Goal: Transaction & Acquisition: Purchase product/service

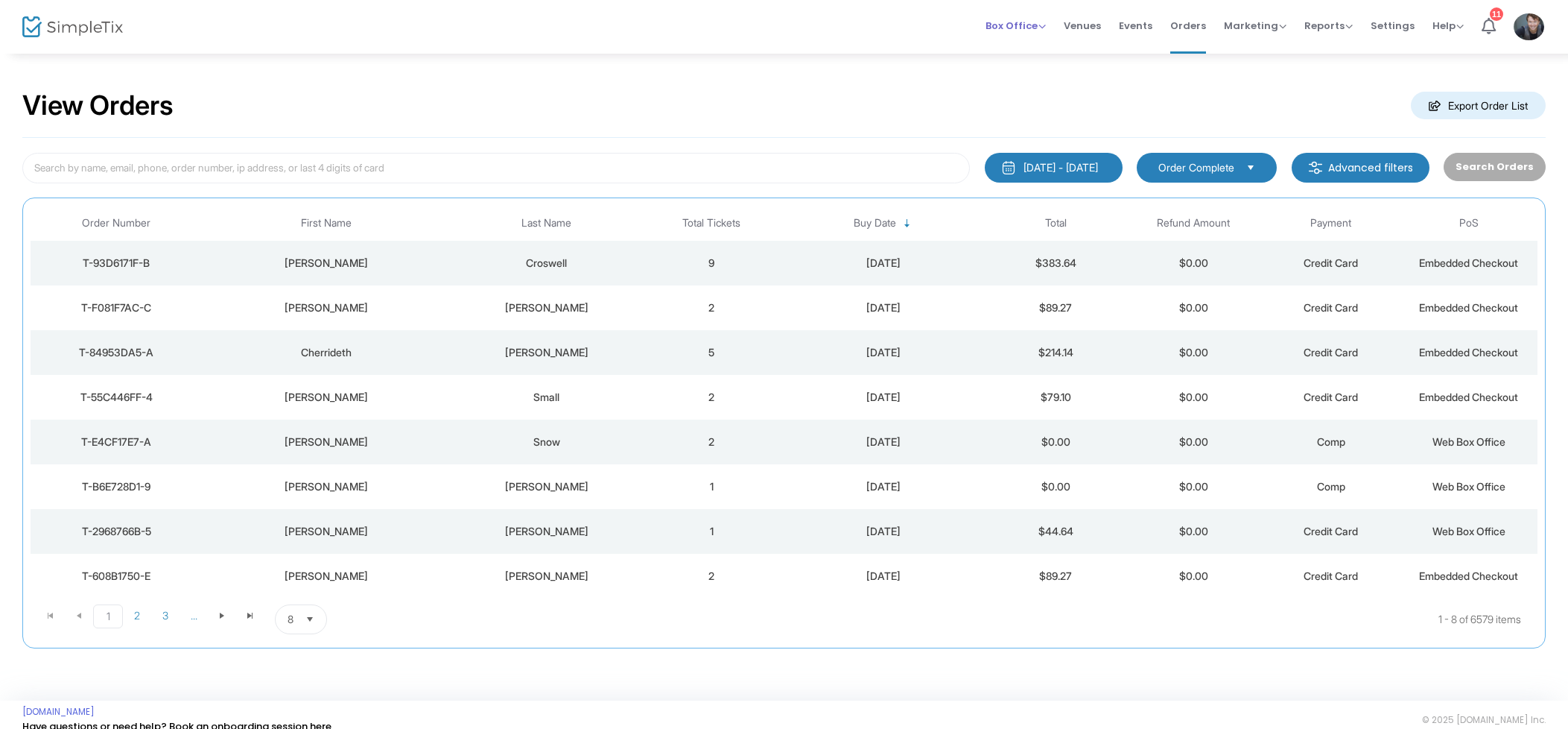
click at [983, 18] on div "Box Office Sell Tickets Bookings Sell Season Pass Venues Memberships Events Ord…" at bounding box center [1261, 27] width 614 height 54
click at [1017, 18] on span "Box Office" at bounding box center [1016, 25] width 60 height 14
click at [1018, 59] on li "Sell Tickets" at bounding box center [1039, 50] width 106 height 29
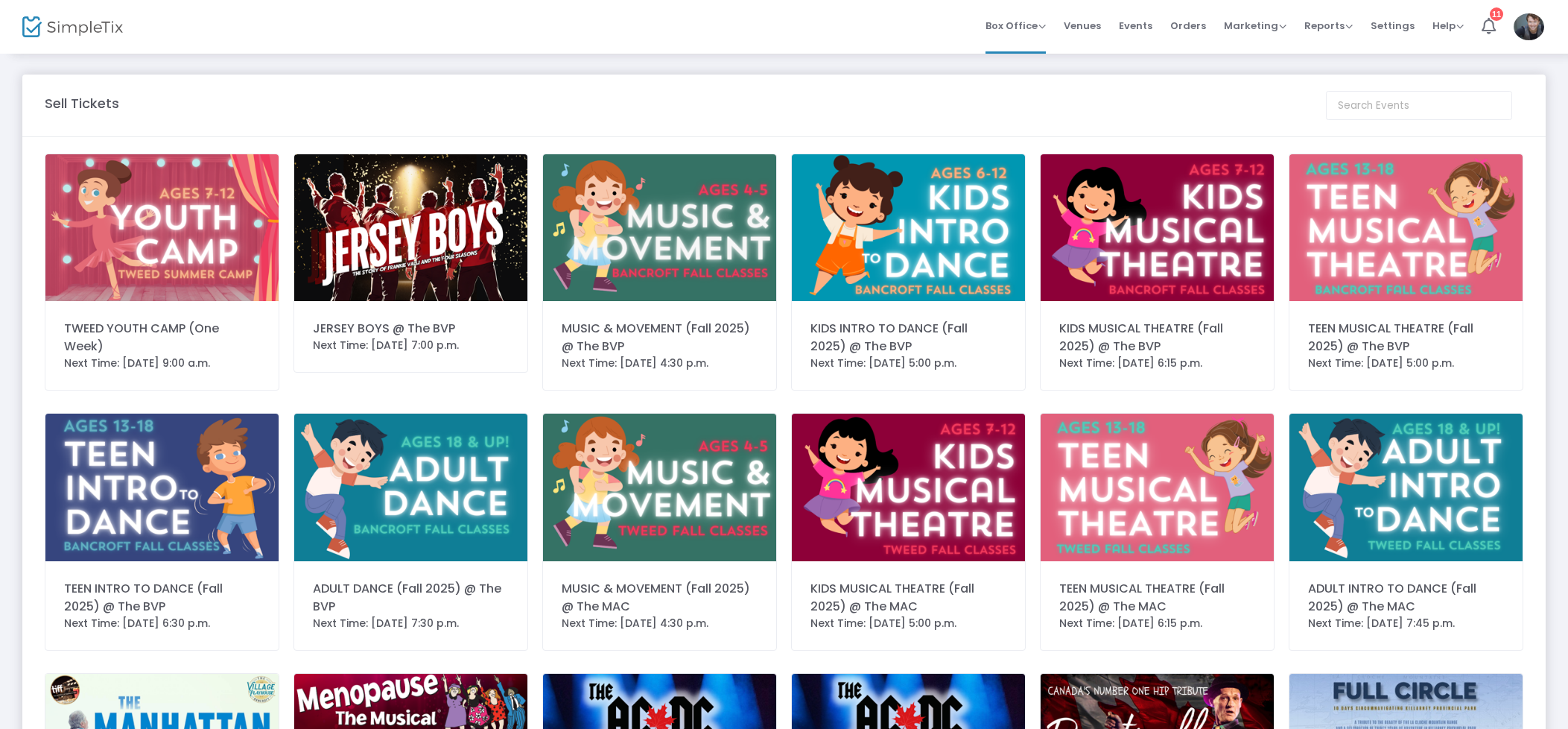
click at [467, 212] on img at bounding box center [410, 227] width 233 height 147
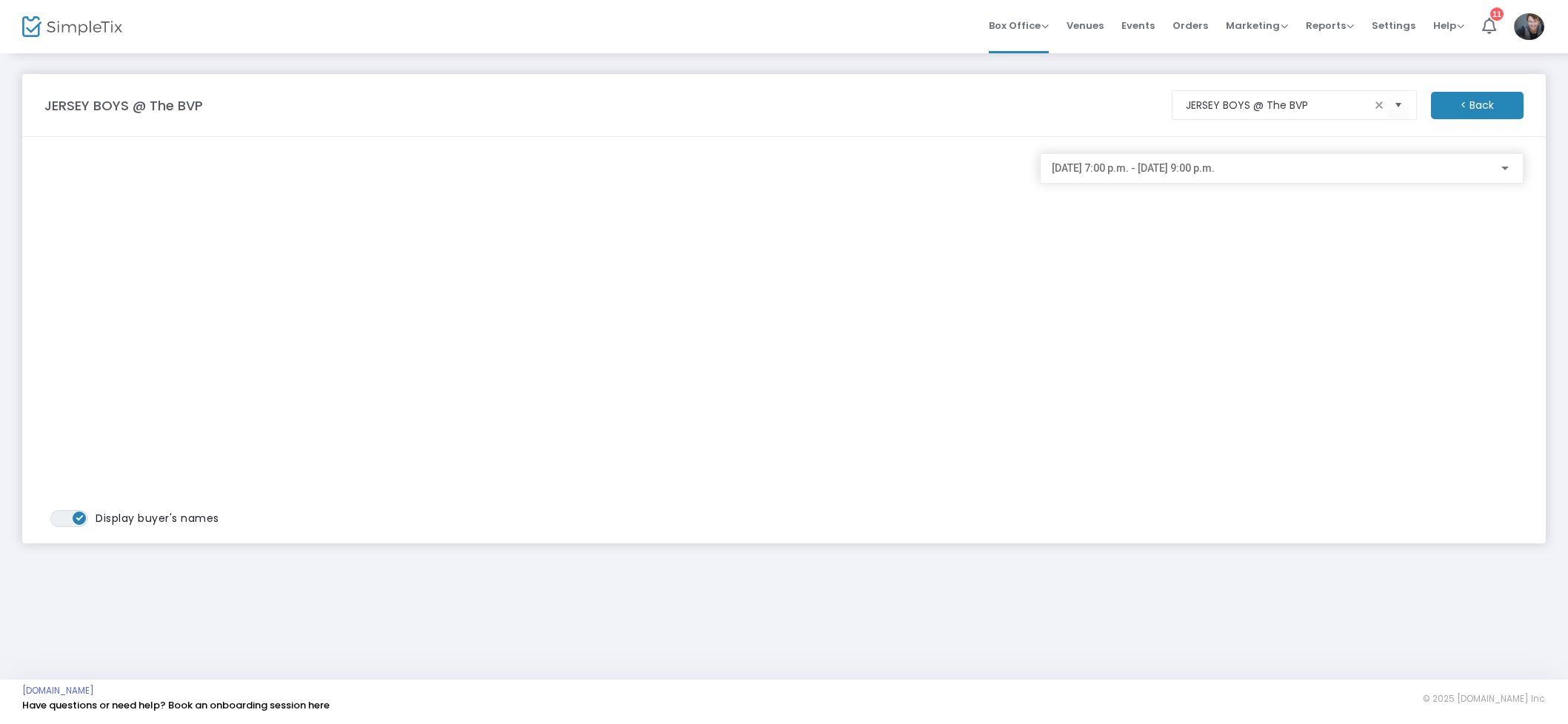
click at [1236, 160] on div "2025-08-13 @ 7:00 p.m. - 2025-08-13 @ 9:00 p.m." at bounding box center [1281, 164] width 459 height 28
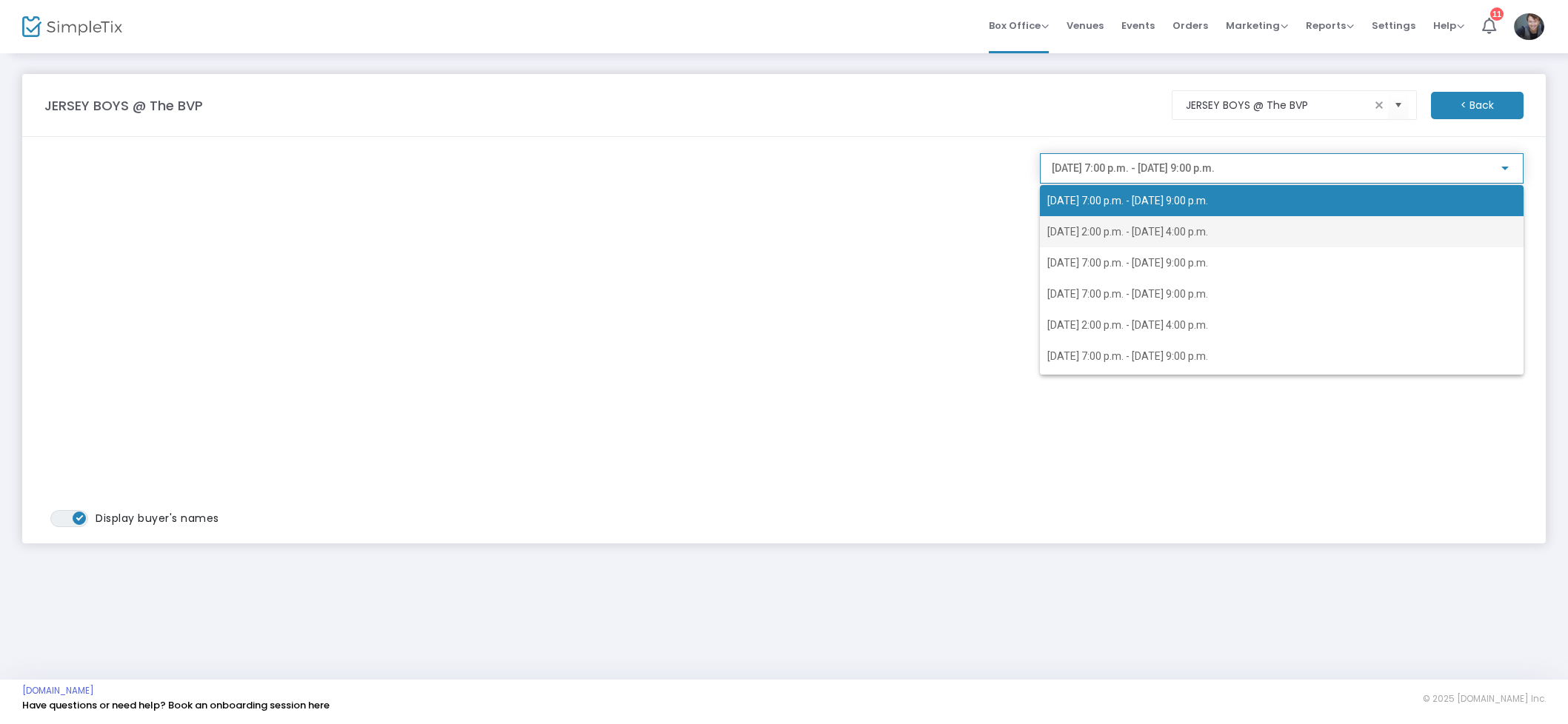
click at [1256, 238] on span "2025-08-14 @ 2:00 p.m. - 2025-08-14 @ 4:00 p.m." at bounding box center [1281, 231] width 469 height 31
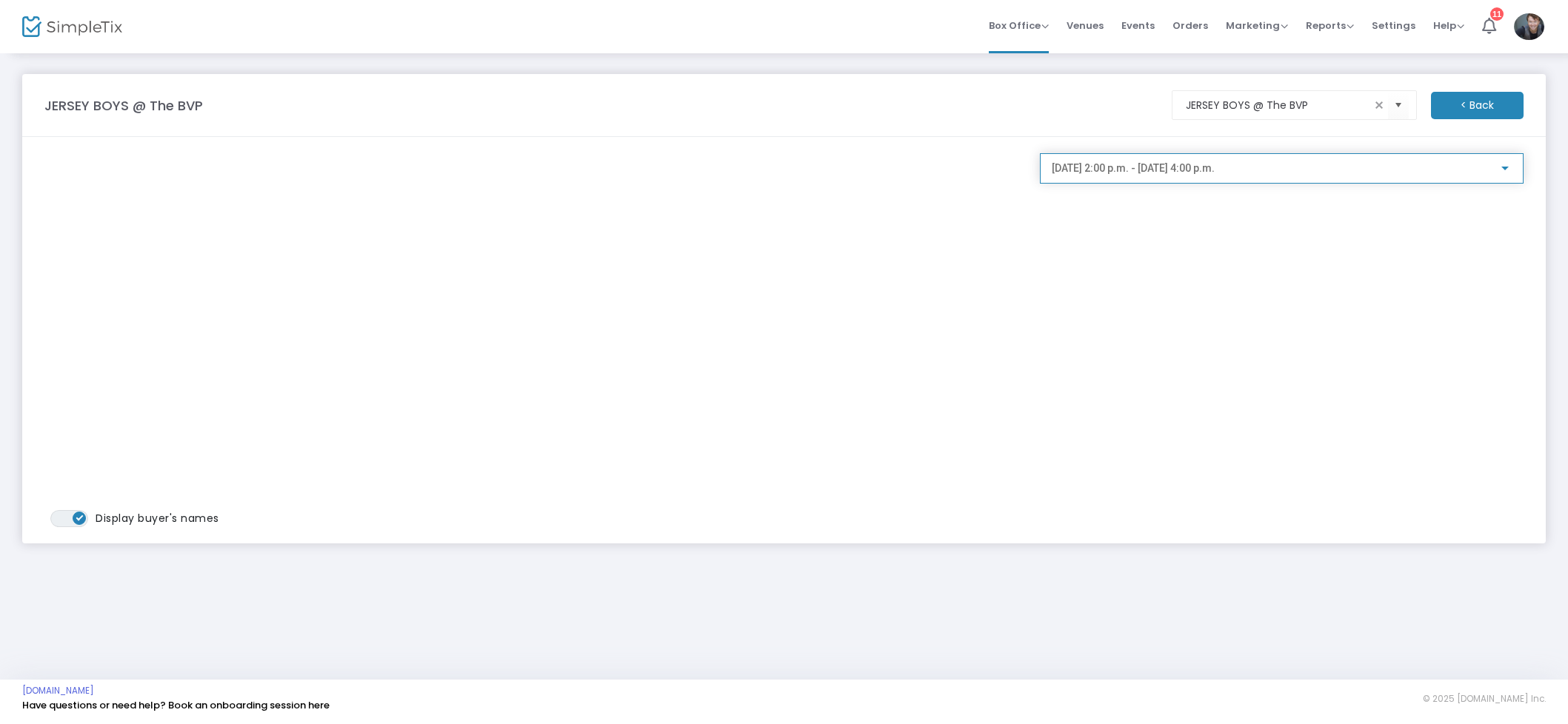
click at [1180, 160] on div "2025-08-14 @ 2:00 p.m. - 2025-08-14 @ 4:00 p.m." at bounding box center [1281, 164] width 459 height 28
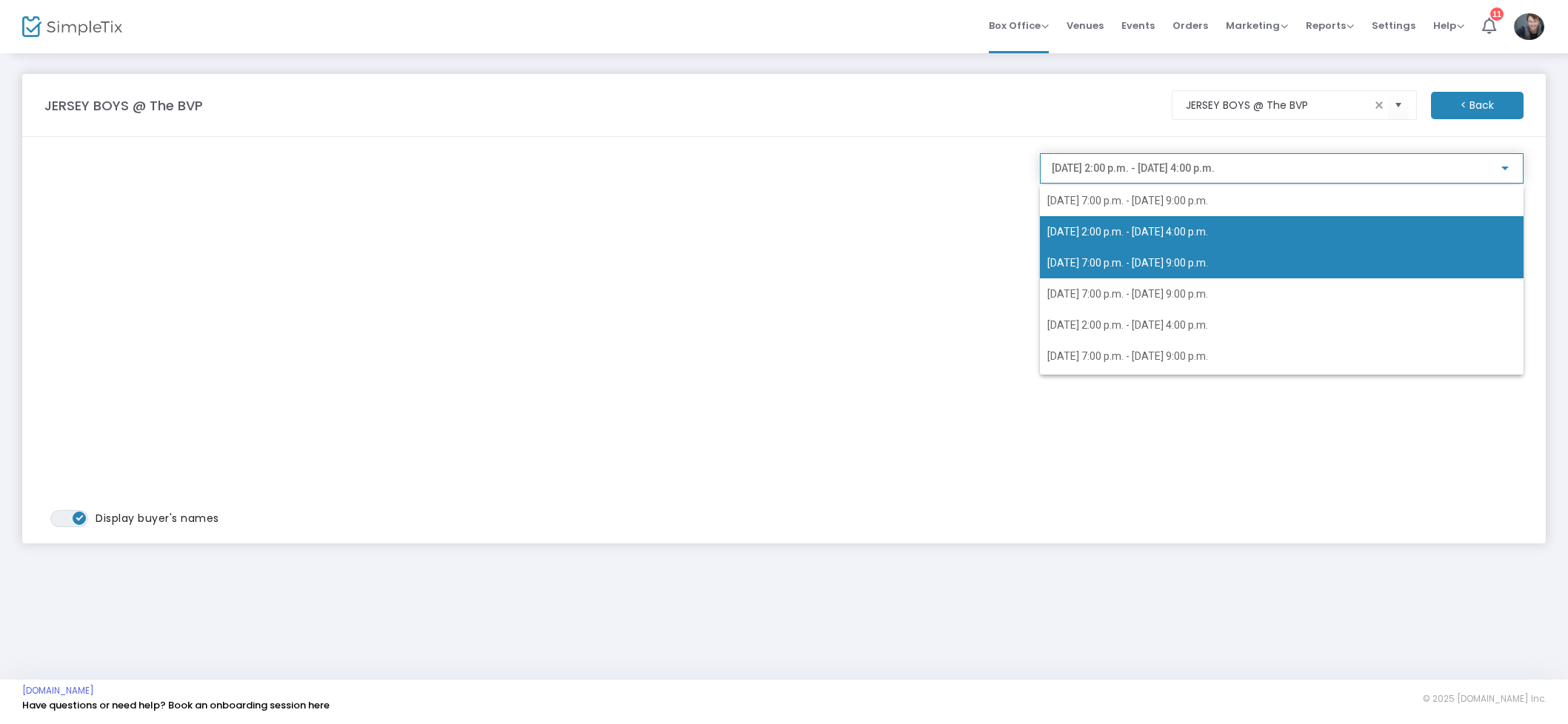
drag, startPoint x: 1173, startPoint y: 272, endPoint x: 1201, endPoint y: 261, distance: 30.1
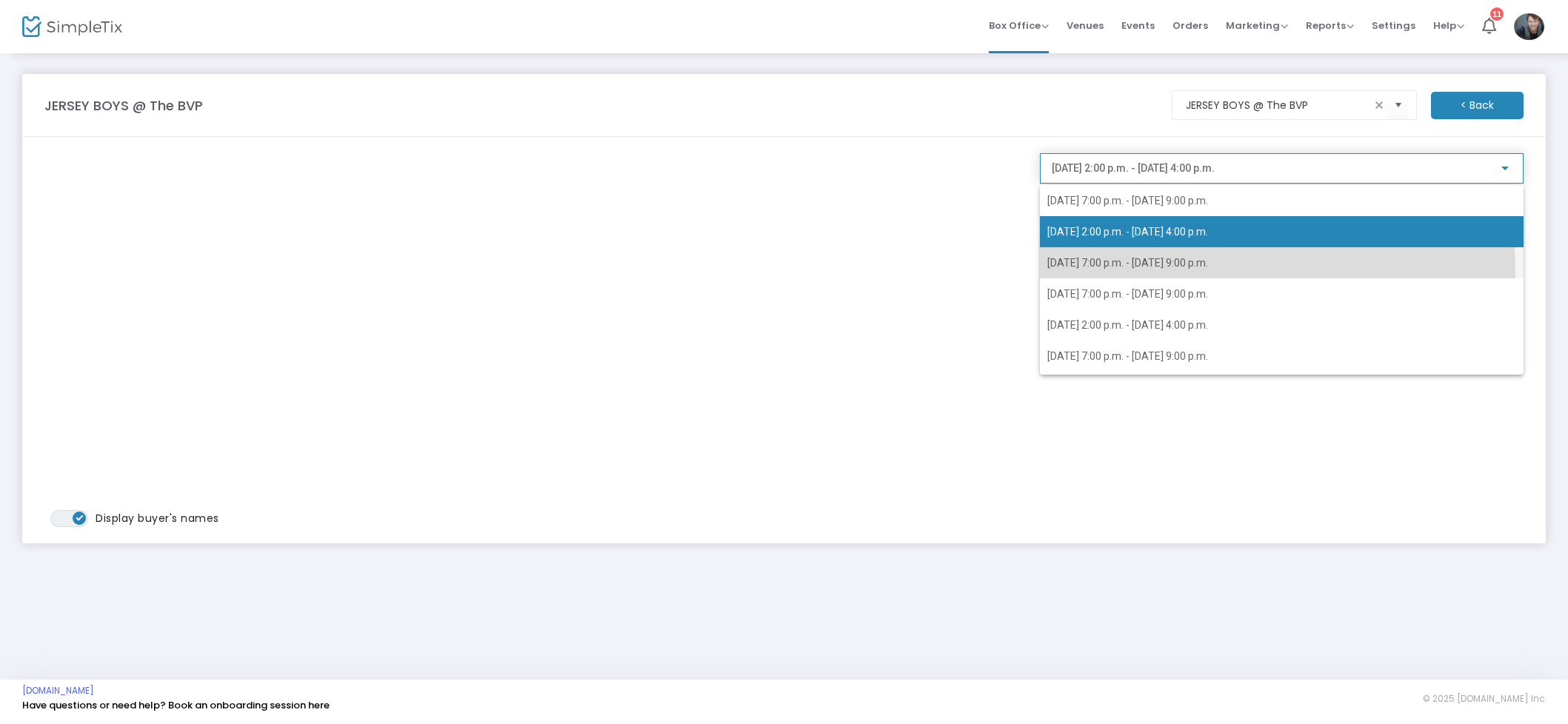
click at [1173, 272] on span "2025-08-14 @ 7:00 p.m. - 2025-08-14 @ 9:00 p.m." at bounding box center [1281, 262] width 469 height 31
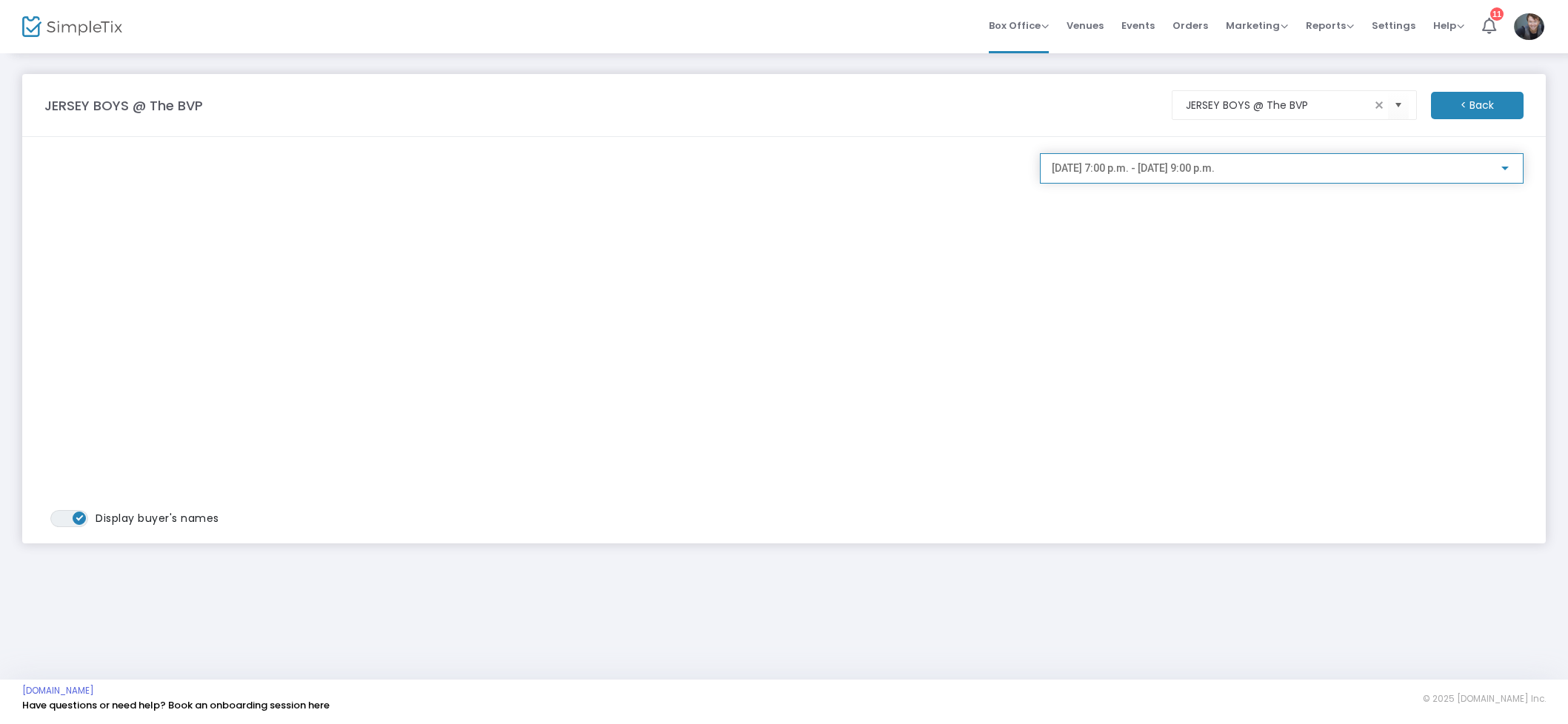
click at [1167, 174] on div "2025-08-14 @ 7:00 p.m. - 2025-08-14 @ 9:00 p.m." at bounding box center [1281, 164] width 459 height 28
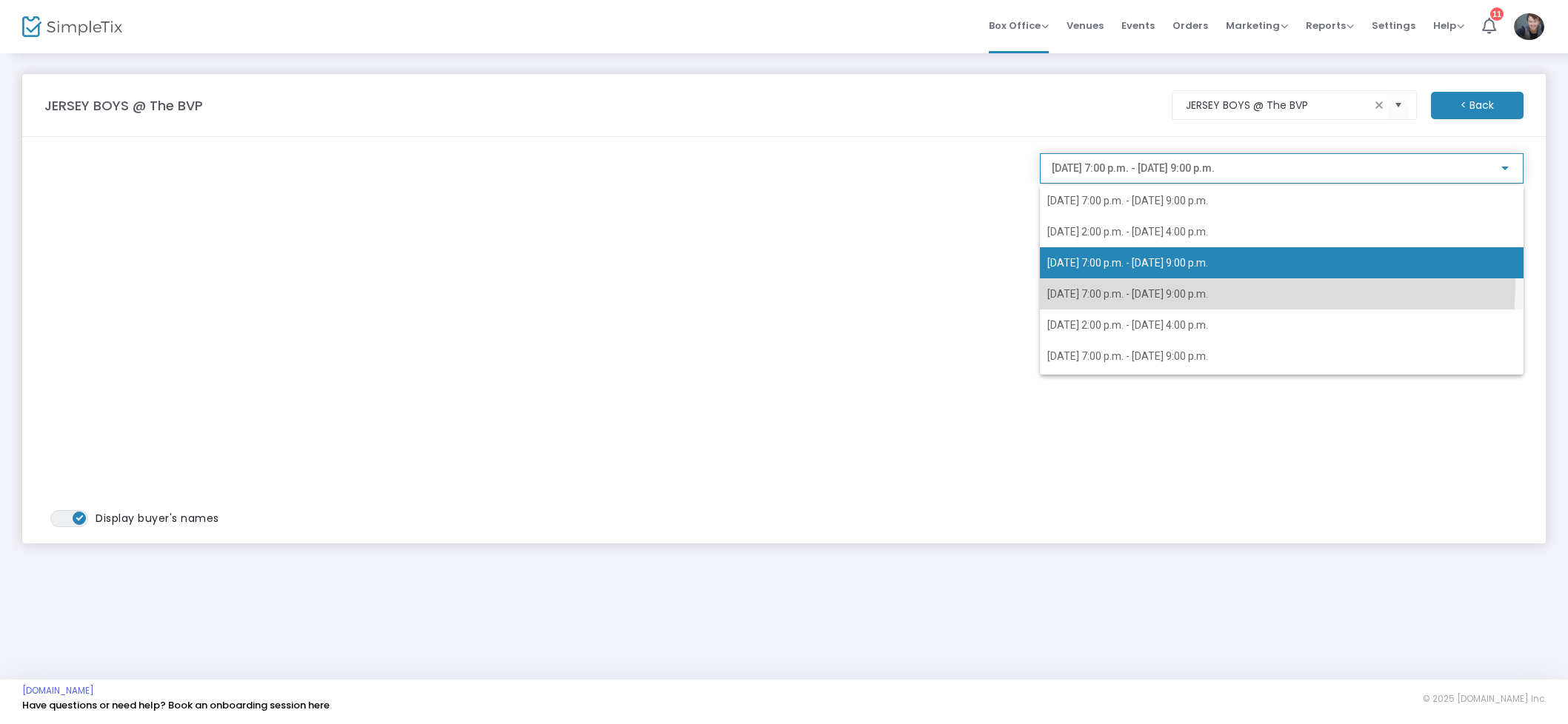
click at [1147, 281] on span "2025-08-15 @ 7:00 p.m. - 2025-08-15 @ 9:00 p.m." at bounding box center [1281, 293] width 469 height 31
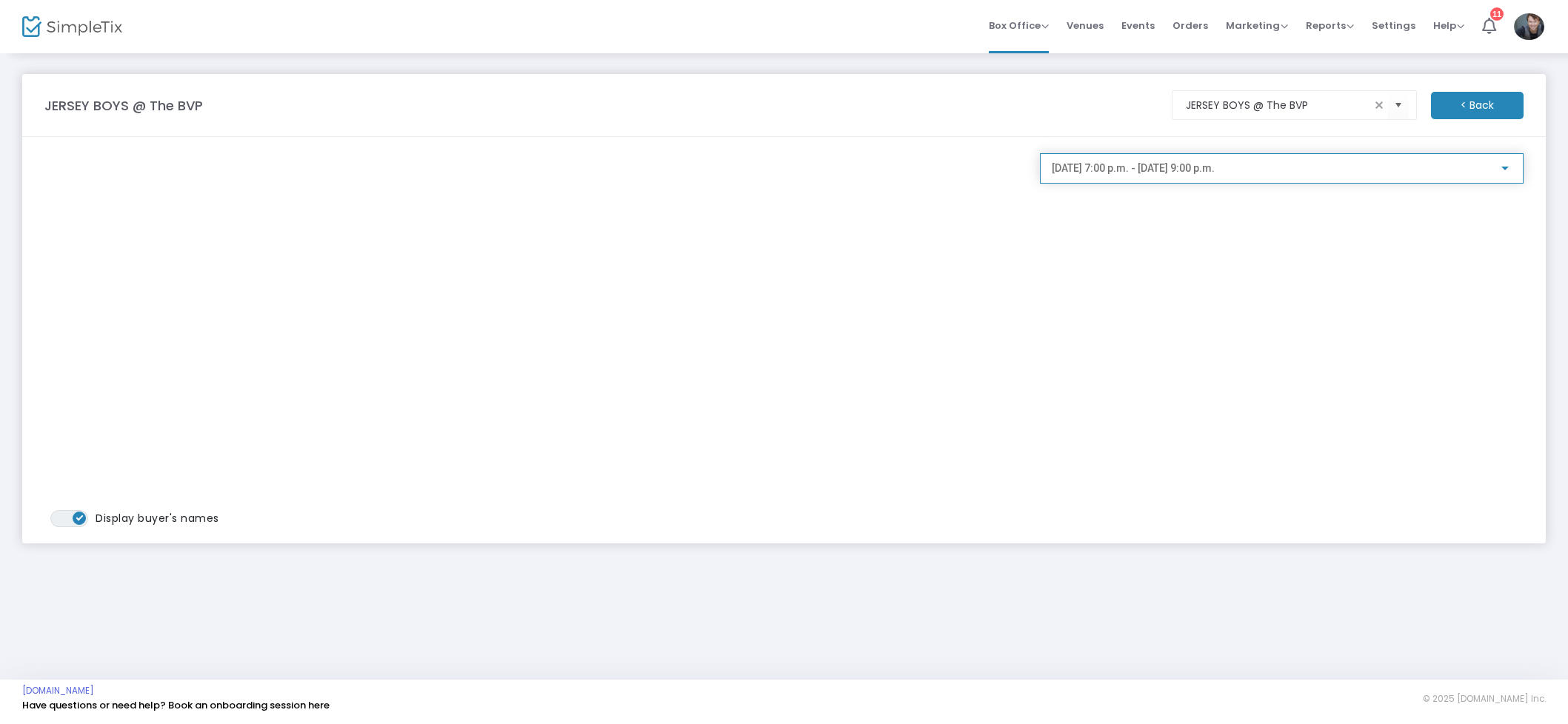
click at [1145, 170] on span "2025-08-15 @ 7:00 p.m. - 2025-08-15 @ 9:00 p.m." at bounding box center [1132, 168] width 163 height 11
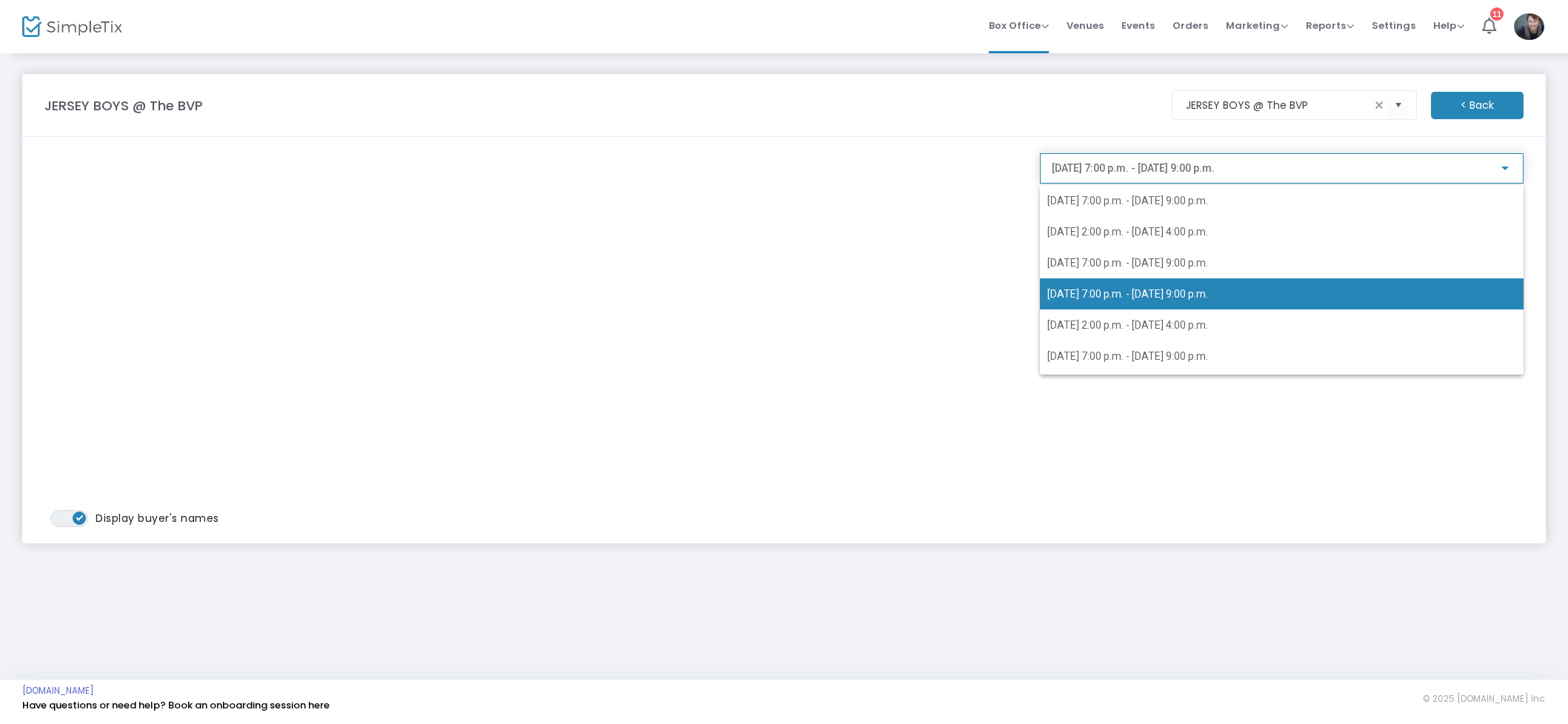
scroll to position [6, 0]
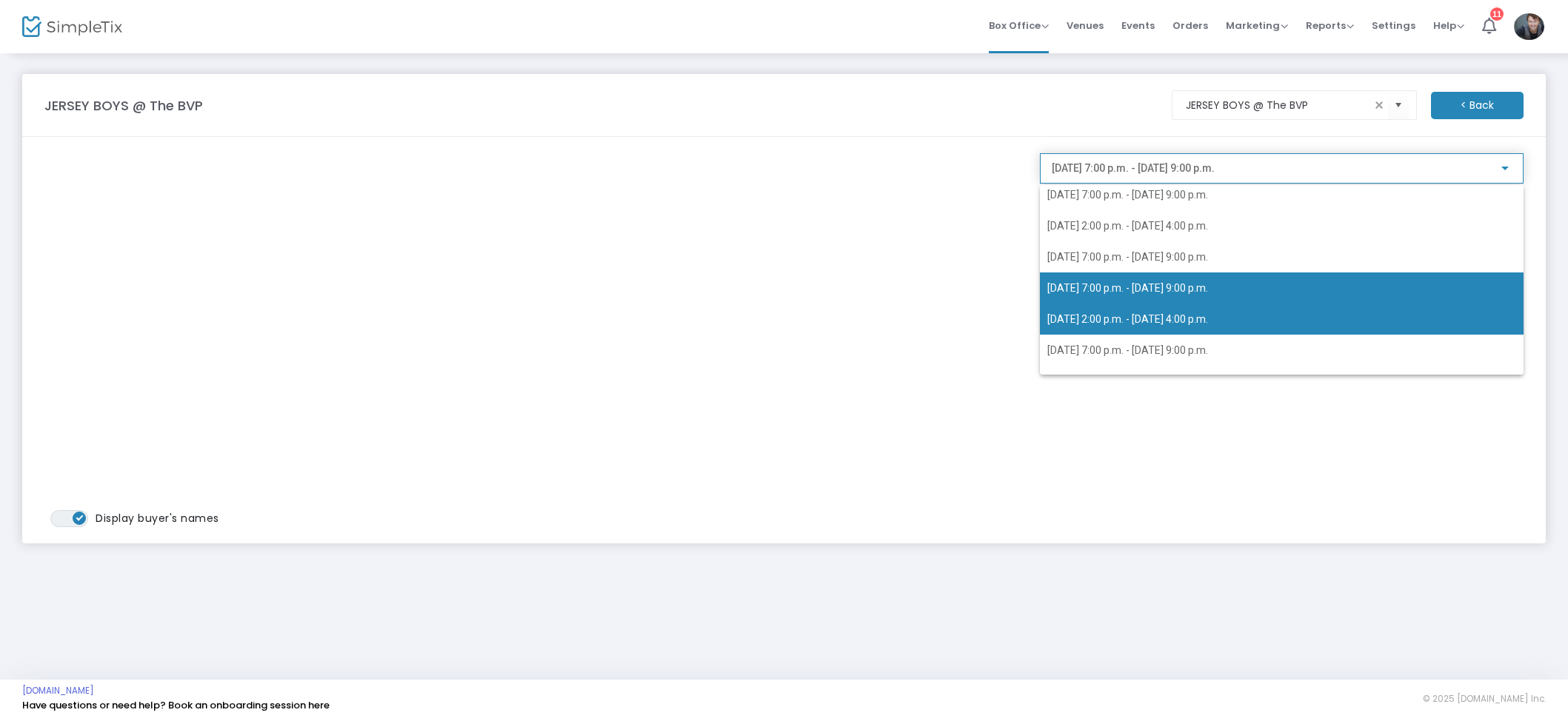
click at [1170, 311] on span "2025-08-16 @ 2:00 p.m. - 2025-08-16 @ 4:00 p.m." at bounding box center [1281, 319] width 469 height 31
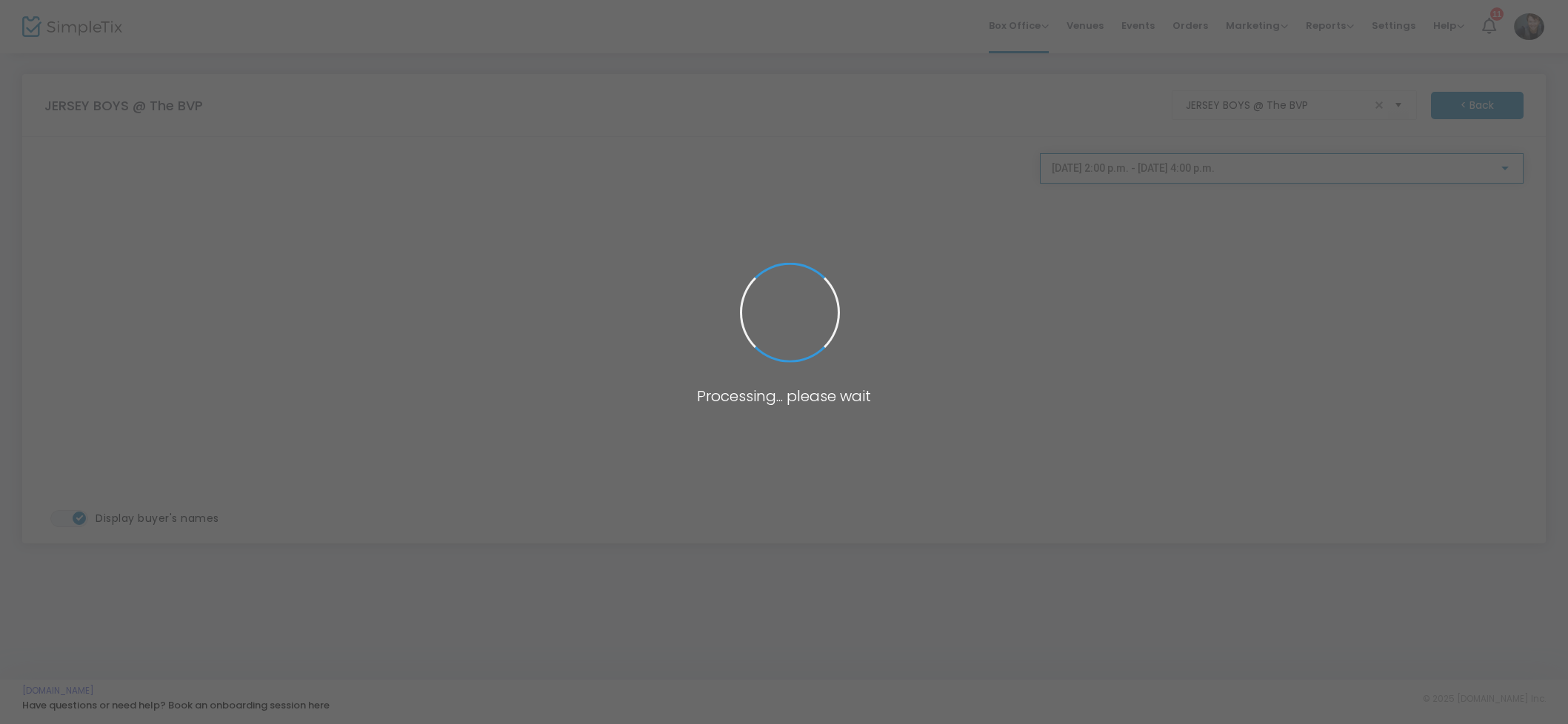
click at [1164, 172] on span "2025-08-16 @ 2:00 p.m. - 2025-08-16 @ 4:00 p.m." at bounding box center [1132, 168] width 163 height 11
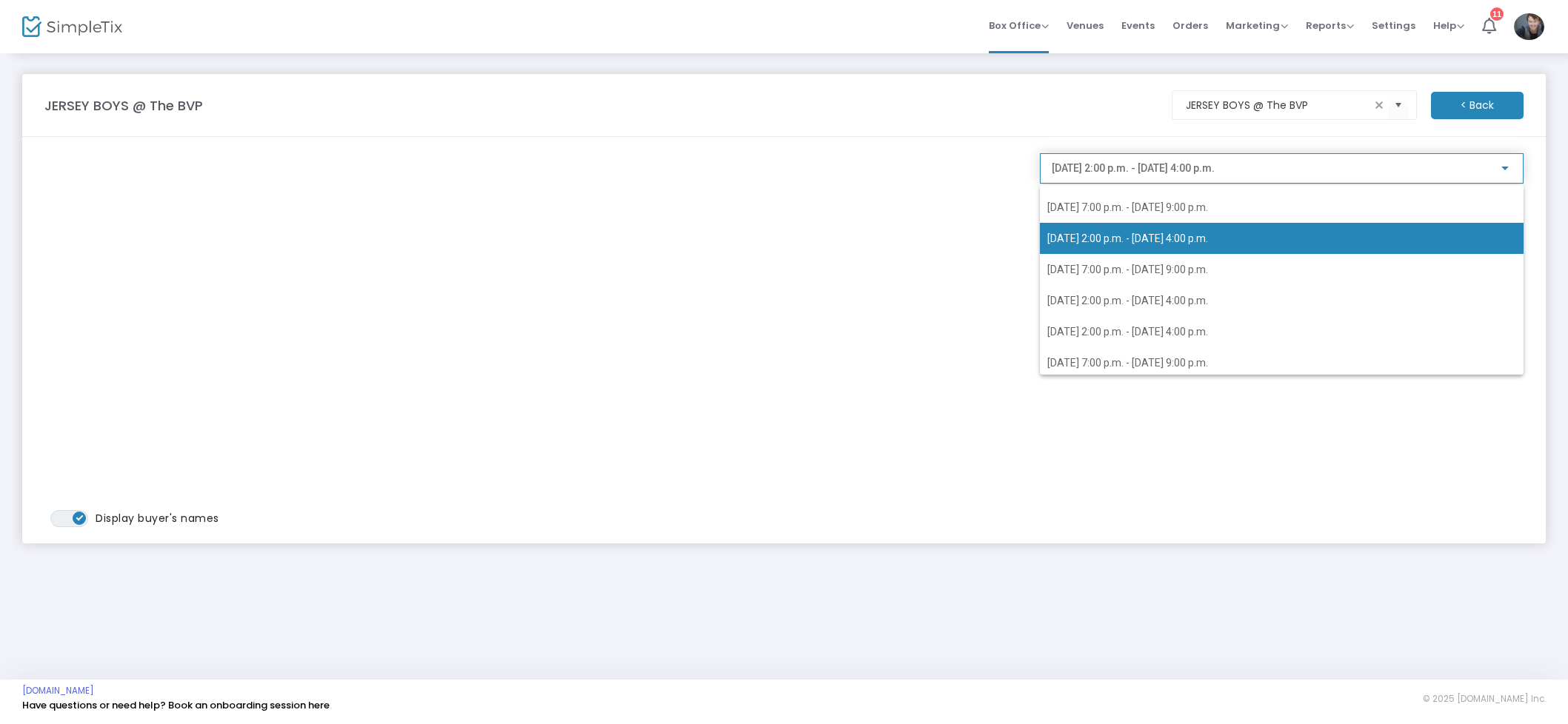
scroll to position [129, 0]
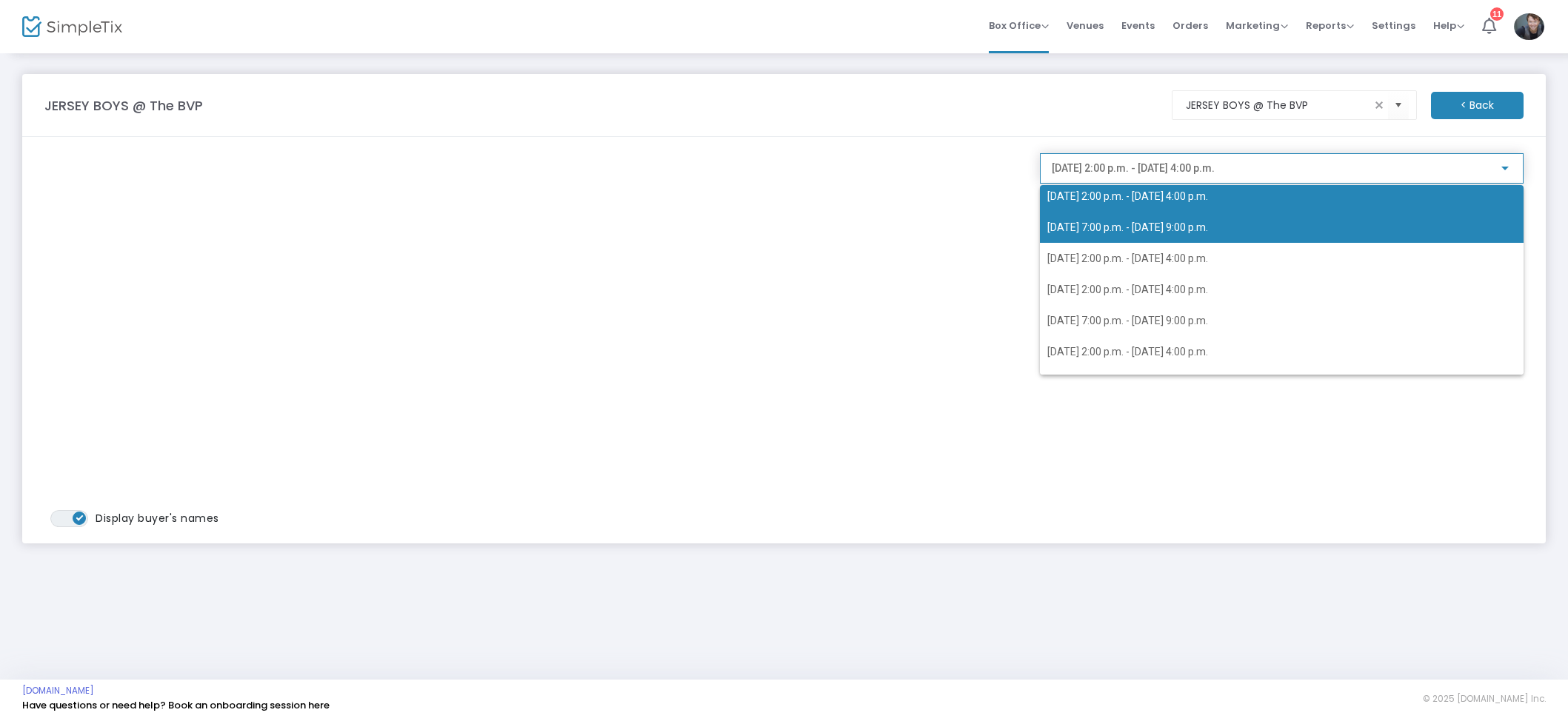
click at [1150, 231] on span "2025-08-16 @ 7:00 p.m. - 2025-08-16 @ 9:00 p.m." at bounding box center [1127, 227] width 161 height 11
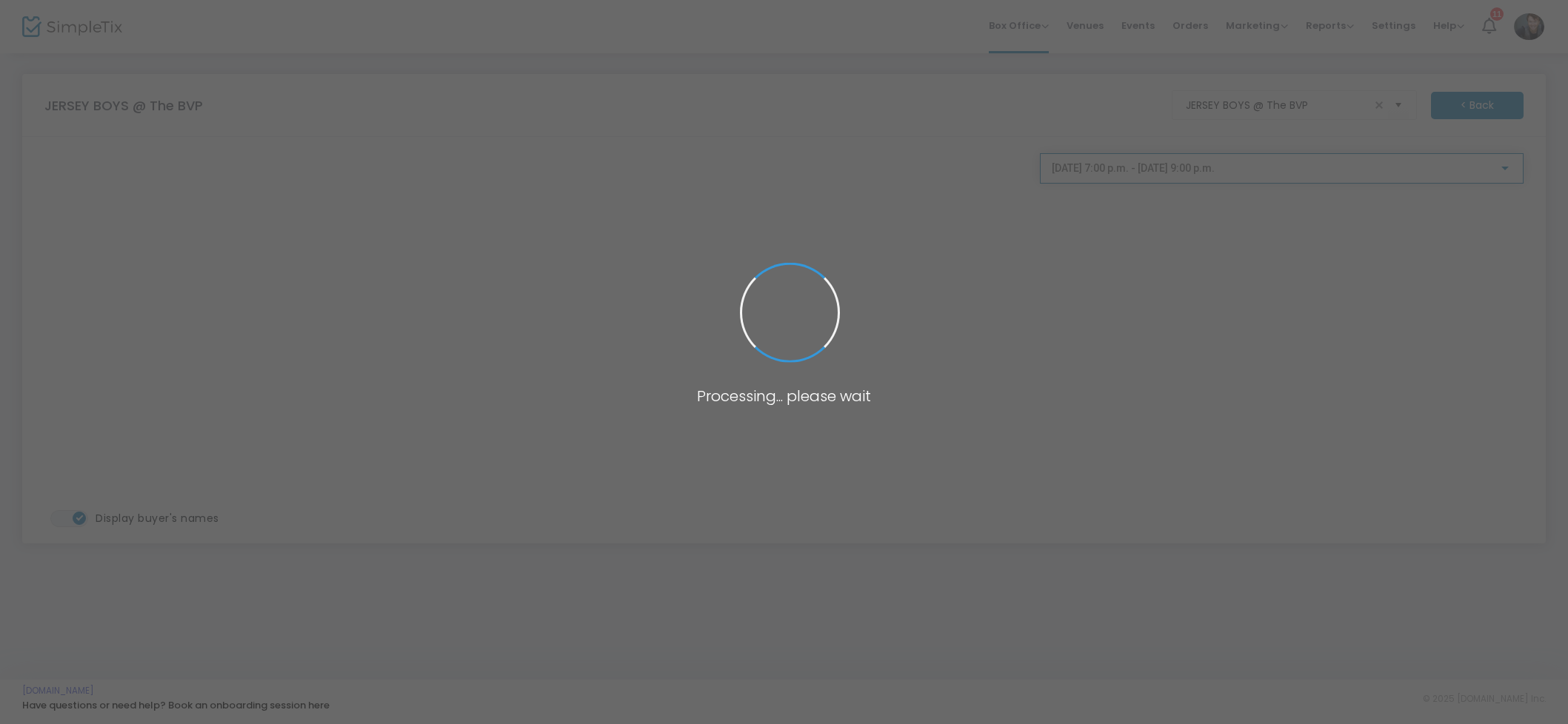
click at [1176, 177] on div "2025-08-16 @ 7:00 p.m. - 2025-08-16 @ 9:00 p.m." at bounding box center [1281, 164] width 459 height 28
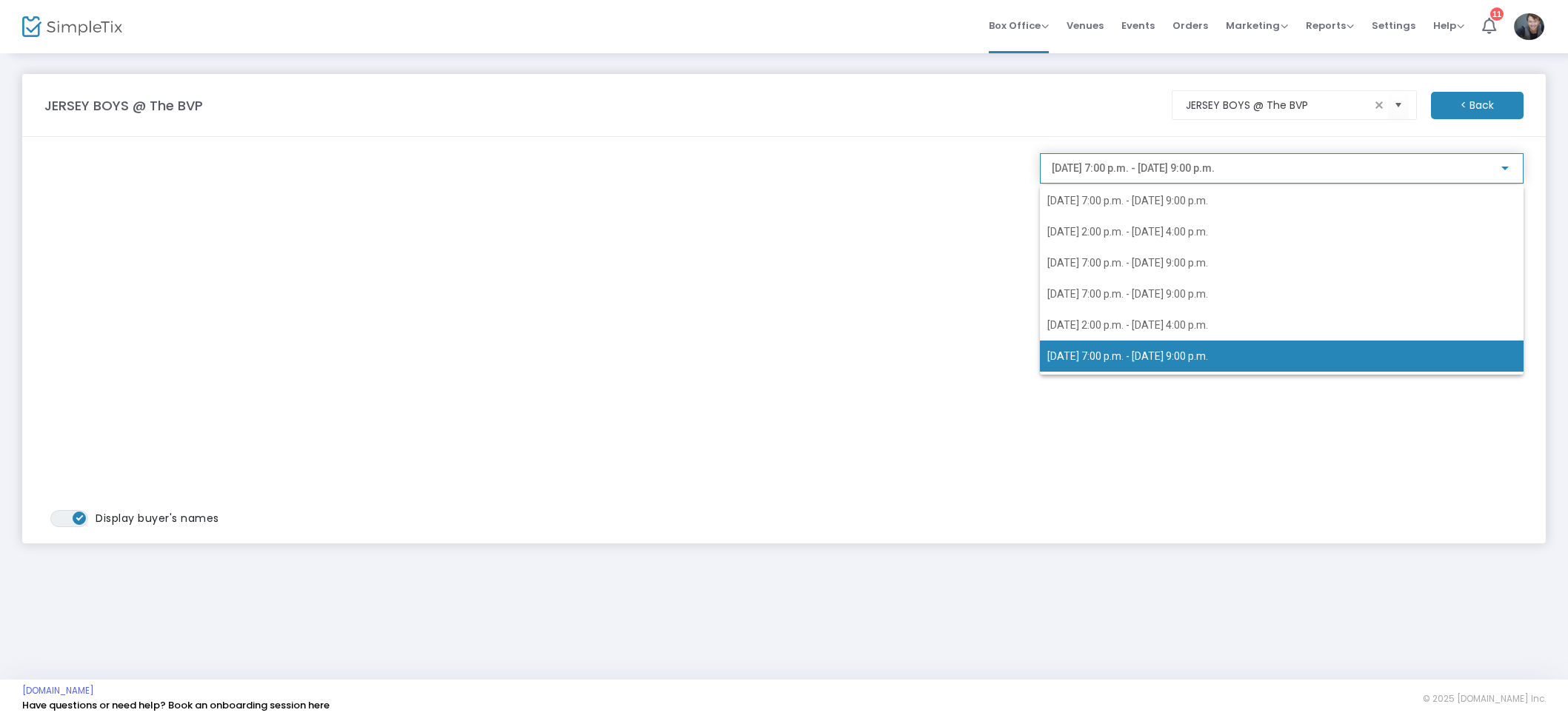
scroll to position [64, 0]
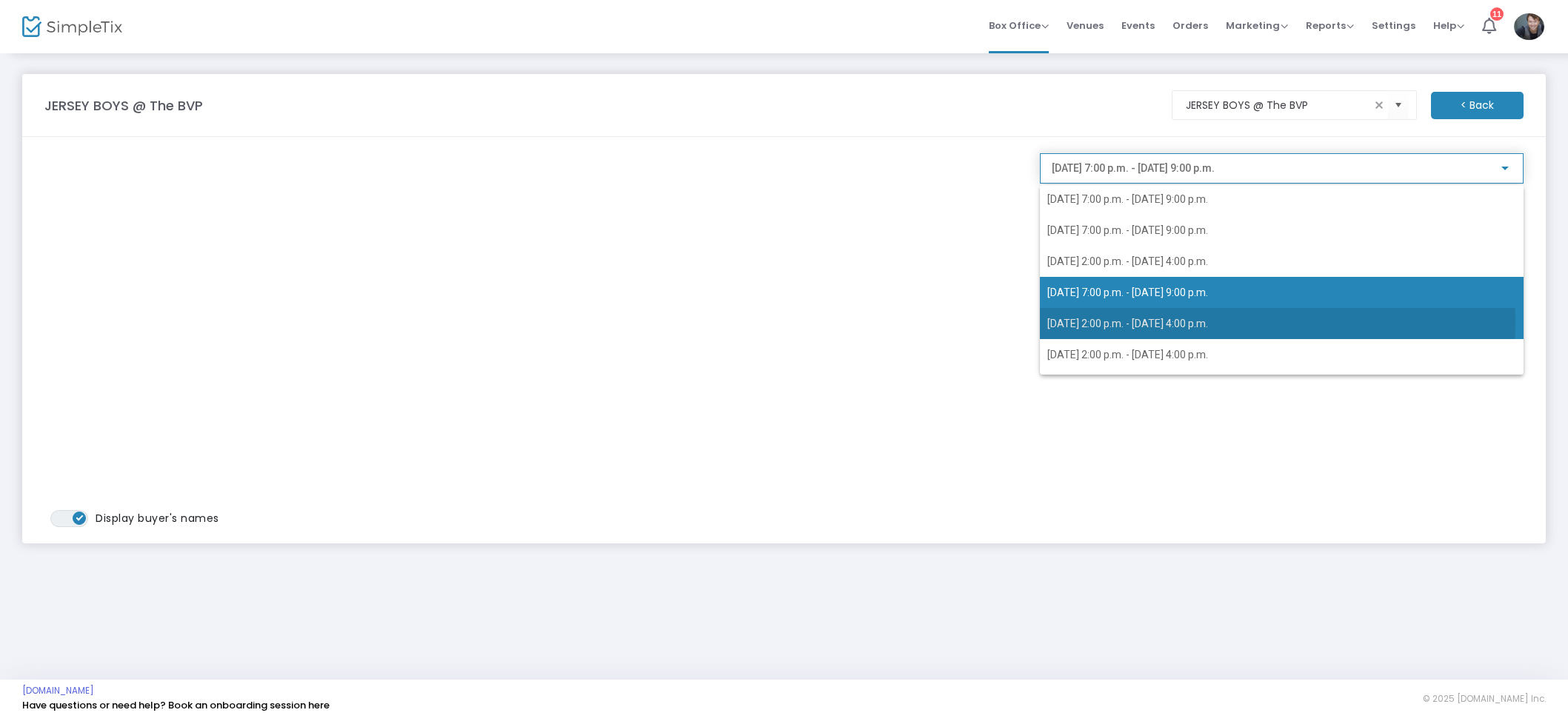
click at [1142, 322] on span "2025-08-17 @ 2:00 p.m. - 2025-08-17 @ 4:00 p.m." at bounding box center [1127, 323] width 161 height 11
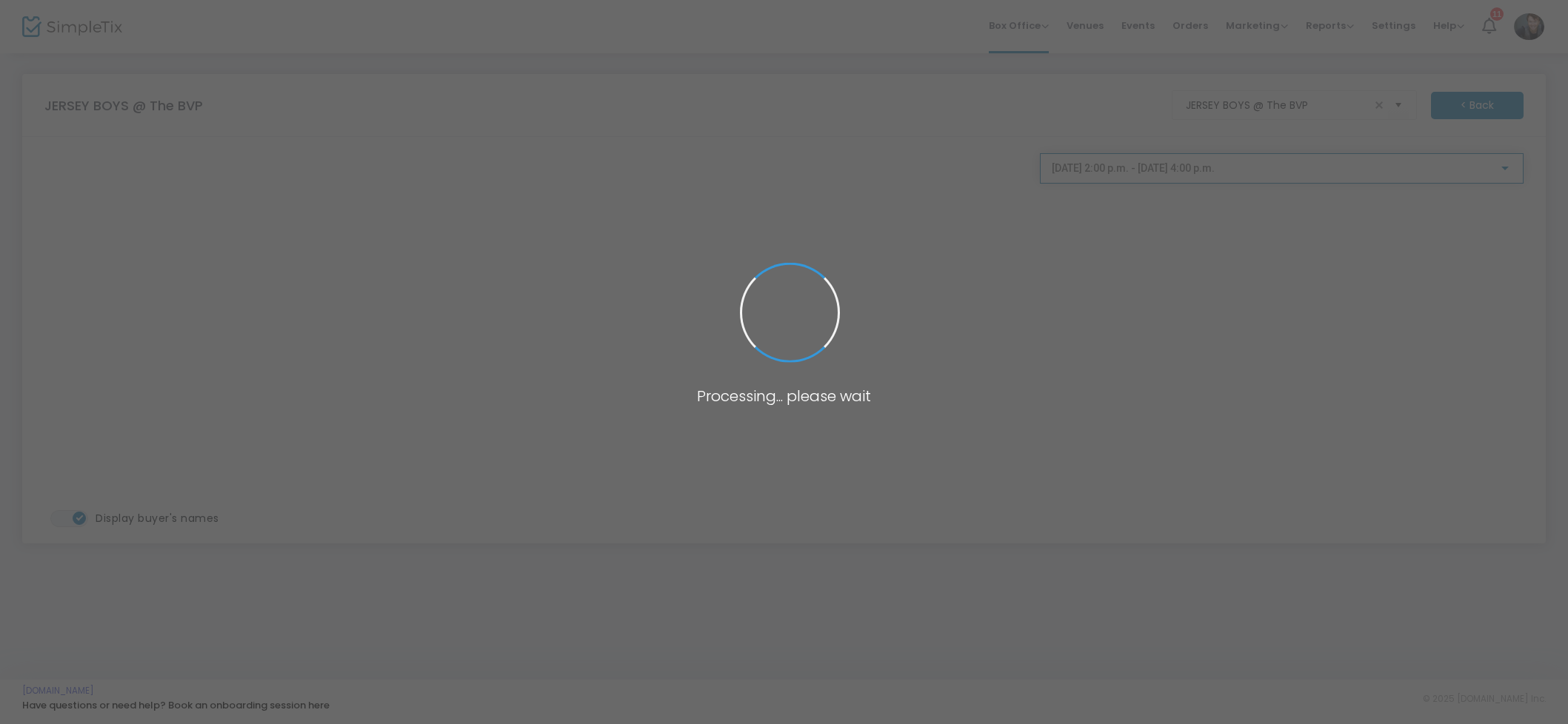
click at [1159, 170] on body "Processing... please wait Box Office Sell Tickets Bookings Sell Season Pass Ven…" at bounding box center [784, 362] width 1568 height 724
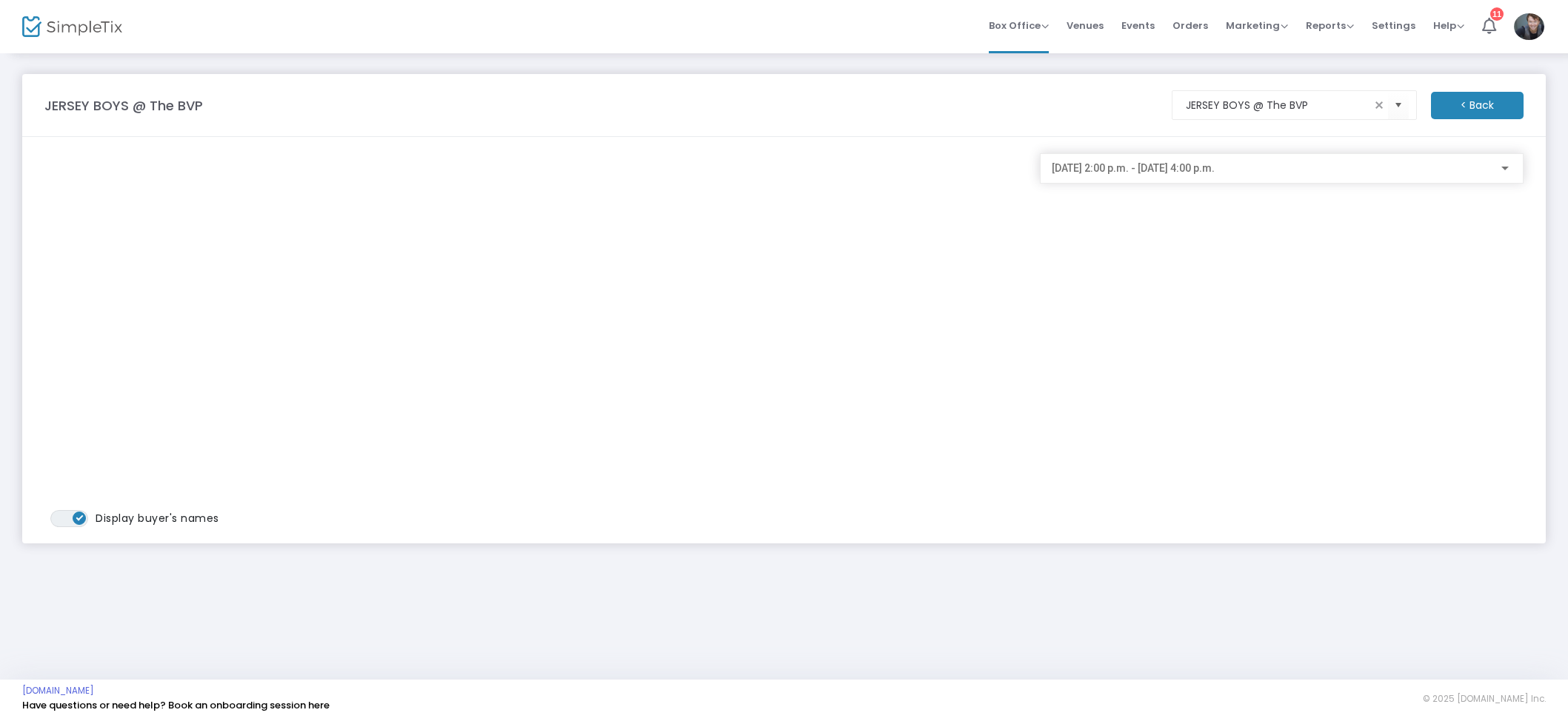
click at [1118, 163] on span "2025-08-17 @ 2:00 p.m. - 2025-08-17 @ 4:00 p.m." at bounding box center [1132, 168] width 163 height 11
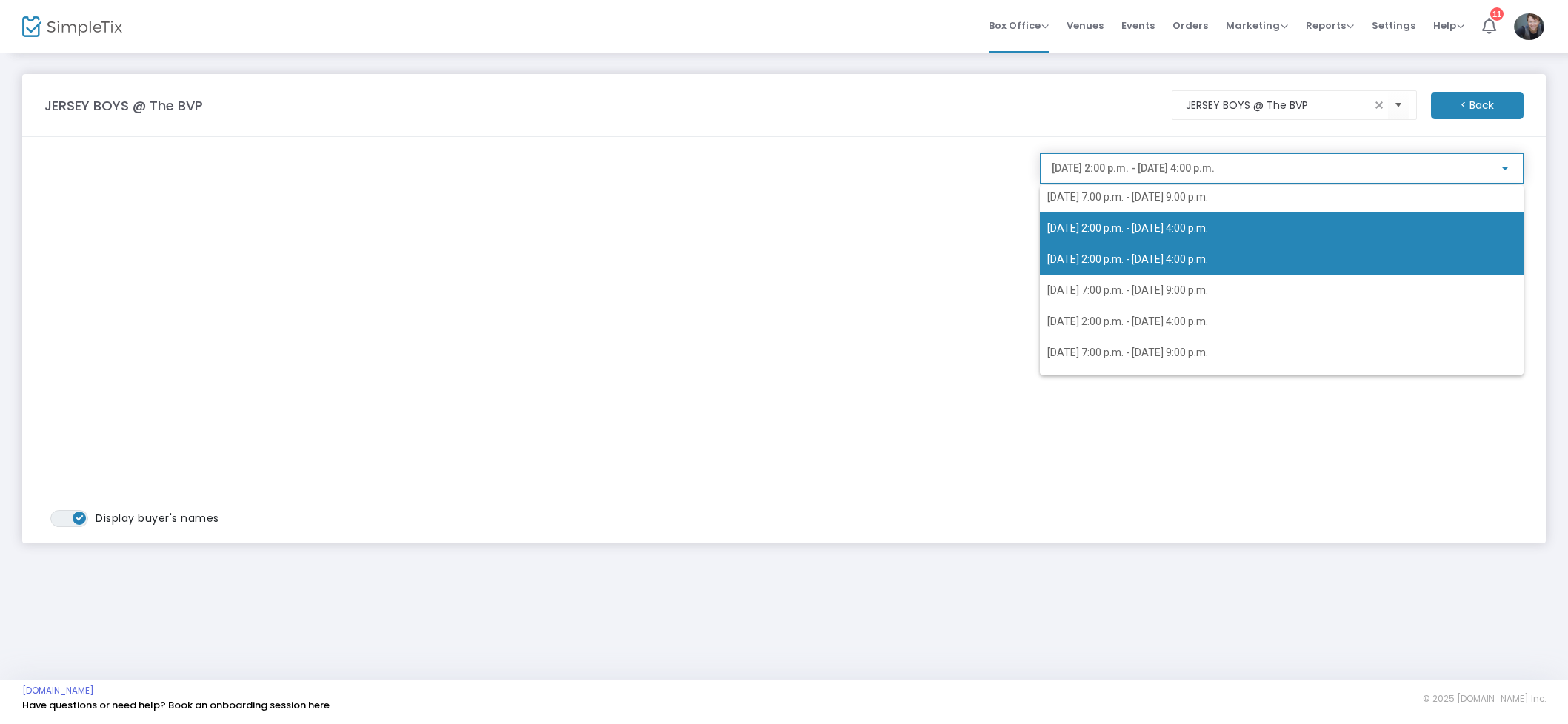
scroll to position [181, 0]
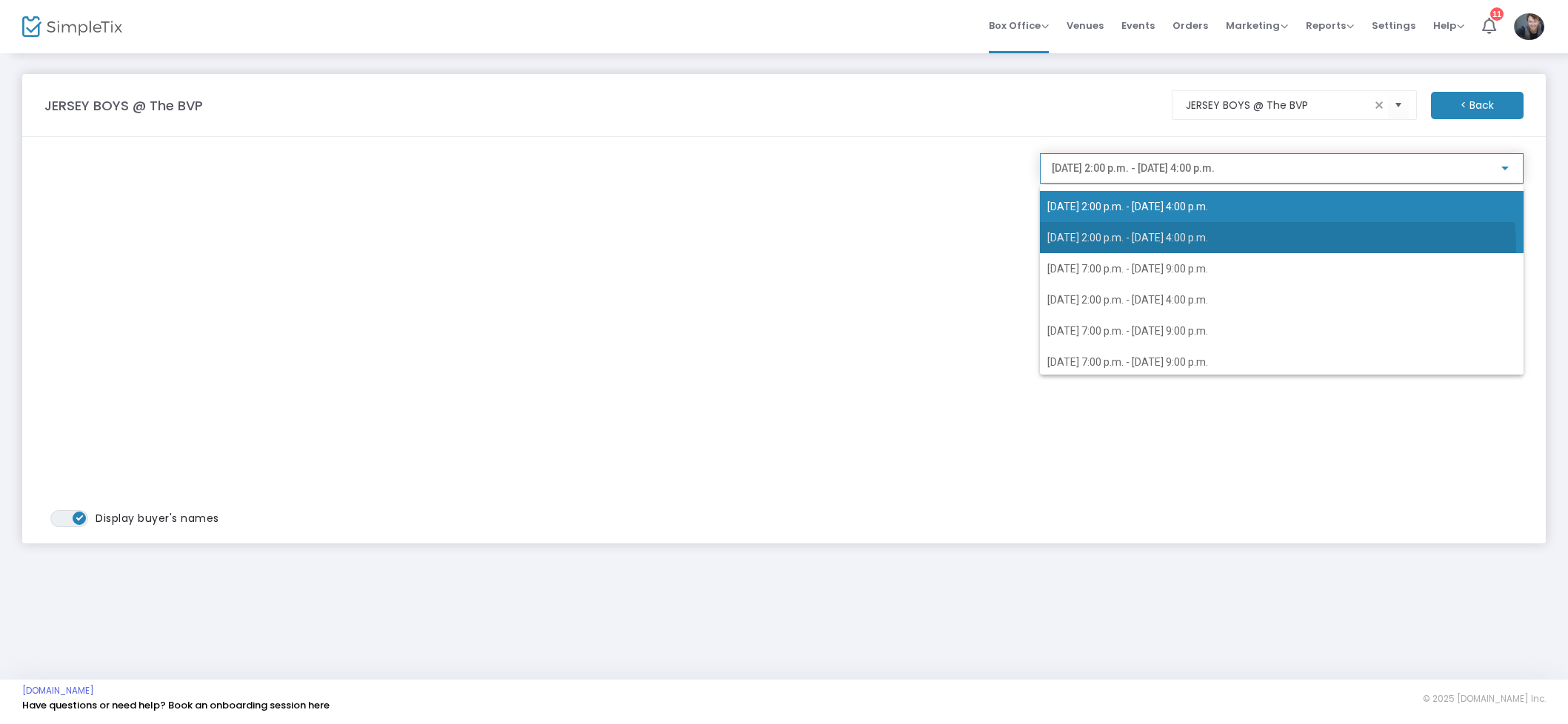
click at [1133, 252] on span "2025-08-20 @ 2:00 p.m. - 2025-08-20 @ 4:00 p.m." at bounding box center [1281, 237] width 469 height 31
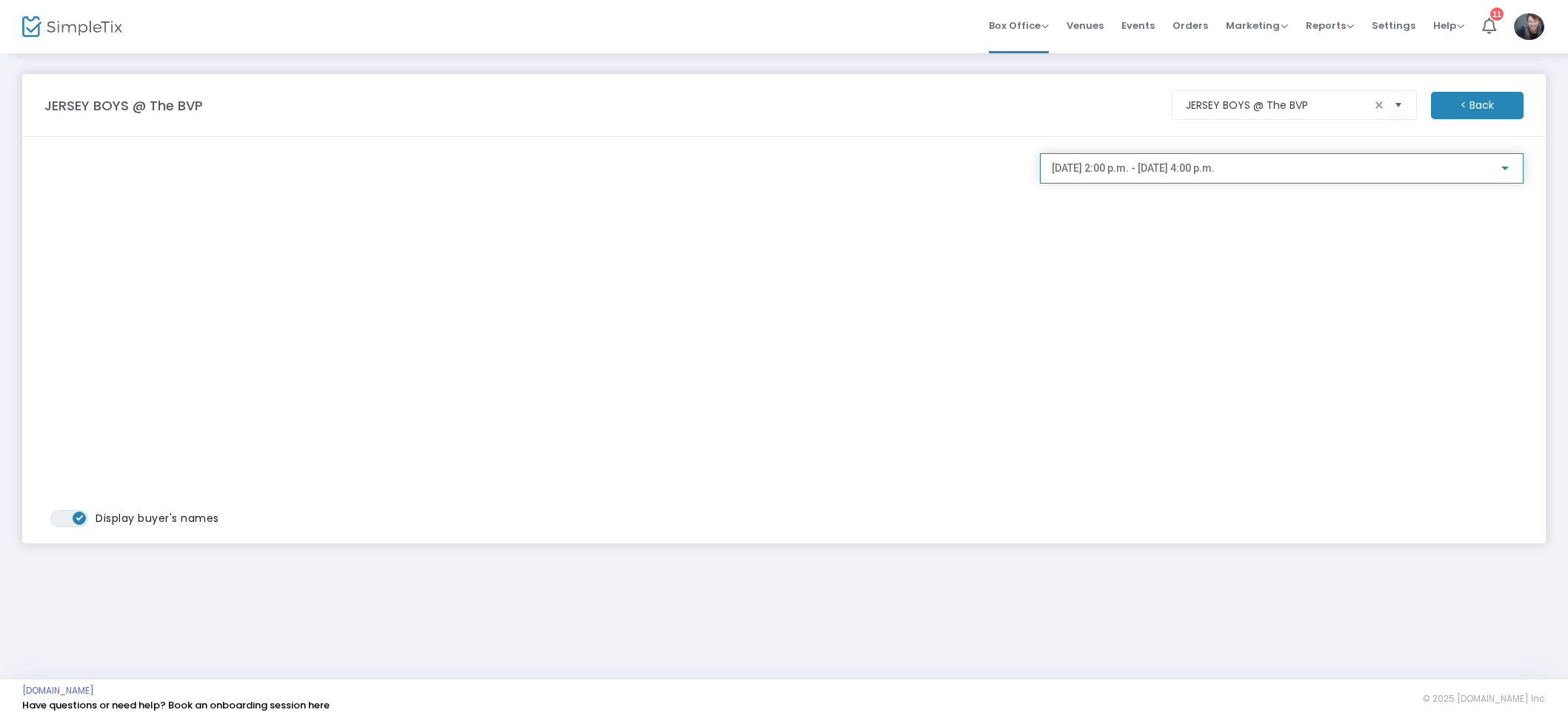
click at [1159, 171] on span "2025-08-20 @ 2:00 p.m. - 2025-08-20 @ 4:00 p.m." at bounding box center [1132, 168] width 163 height 11
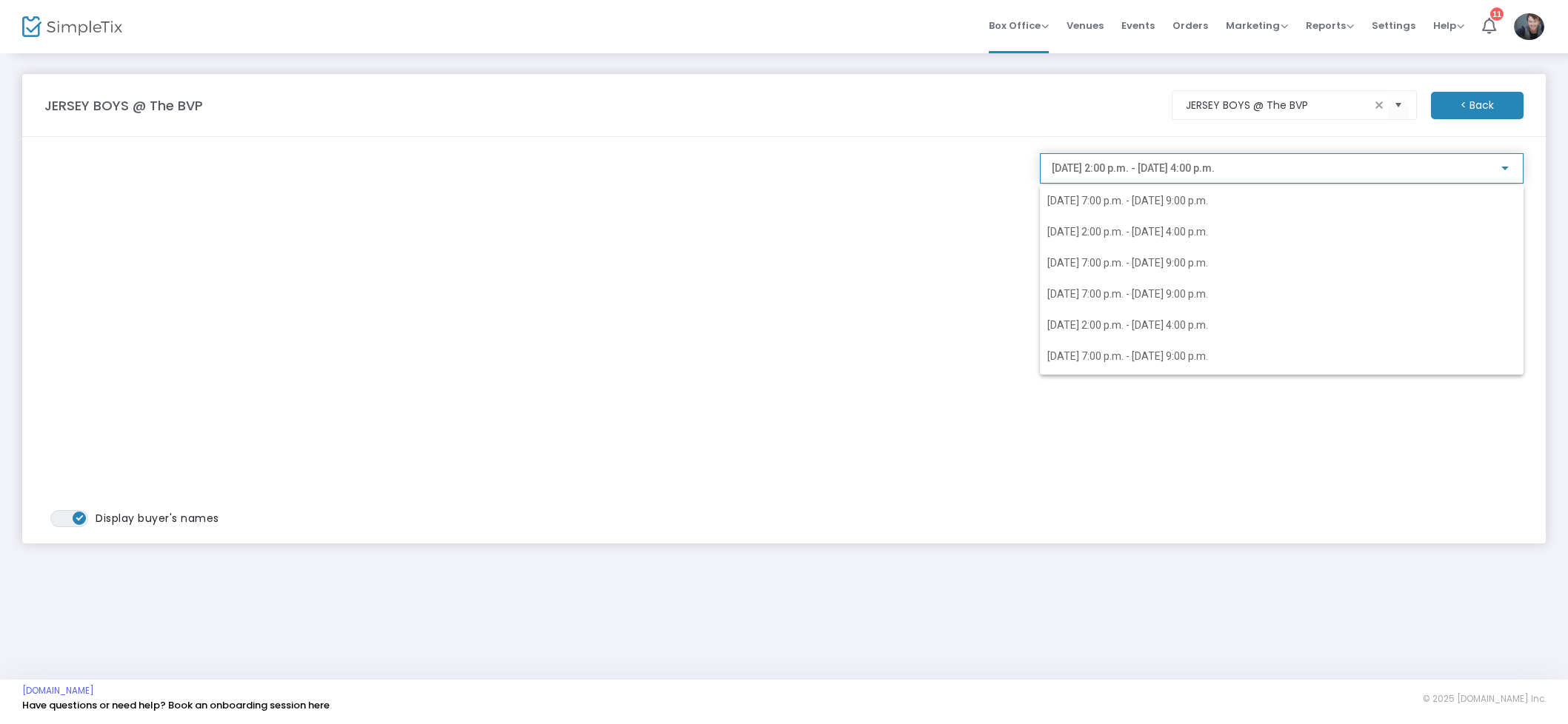
scroll to position [121, 0]
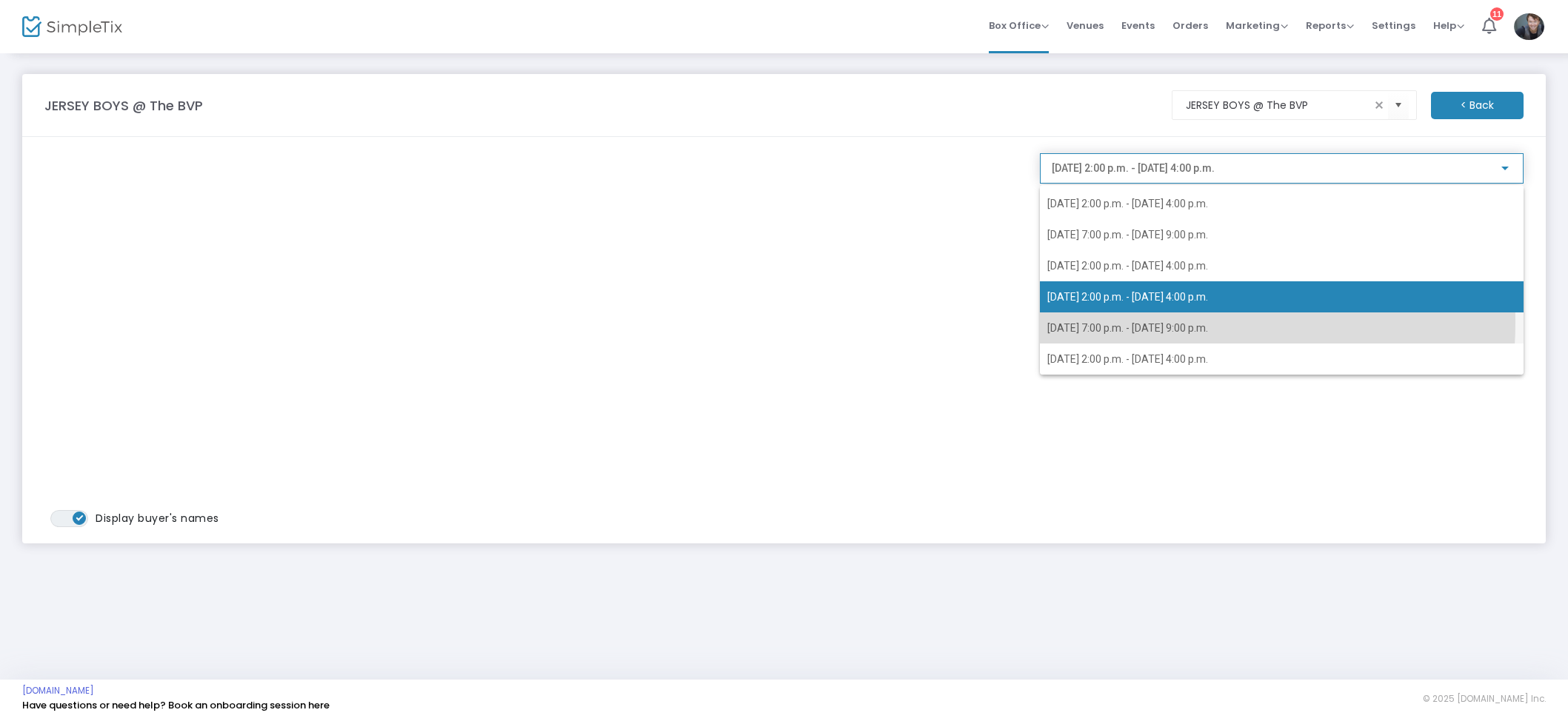
click at [1148, 322] on span "2025-08-20 @ 7:00 p.m. - 2025-08-20 @ 9:00 p.m." at bounding box center [1127, 328] width 161 height 11
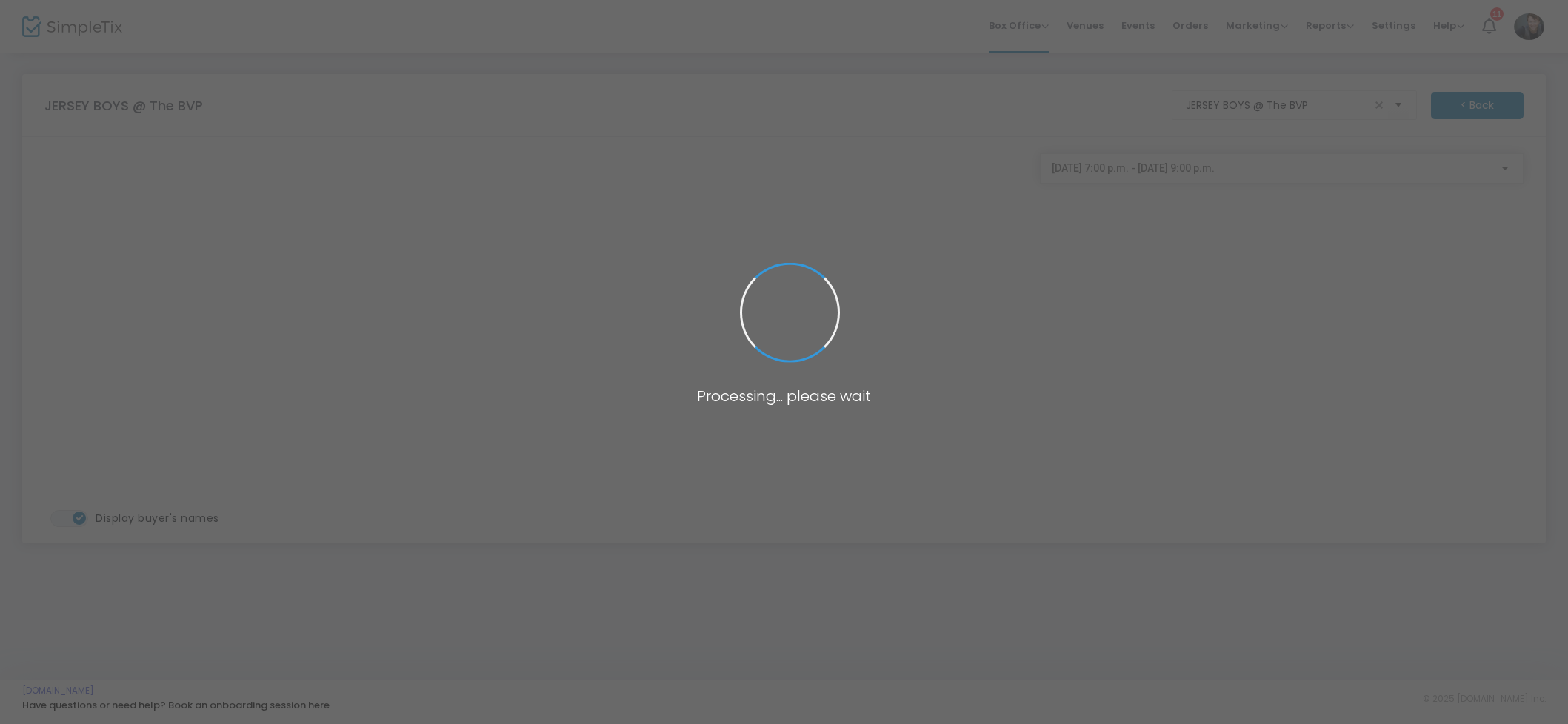
click at [1140, 155] on body "Processing... please wait Box Office Sell Tickets Bookings Sell Season Pass Ven…" at bounding box center [784, 362] width 1568 height 724
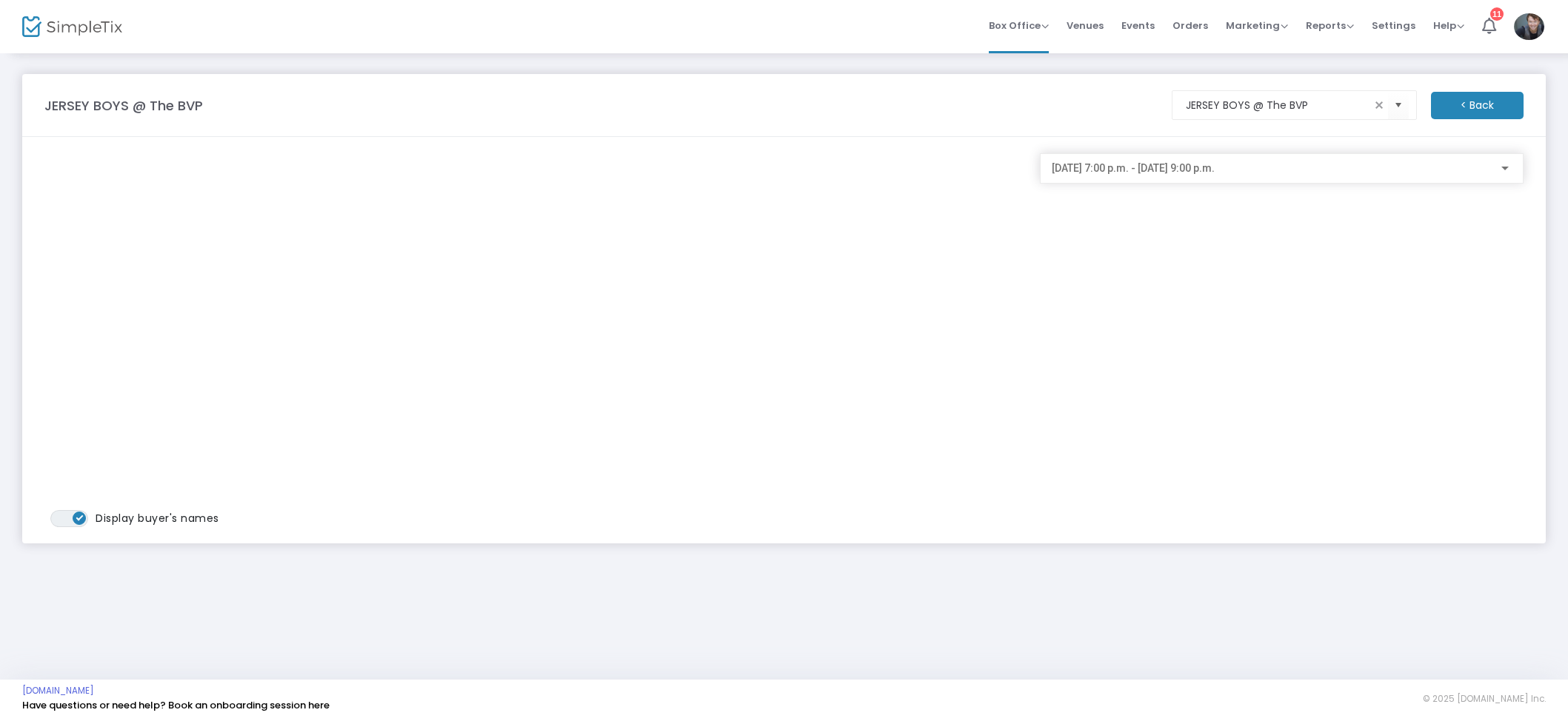
click at [1160, 160] on div "2025-08-20 @ 7:00 p.m. - 2025-08-20 @ 9:00 p.m." at bounding box center [1281, 164] width 459 height 28
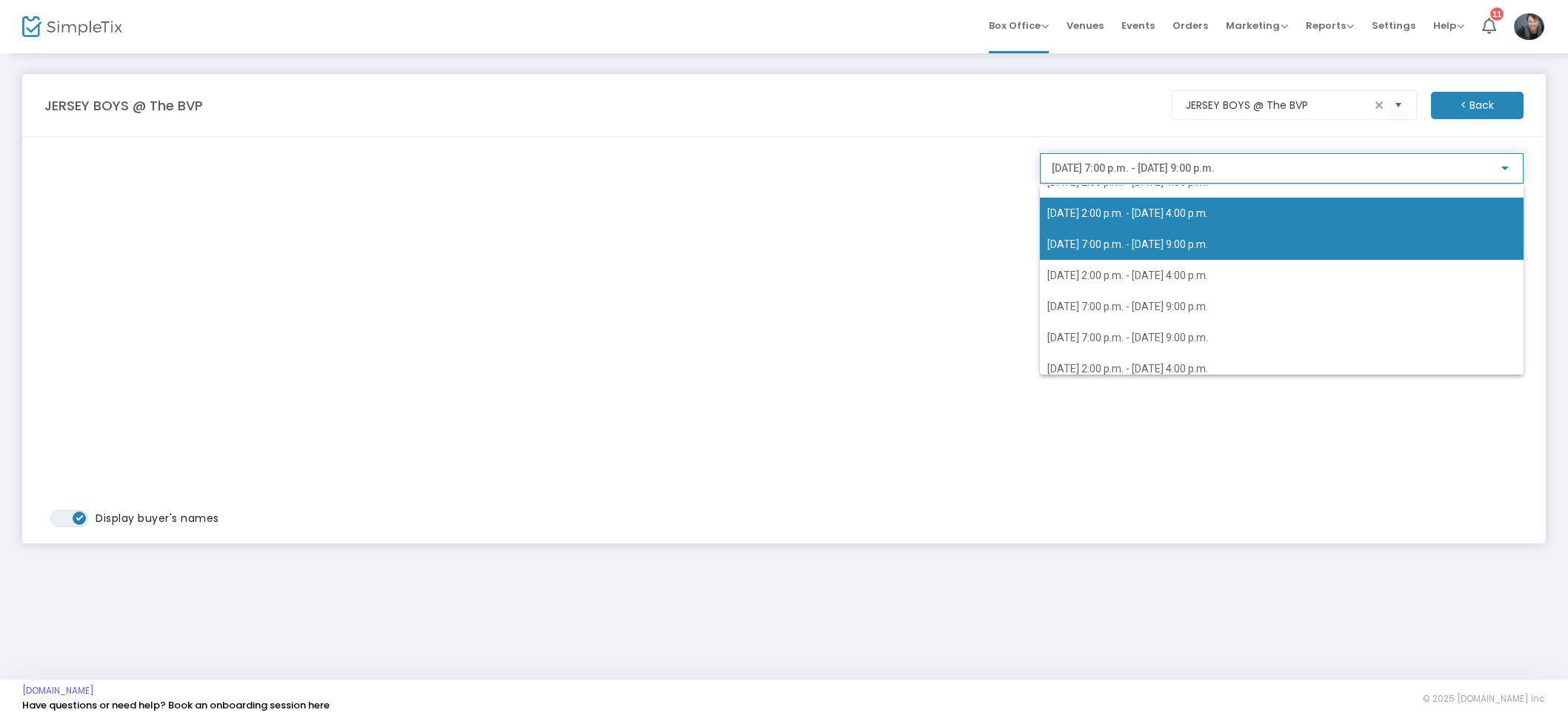
scroll to position [223, 0]
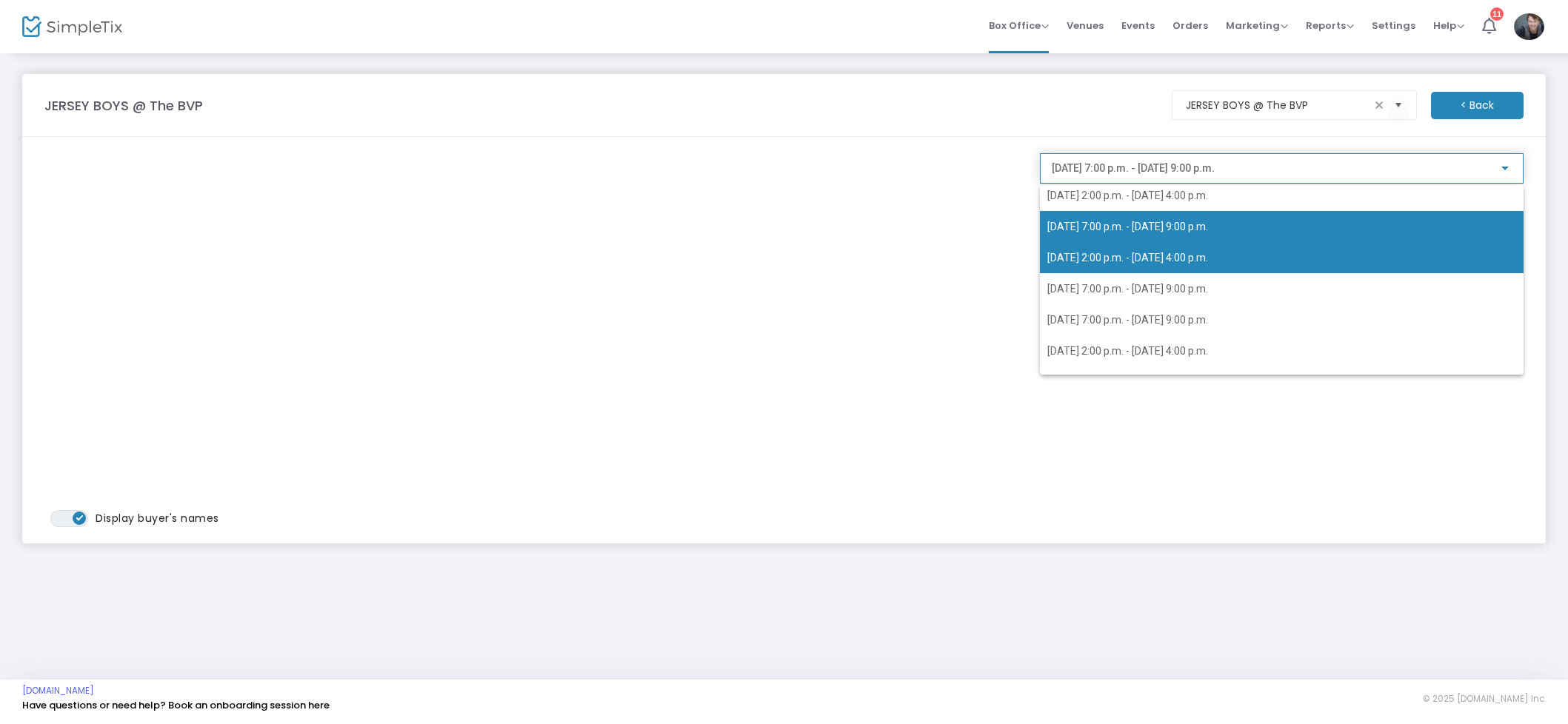
click at [1130, 251] on span "2025-08-21 @ 2:00 p.m. - 2025-08-21 @ 4:00 p.m." at bounding box center [1281, 257] width 469 height 31
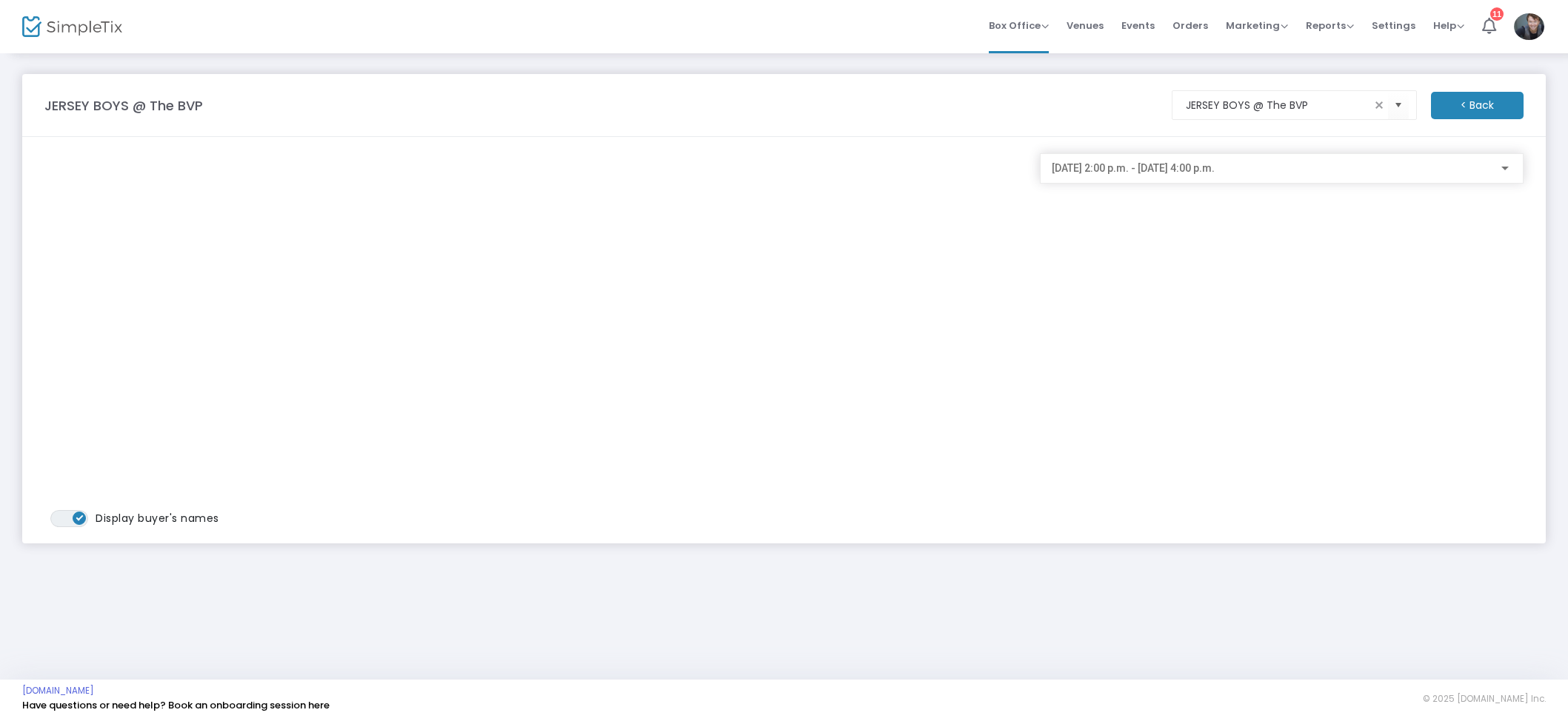
click at [1181, 180] on div "2025-08-21 @ 2:00 p.m. - 2025-08-21 @ 4:00 p.m." at bounding box center [1281, 169] width 483 height 30
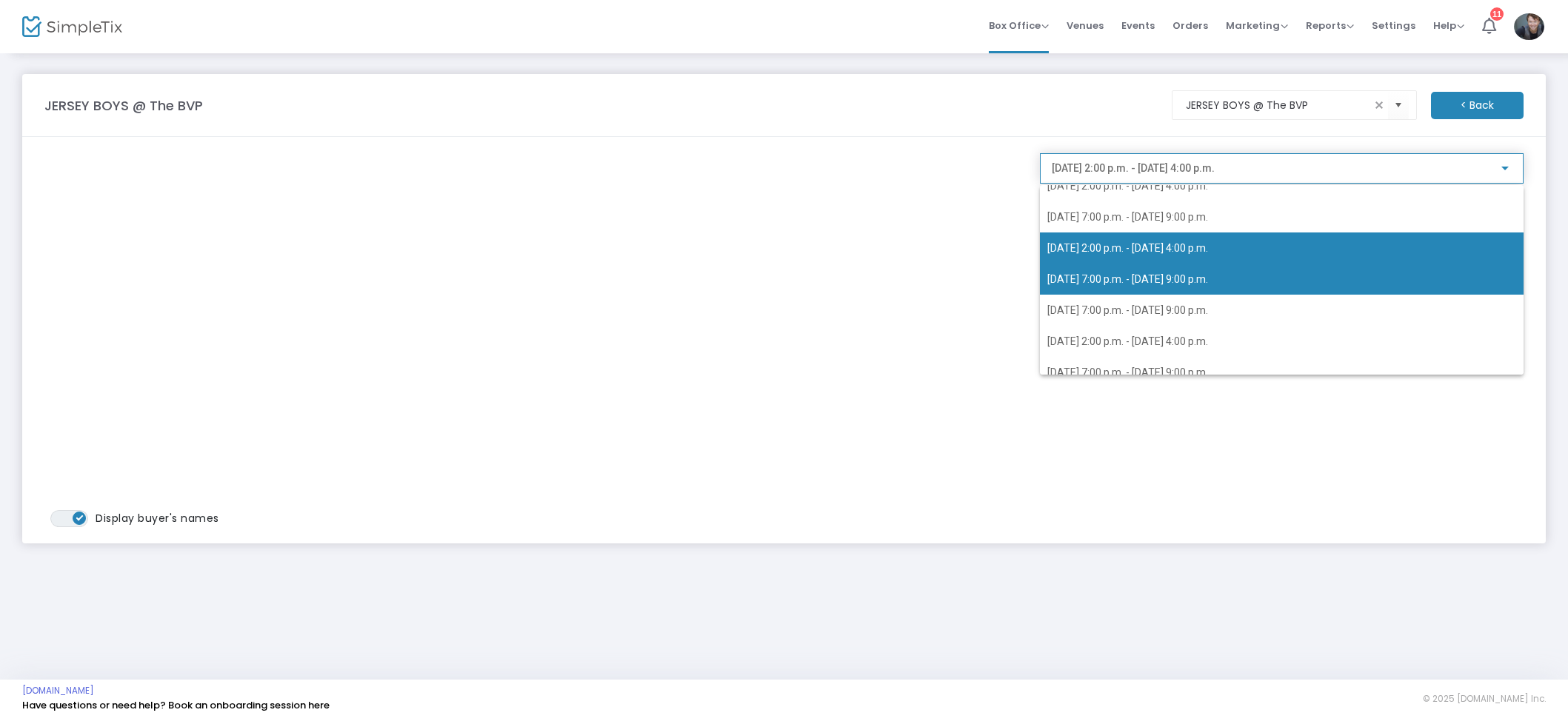
scroll to position [271, 0]
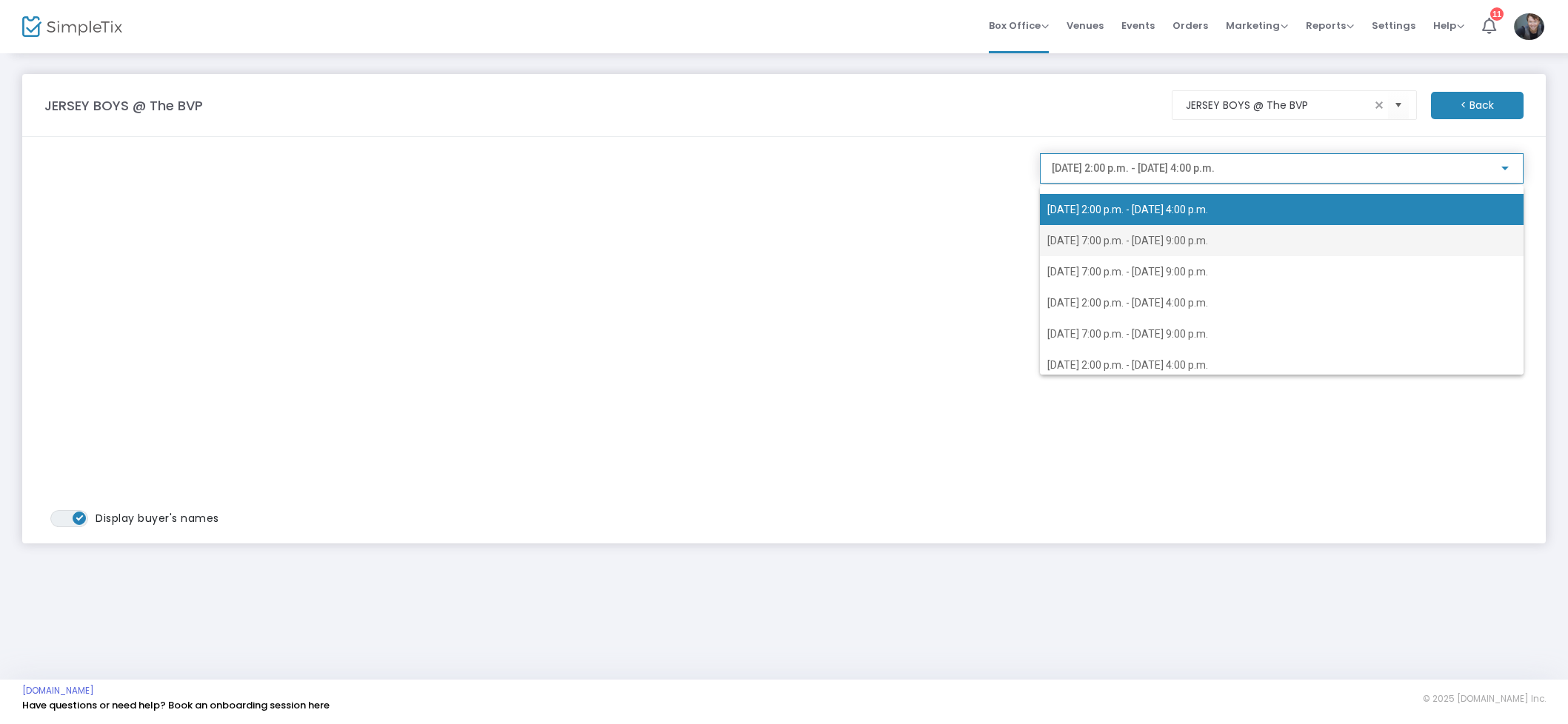
click at [1165, 245] on span "2025-08-21 @ 7:00 p.m. - 2025-08-21 @ 9:00 p.m." at bounding box center [1127, 240] width 161 height 11
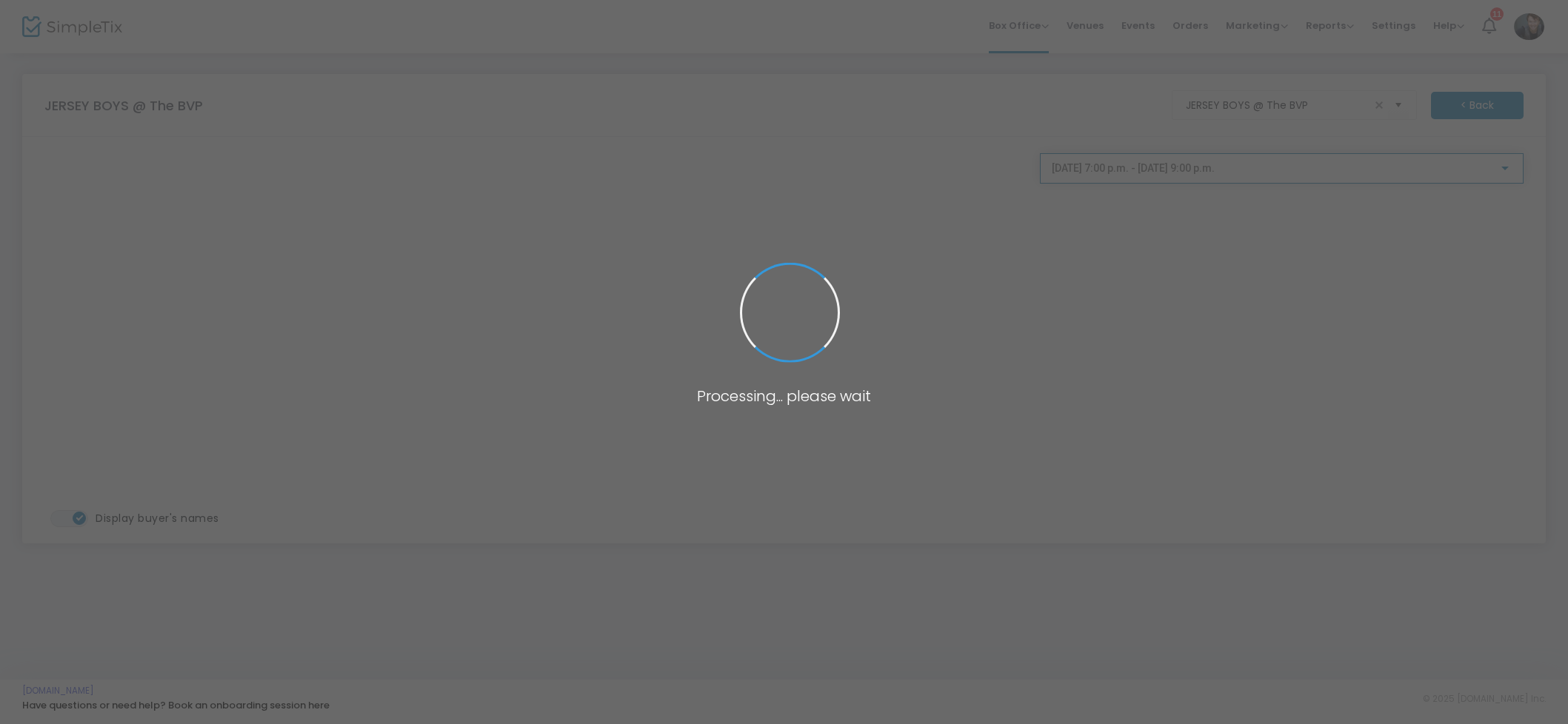
click at [1196, 168] on span "2025-08-21 @ 7:00 p.m. - 2025-08-21 @ 9:00 p.m." at bounding box center [1132, 168] width 163 height 11
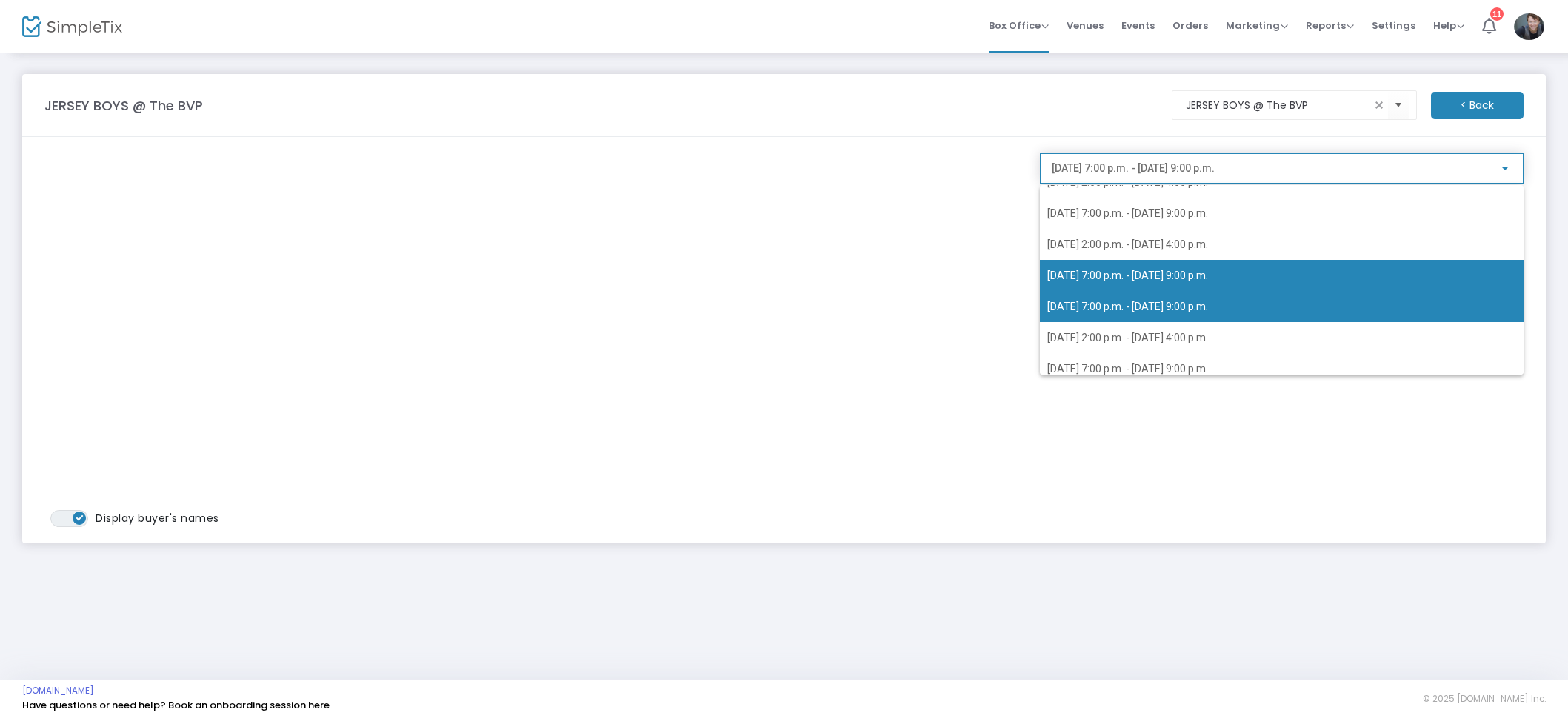
scroll to position [241, 0]
click at [1121, 307] on span "2025-08-22 @ 7:00 p.m. - 2025-08-22 @ 9:00 p.m." at bounding box center [1127, 301] width 161 height 11
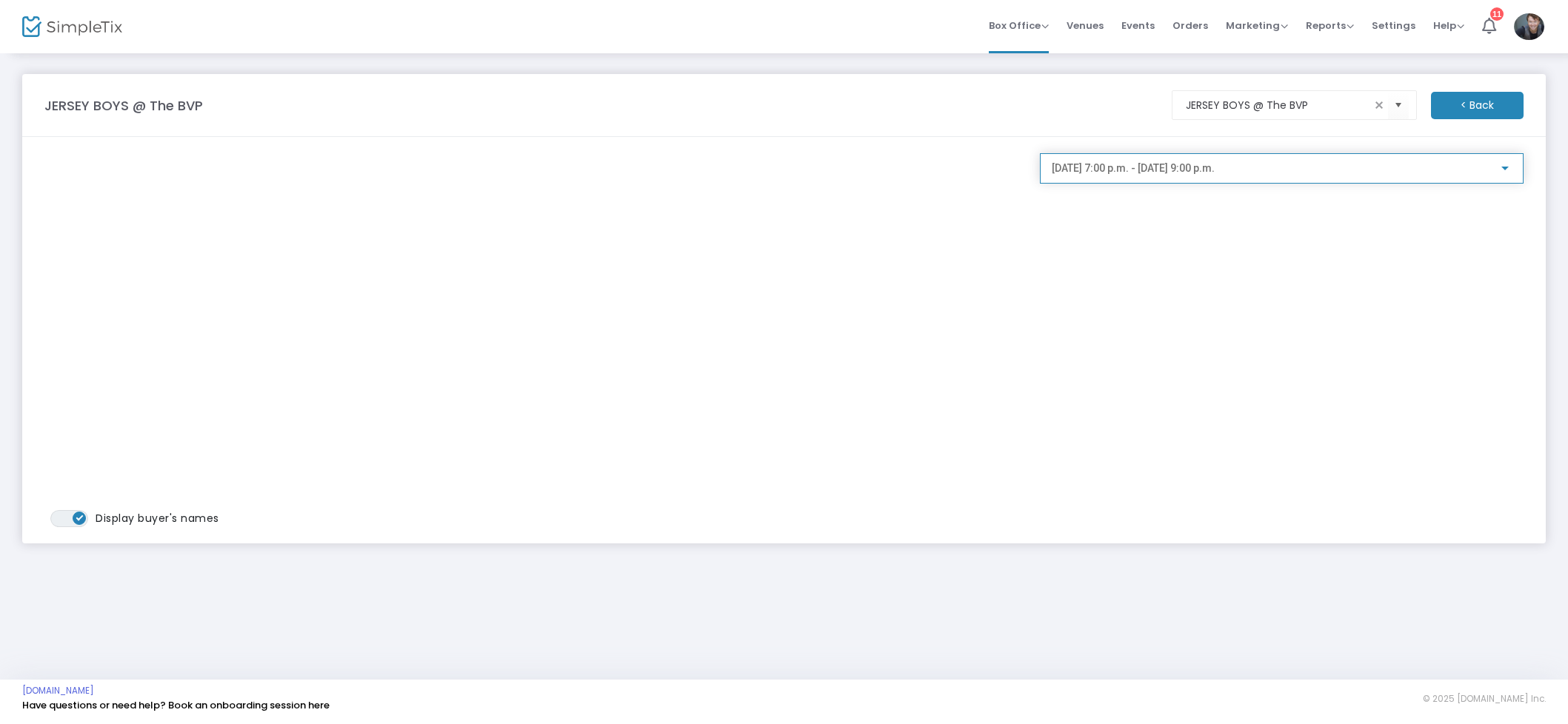
click at [1133, 171] on span "2025-08-22 @ 7:00 p.m. - 2025-08-22 @ 9:00 p.m." at bounding box center [1132, 168] width 163 height 11
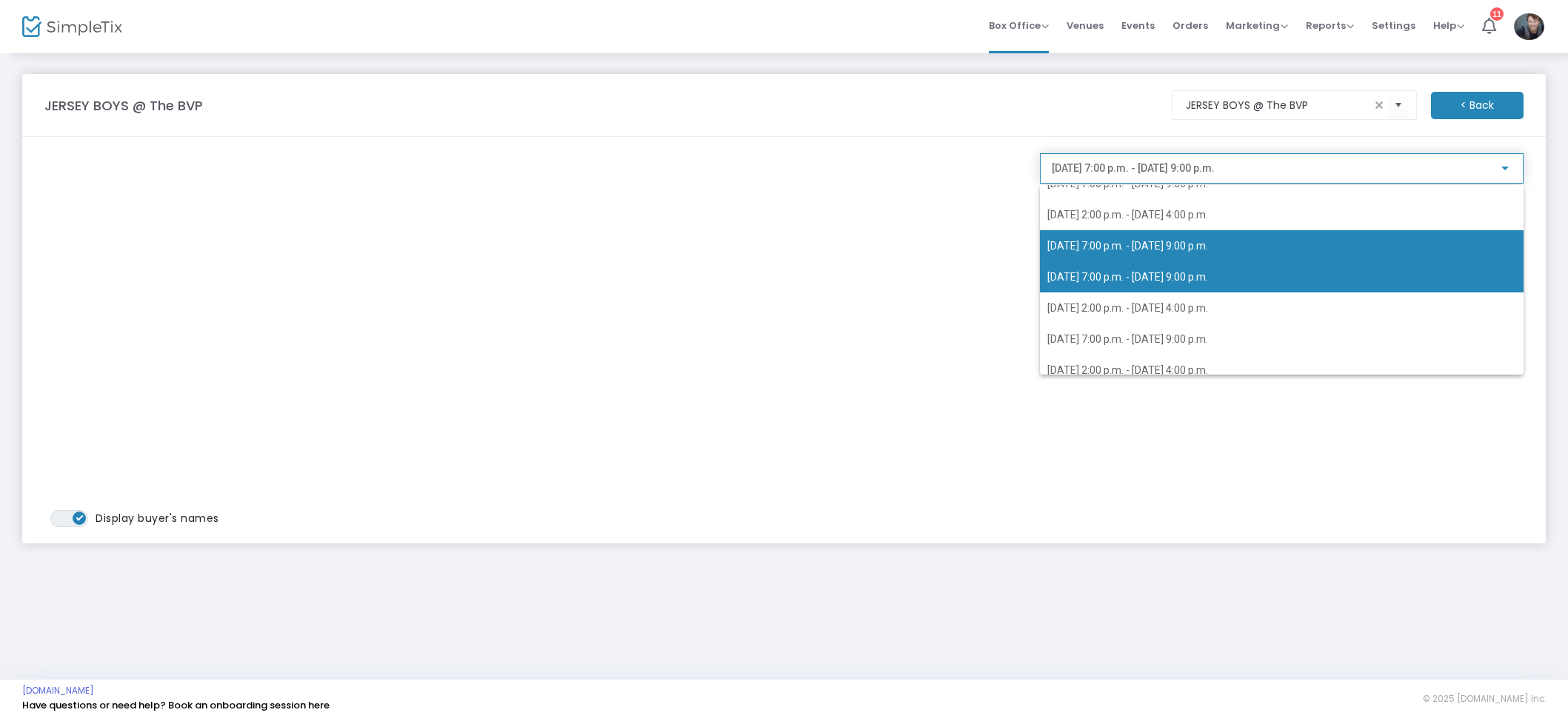
scroll to position [284, 0]
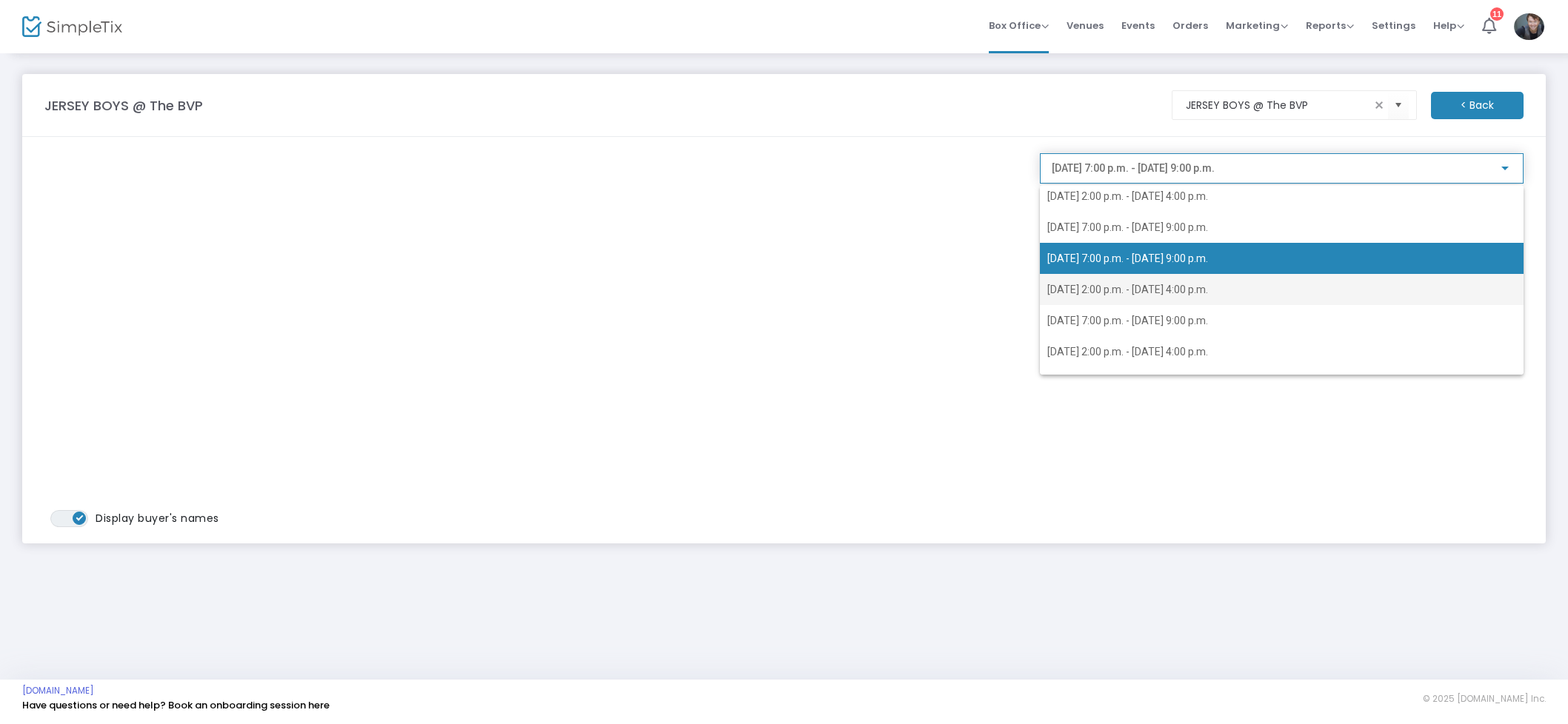
click at [1138, 277] on span "2025-08-23 @ 2:00 p.m. - 2025-08-23 @ 4:00 p.m." at bounding box center [1281, 289] width 469 height 31
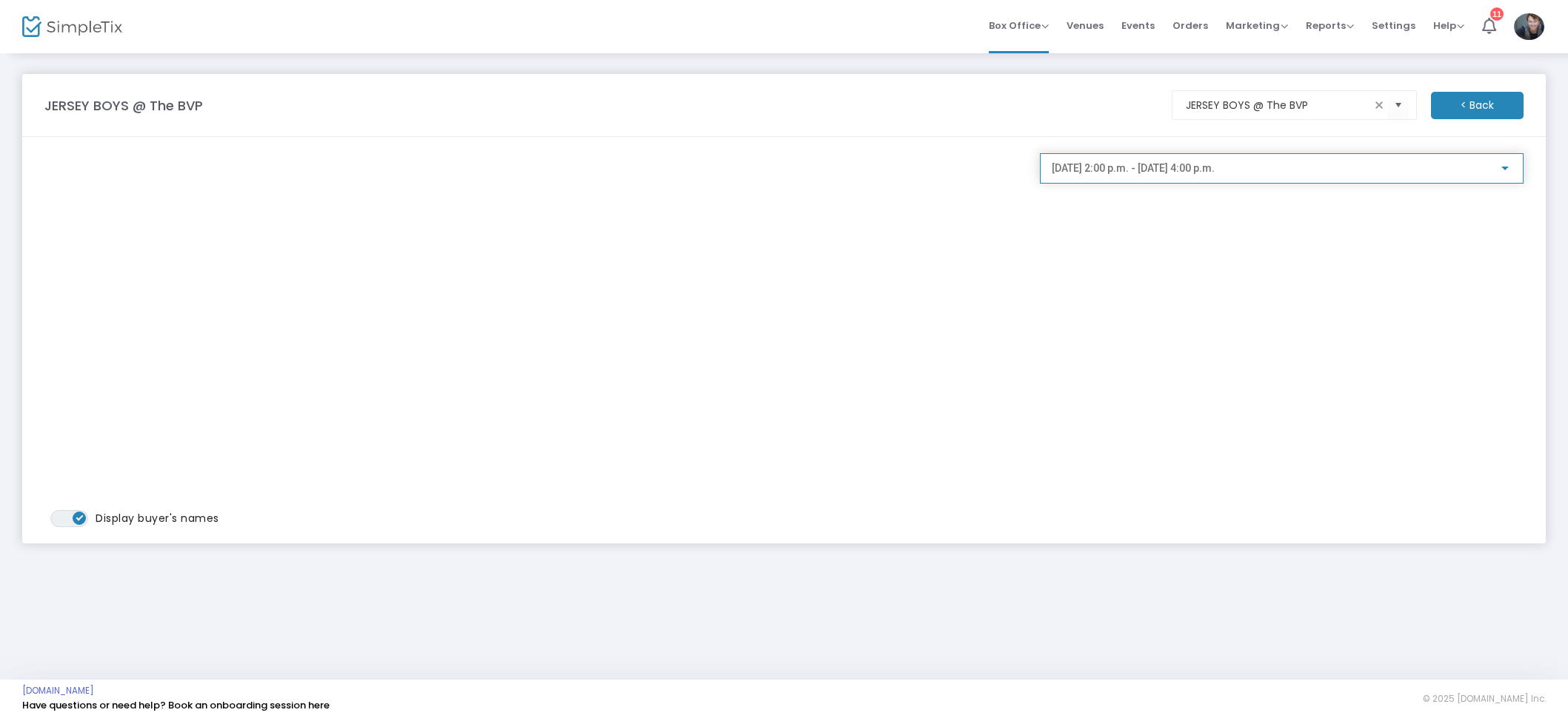
click at [1169, 173] on span "2025-08-23 @ 2:00 p.m. - 2025-08-23 @ 4:00 p.m." at bounding box center [1132, 168] width 163 height 11
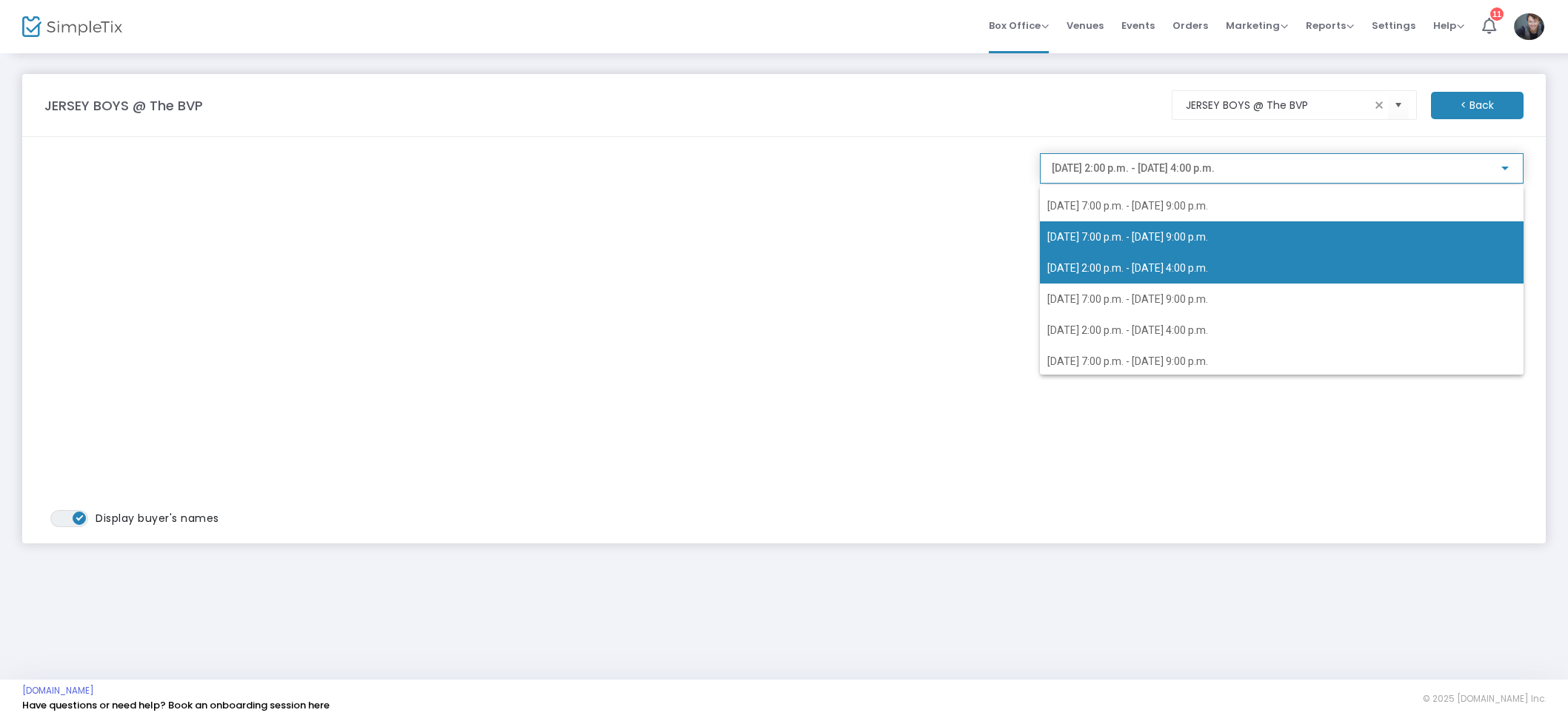
scroll to position [328, 0]
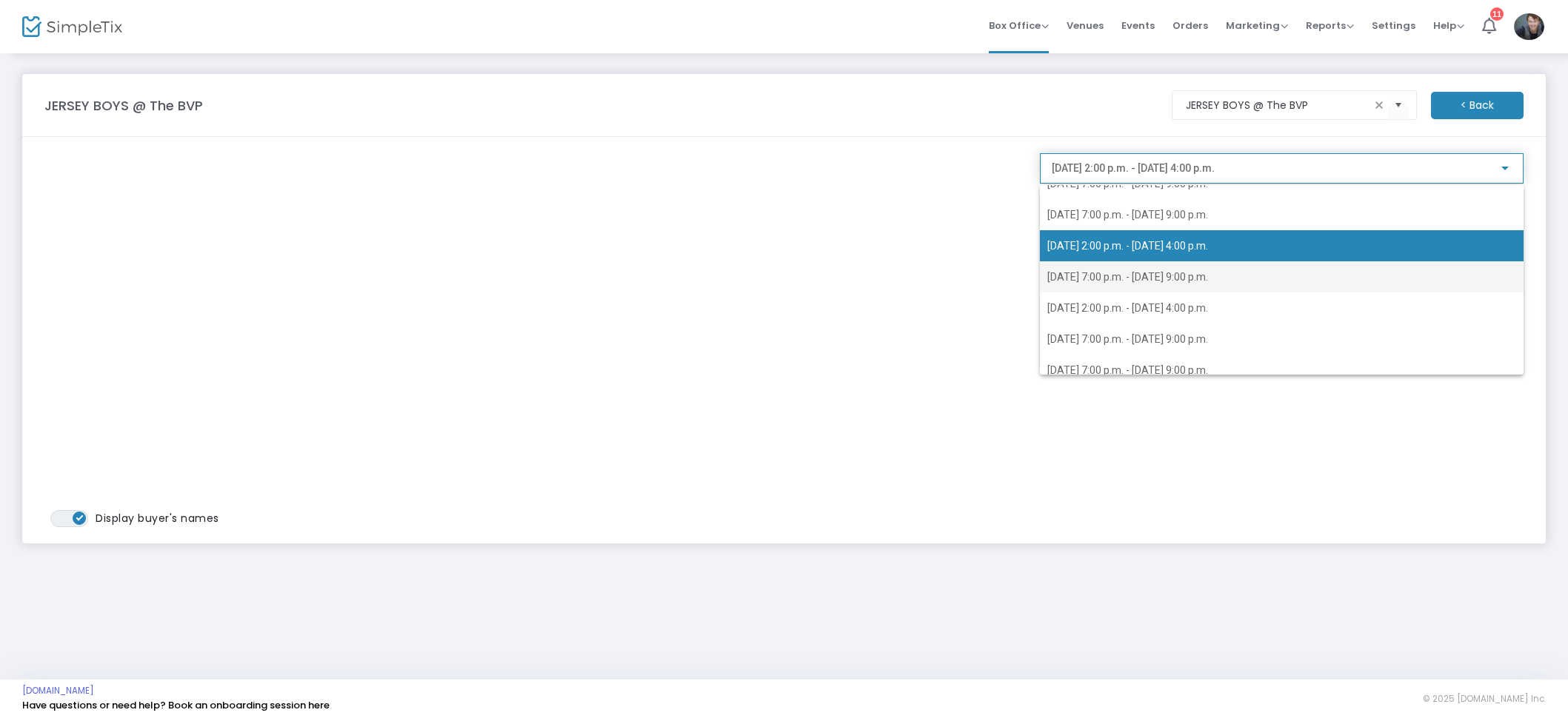
click at [1150, 266] on span "2025-08-23 @ 7:00 p.m. - 2025-08-23 @ 9:00 p.m." at bounding box center [1281, 276] width 469 height 31
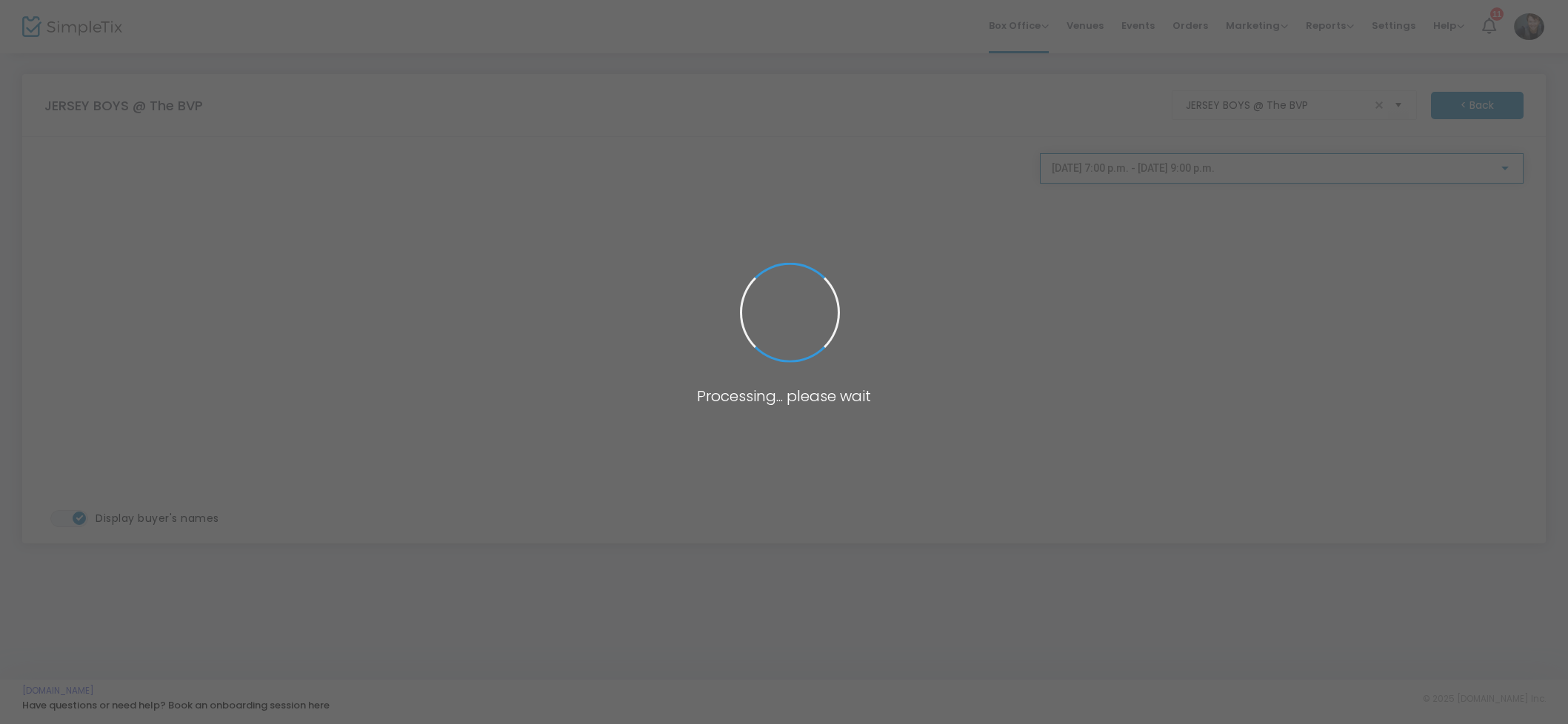
click at [1143, 175] on body "Processing... please wait Box Office Sell Tickets Bookings Sell Season Pass Ven…" at bounding box center [784, 362] width 1568 height 724
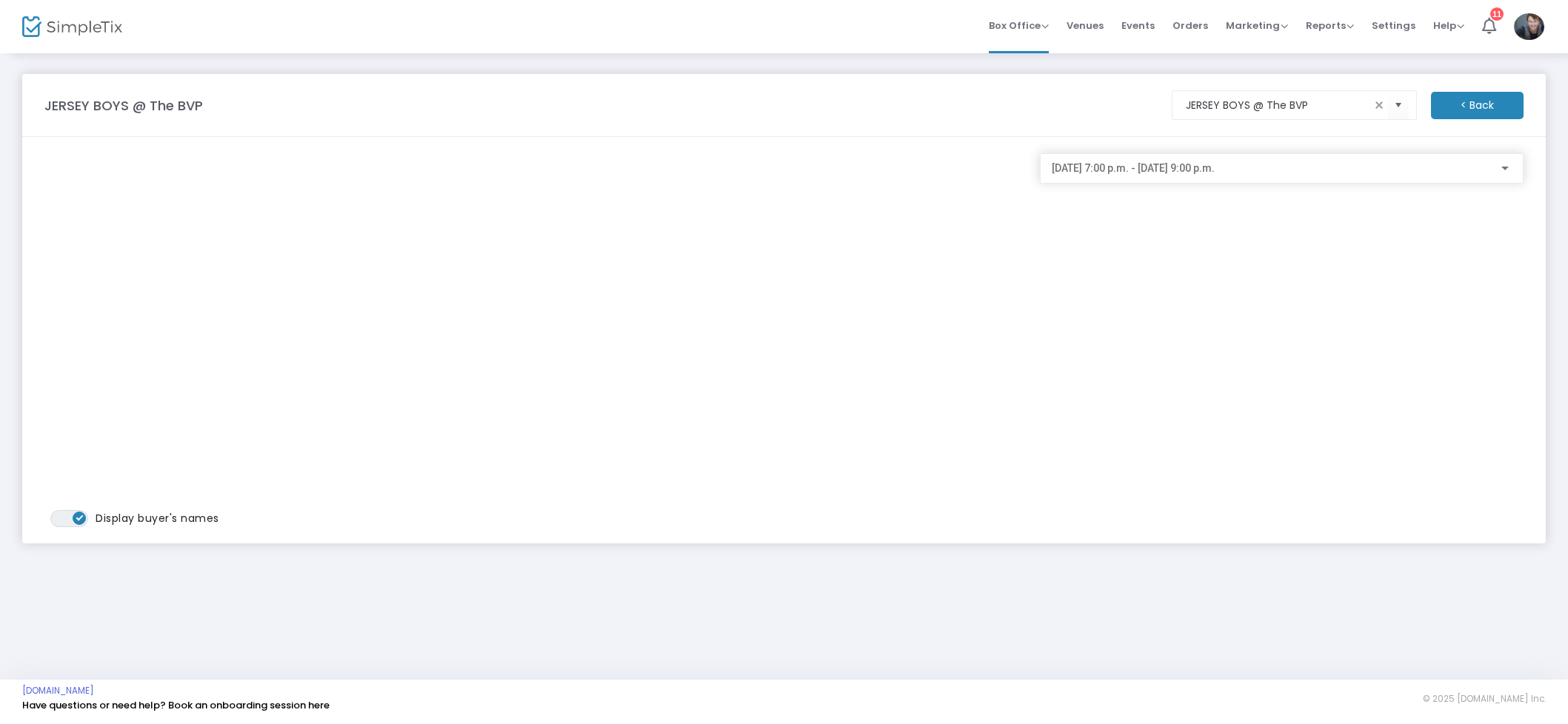
click at [1136, 188] on div "2025-08-23 @ 7:00 p.m. - 2025-08-23 @ 9:00 p.m." at bounding box center [1281, 174] width 483 height 42
click at [1137, 182] on div "2025-08-23 @ 7:00 p.m. - 2025-08-23 @ 9:00 p.m." at bounding box center [1281, 169] width 483 height 30
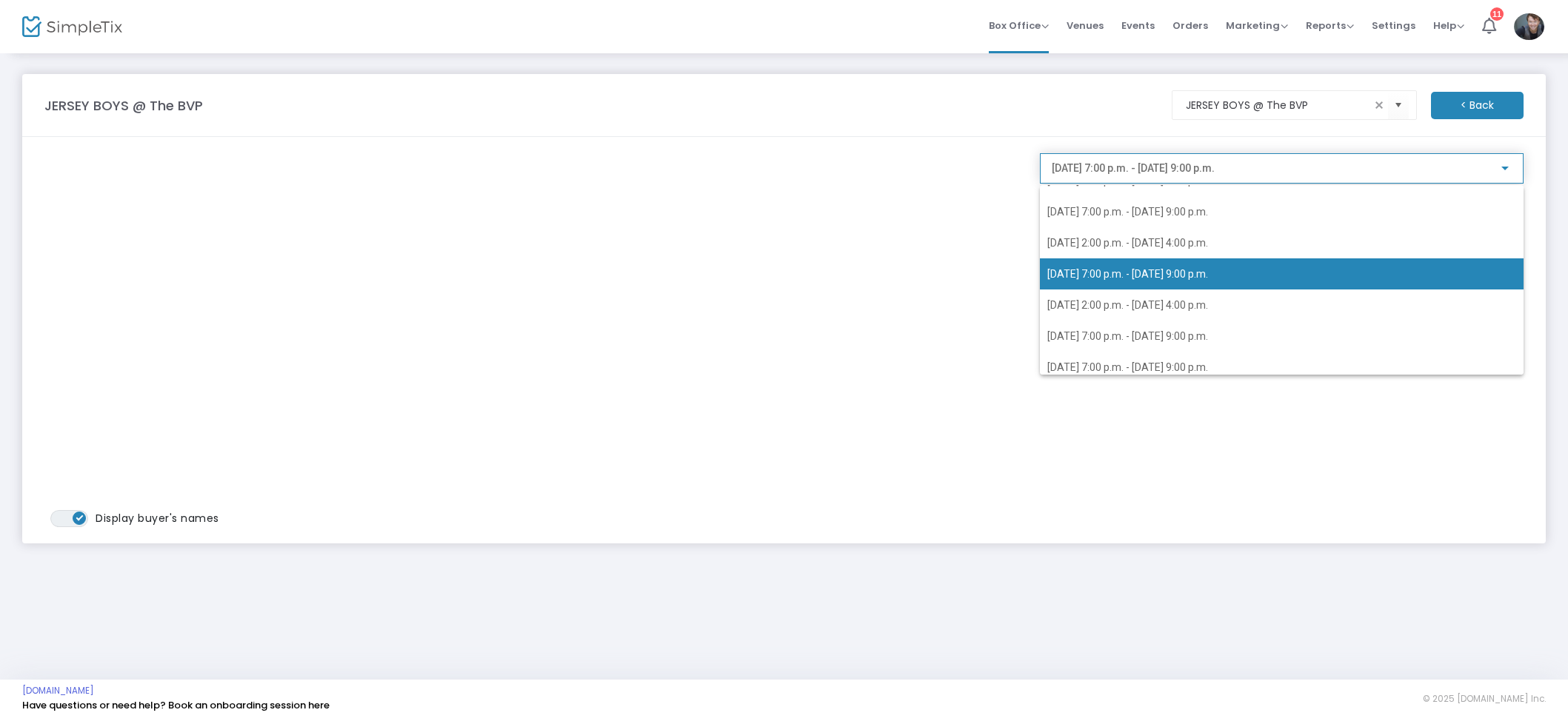
scroll to position [336, 0]
click at [1156, 283] on span "2025-08-23 @ 7:00 p.m. - 2025-08-23 @ 9:00 p.m." at bounding box center [1281, 269] width 469 height 31
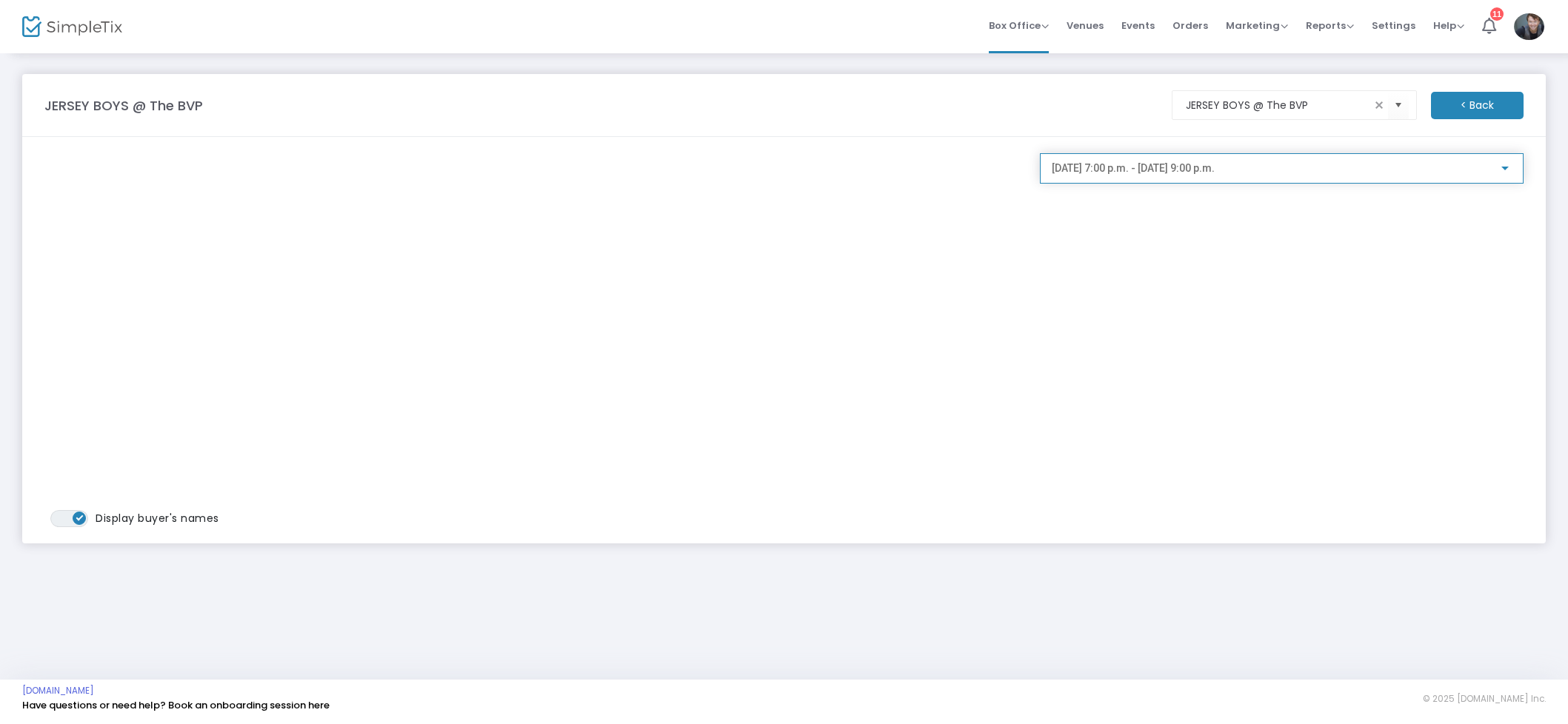
click at [1172, 174] on span "2025-08-23 @ 7:00 p.m. - 2025-08-23 @ 9:00 p.m." at bounding box center [1132, 168] width 163 height 11
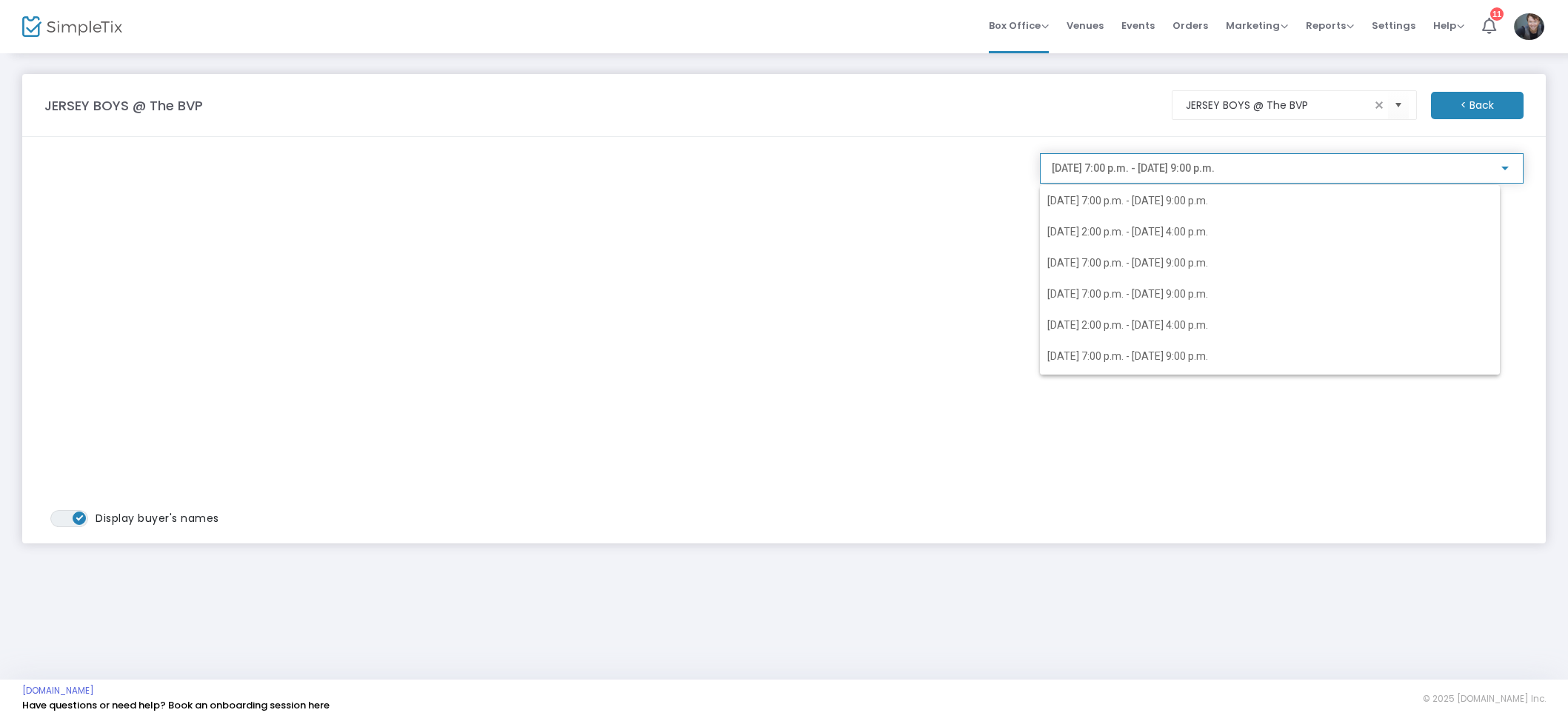
scroll to position [294, 0]
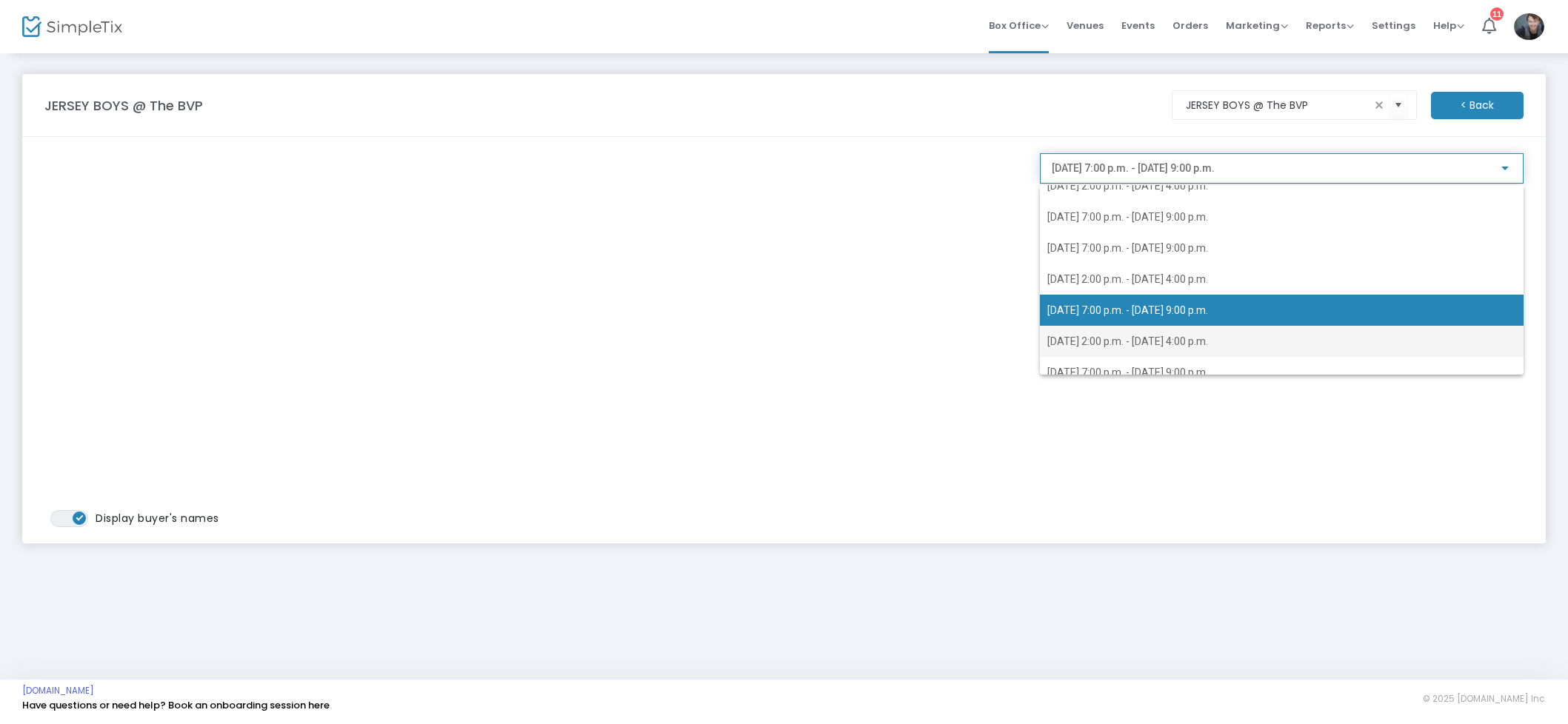
click at [1193, 335] on span "2025-08-24 @ 2:00 p.m. - 2025-08-24 @ 4:00 p.m." at bounding box center [1127, 341] width 161 height 11
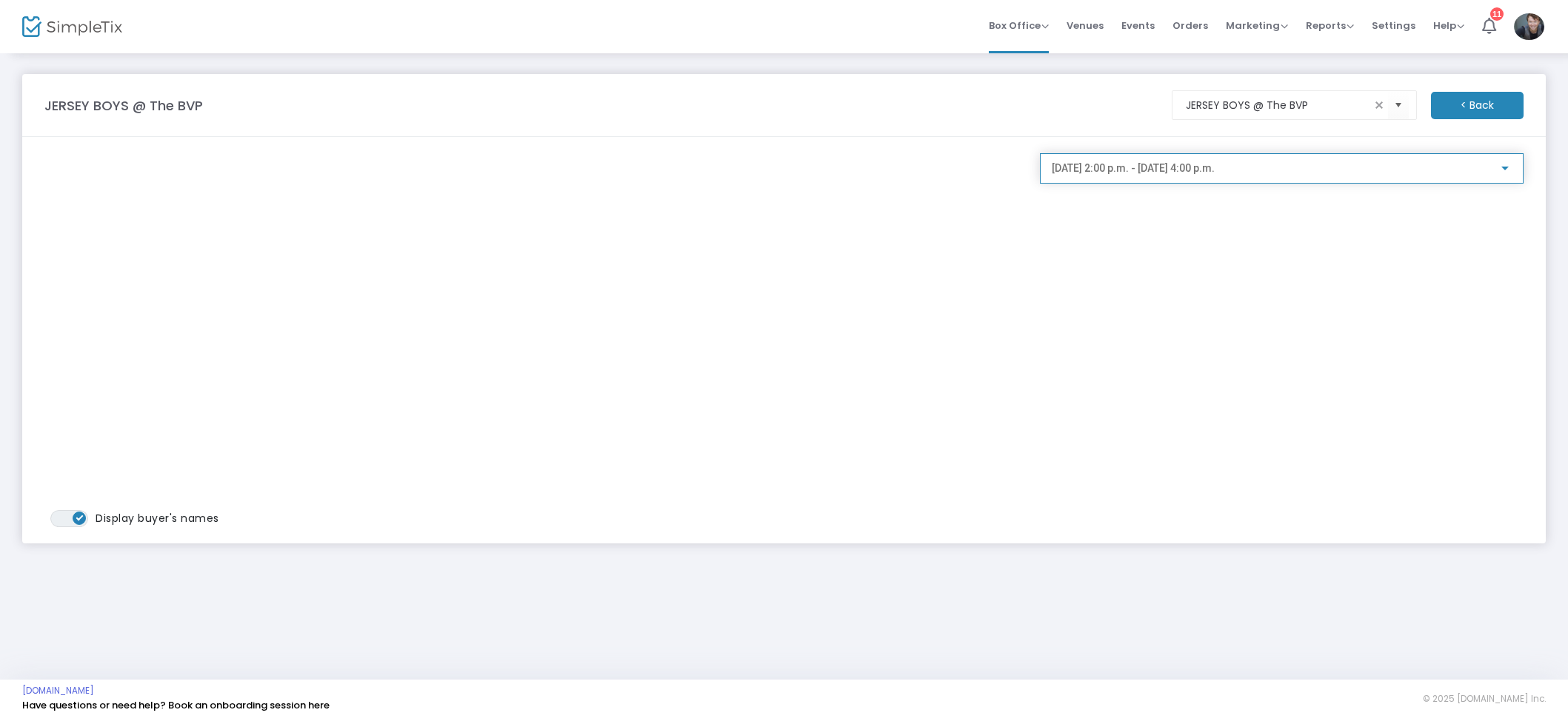
click at [1169, 171] on span "2025-08-24 @ 2:00 p.m. - 2025-08-24 @ 4:00 p.m." at bounding box center [1132, 168] width 163 height 11
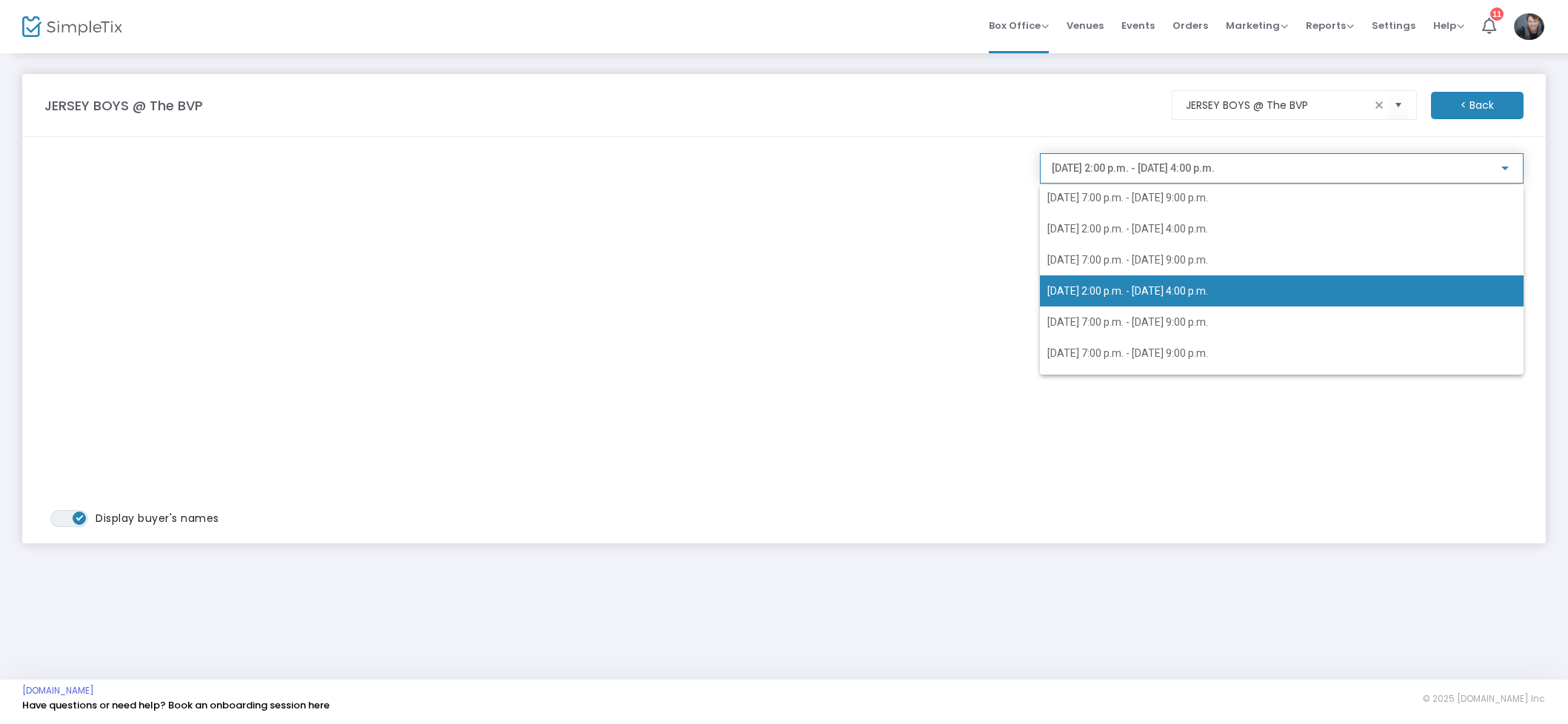
scroll to position [393, 0]
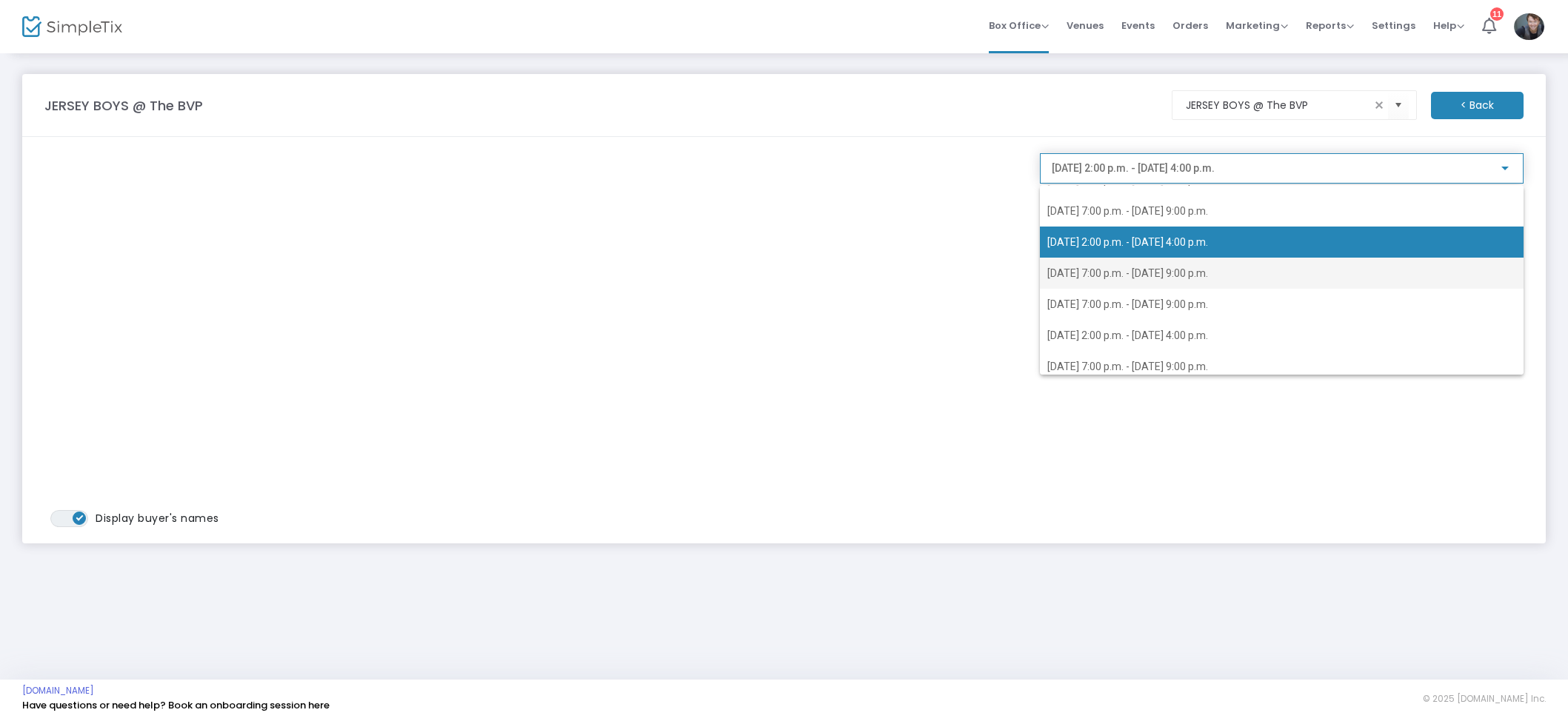
click at [1174, 278] on span "2025-08-26 @ 7:00 p.m. - 2025-08-26 @ 9:00 p.m." at bounding box center [1281, 272] width 469 height 31
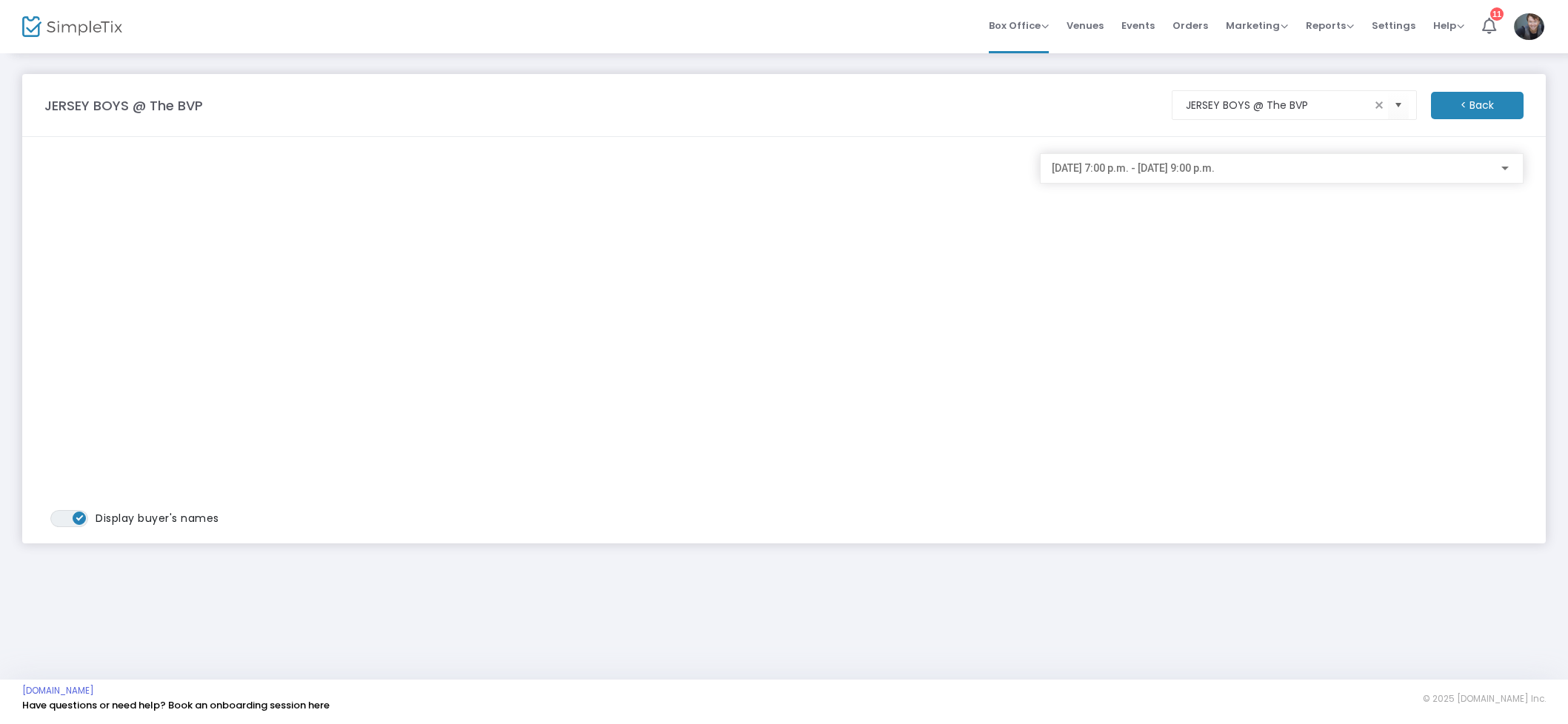
click at [1151, 174] on div "2025-08-26 @ 7:00 p.m. - 2025-08-26 @ 9:00 p.m." at bounding box center [1281, 164] width 459 height 28
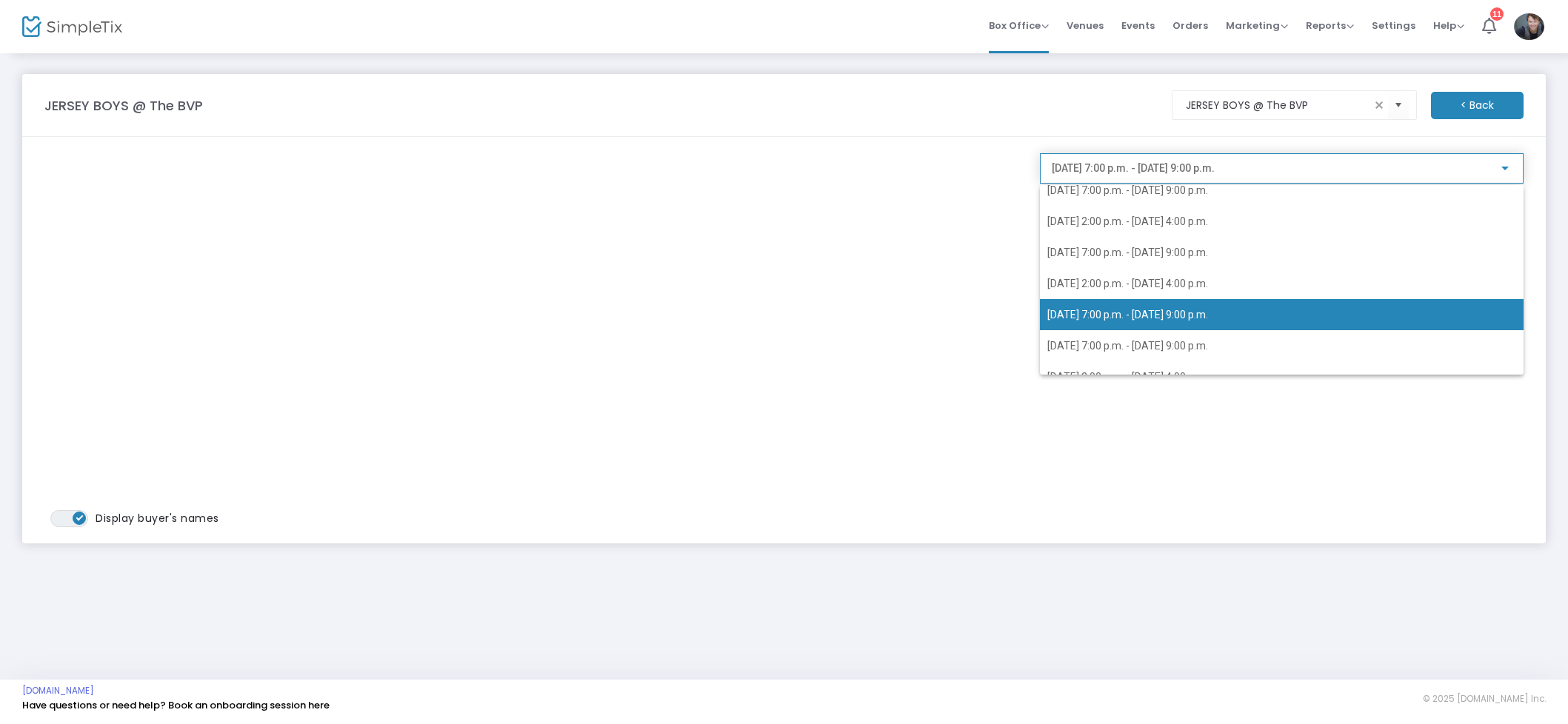
scroll to position [373, 0]
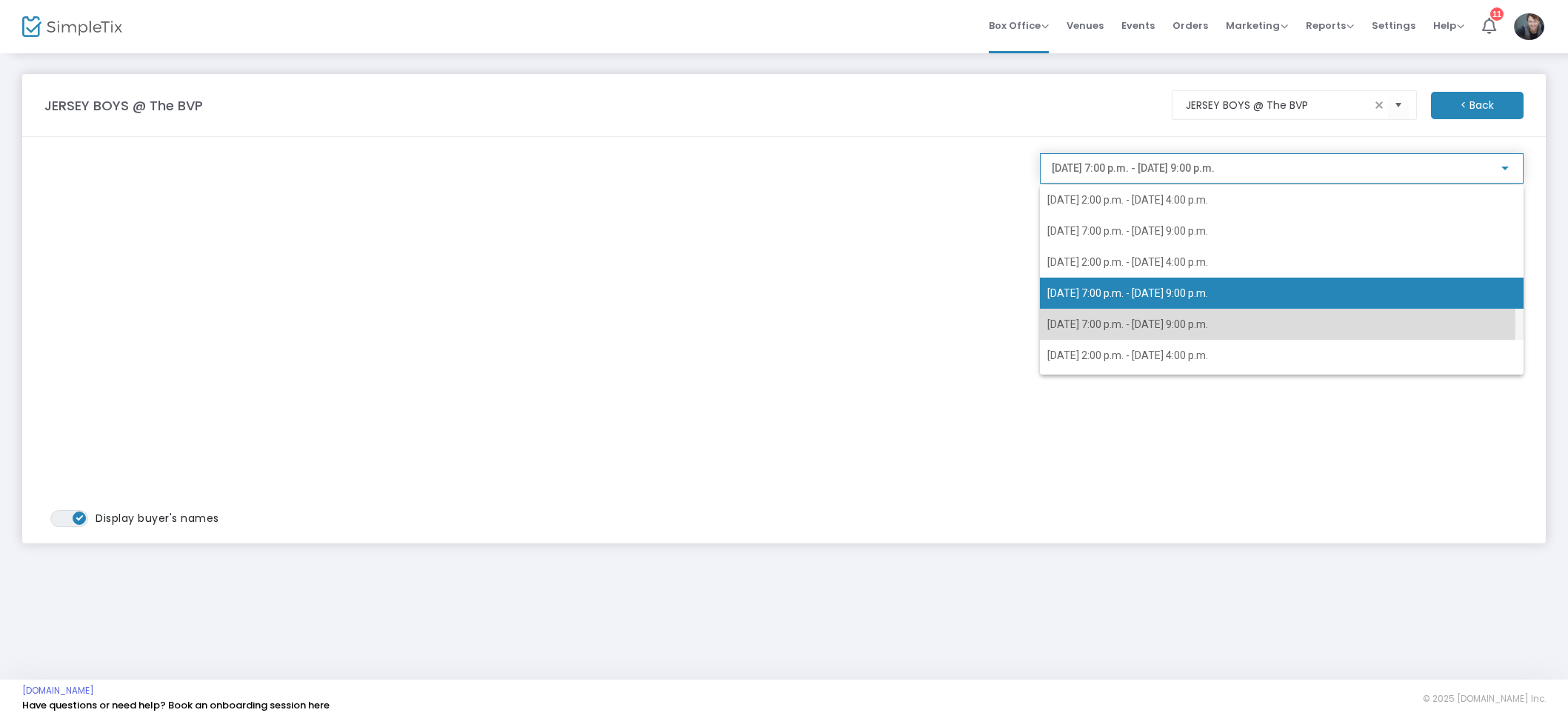
click at [1161, 322] on span "2025-08-27 @ 7:00 p.m. - 2025-08-27 @ 9:00 p.m." at bounding box center [1127, 324] width 161 height 11
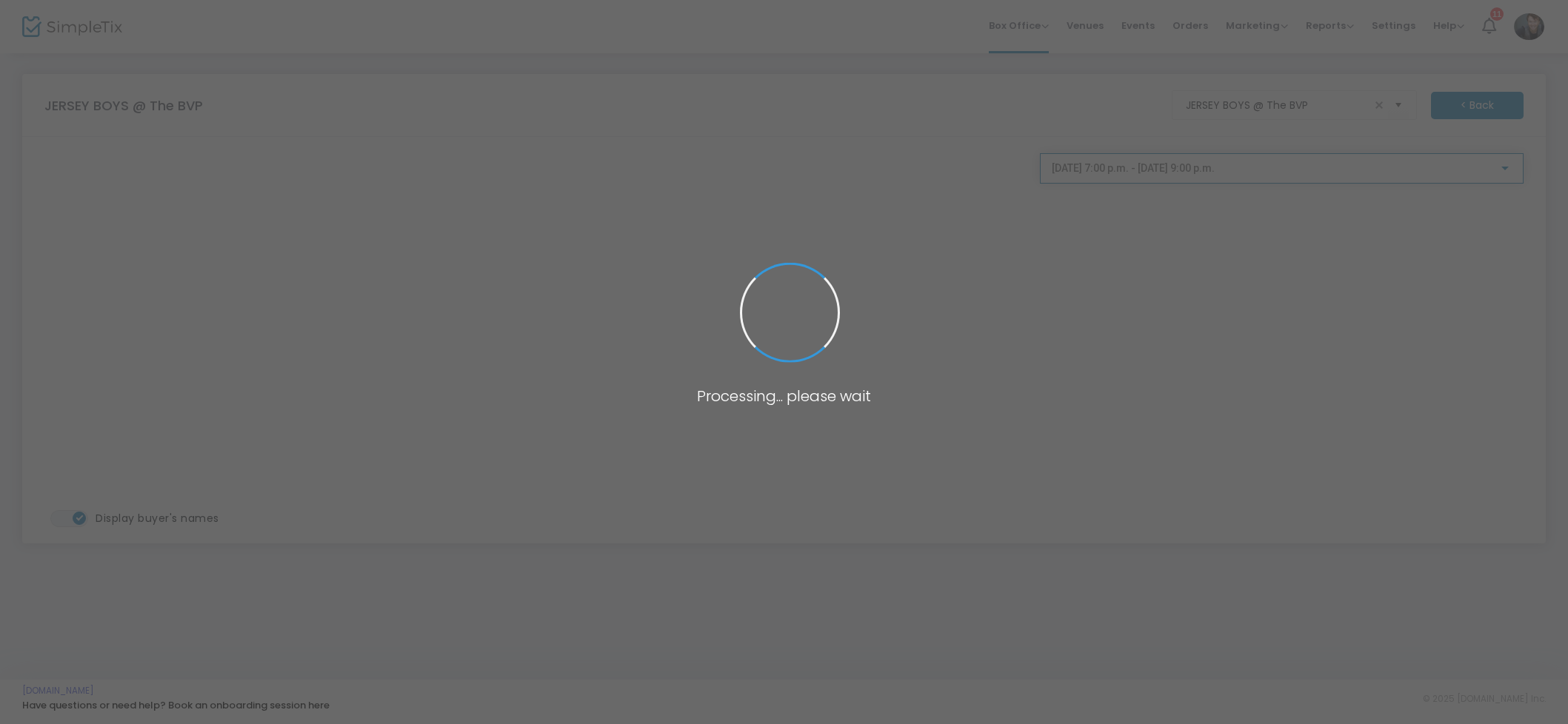
click at [1193, 177] on div "2025-08-27 @ 7:00 p.m. - 2025-08-27 @ 9:00 p.m." at bounding box center [1281, 164] width 459 height 28
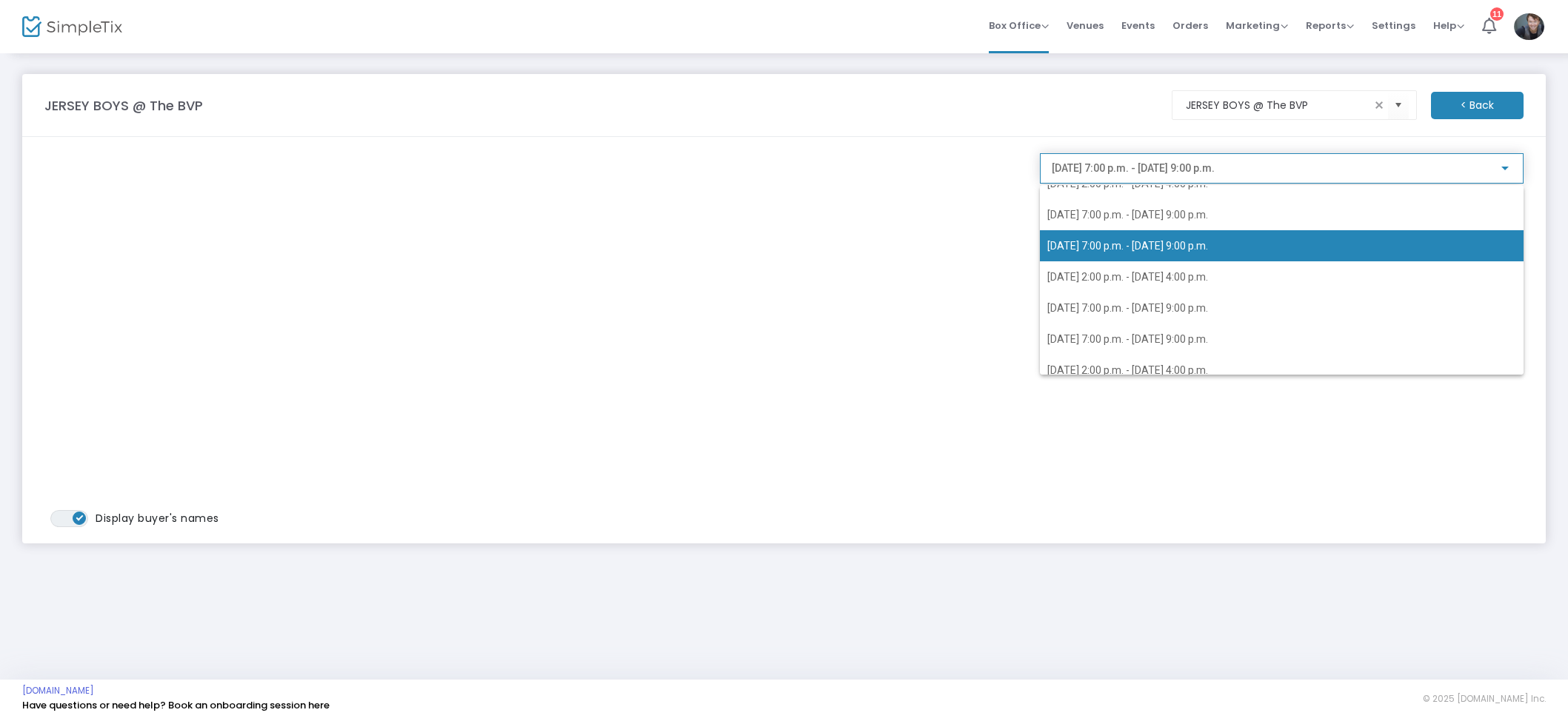
scroll to position [463, 0]
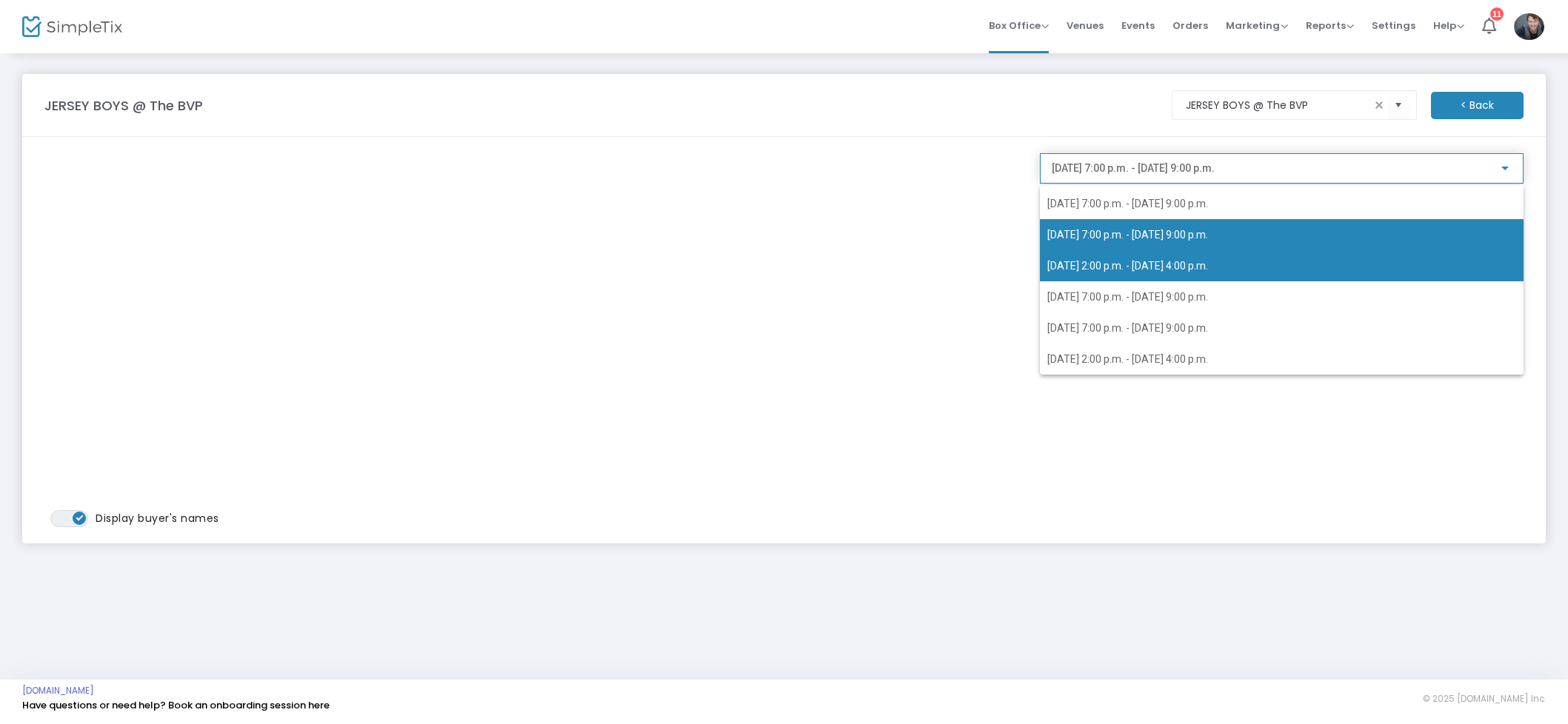
click at [1177, 260] on span "2025-08-28 @ 2:00 p.m. - 2025-08-28 @ 4:00 p.m." at bounding box center [1127, 266] width 161 height 11
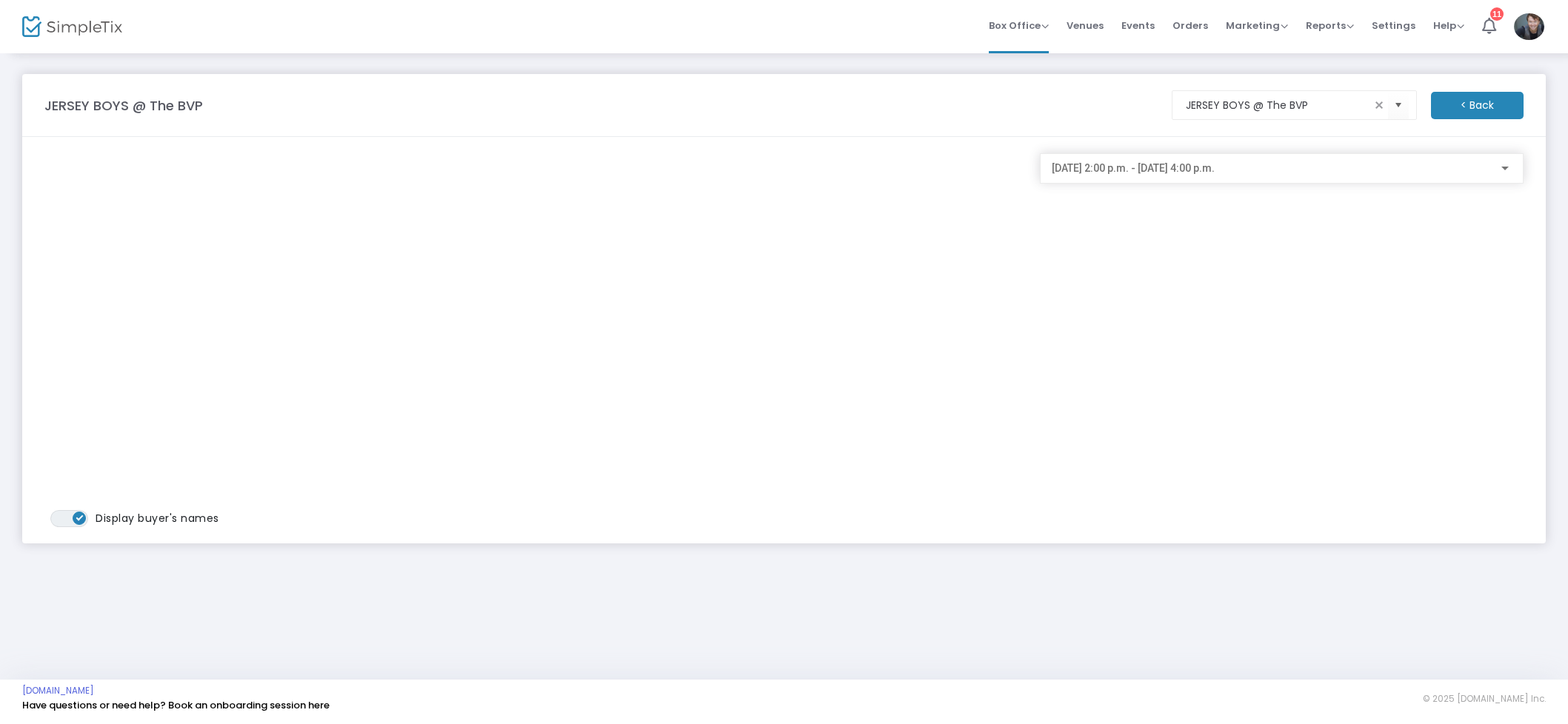
click at [1183, 174] on div "2025-08-28 @ 2:00 p.m. - 2025-08-28 @ 4:00 p.m." at bounding box center [1281, 164] width 459 height 28
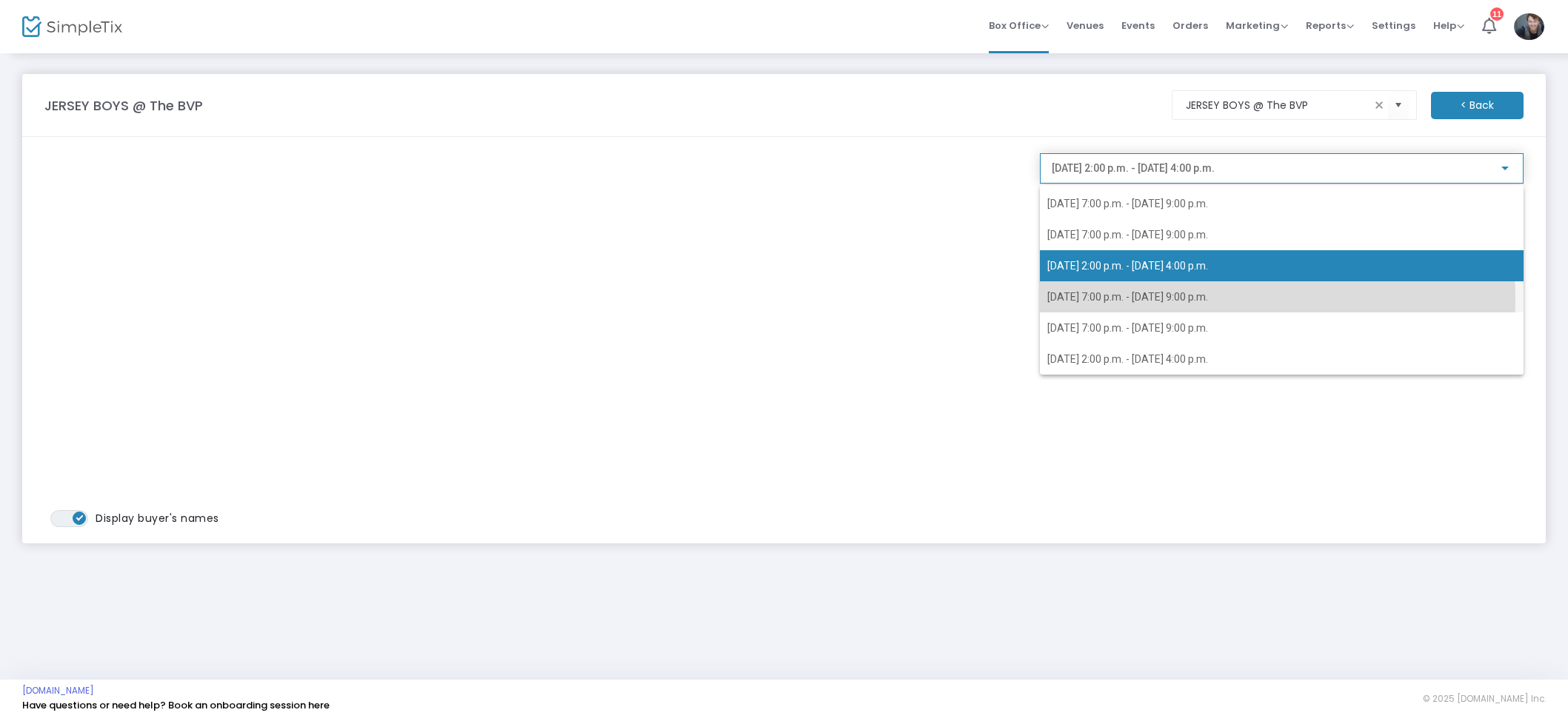
drag, startPoint x: 1136, startPoint y: 298, endPoint x: 1166, endPoint y: 282, distance: 34.0
click at [1136, 298] on span "2025-08-29 @ 7:00 p.m. - 2025-08-29 @ 9:00 p.m." at bounding box center [1127, 296] width 161 height 11
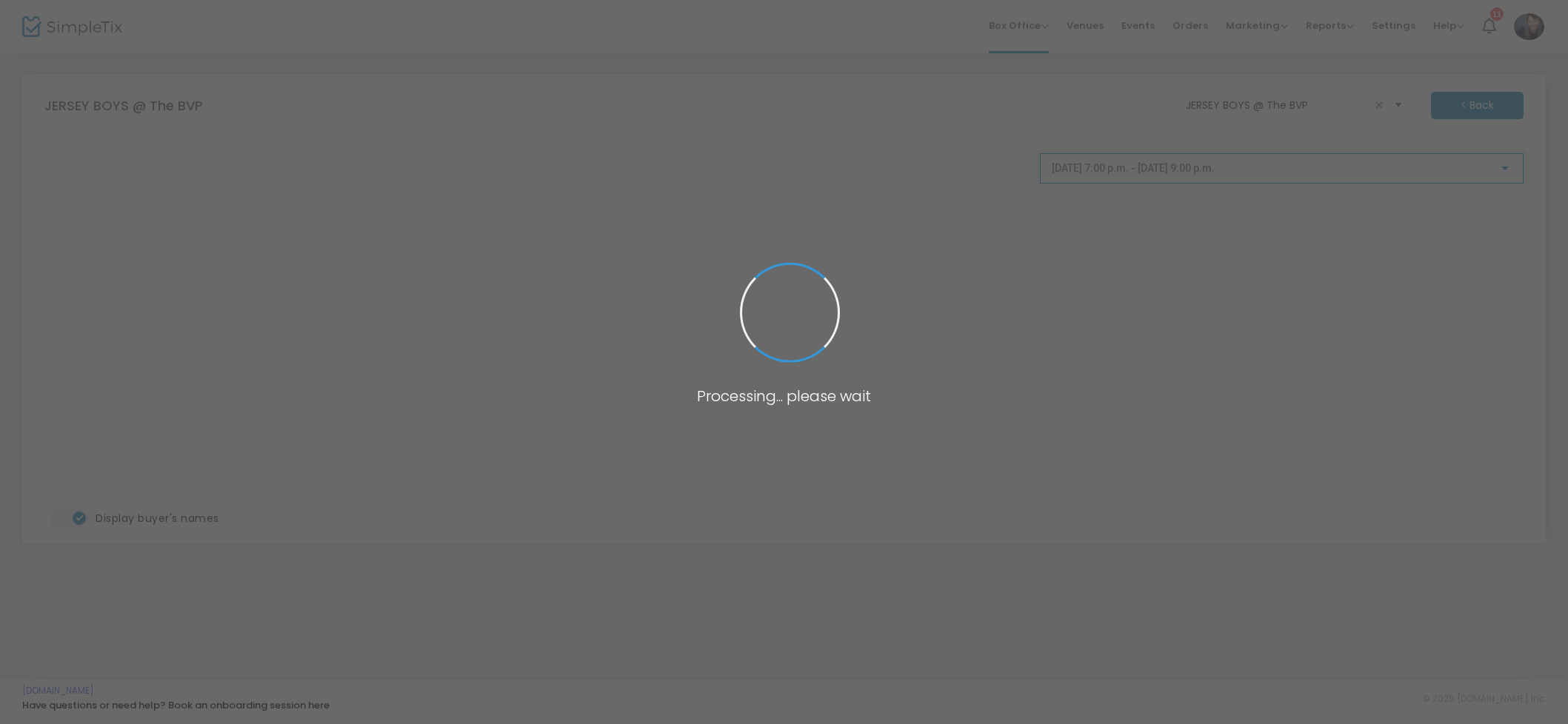
click at [1189, 174] on span "2025-08-29 @ 7:00 p.m. - 2025-08-29 @ 9:00 p.m." at bounding box center [1132, 168] width 163 height 11
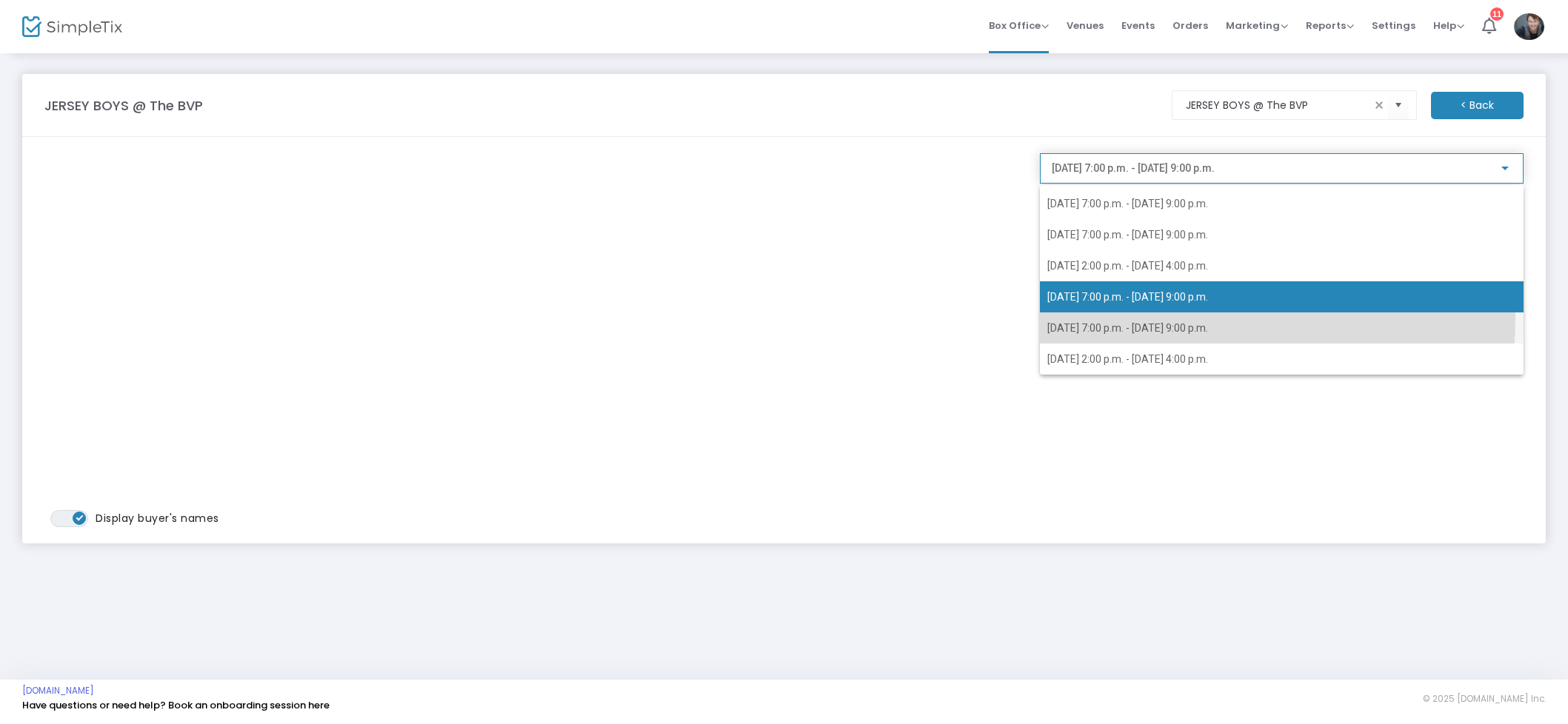
click at [1163, 317] on span "2025-08-30 @ 7:00 p.m. - 2025-08-30 @ 9:00 p.m." at bounding box center [1281, 328] width 469 height 31
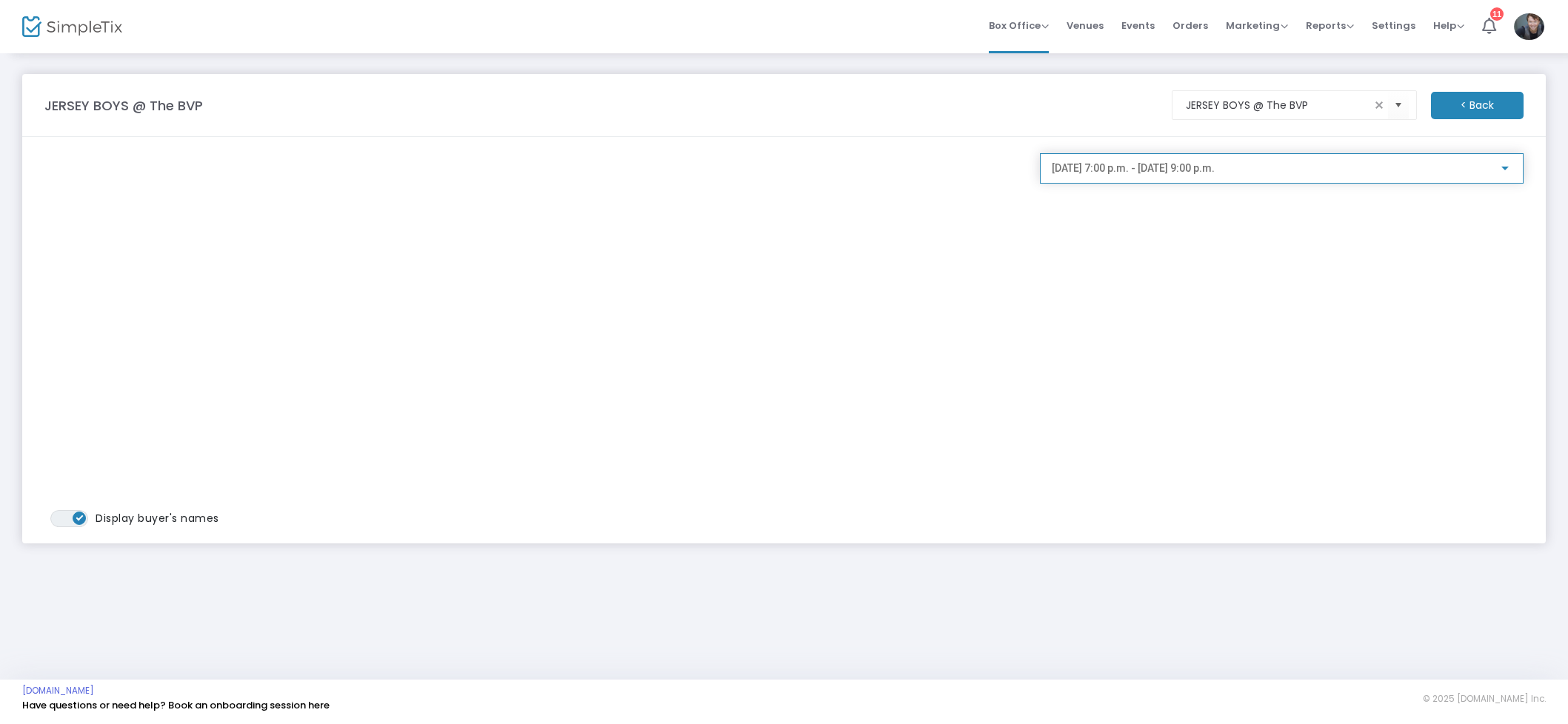
click at [1170, 174] on span "2025-08-30 @ 7:00 p.m. - 2025-08-30 @ 9:00 p.m." at bounding box center [1132, 168] width 163 height 11
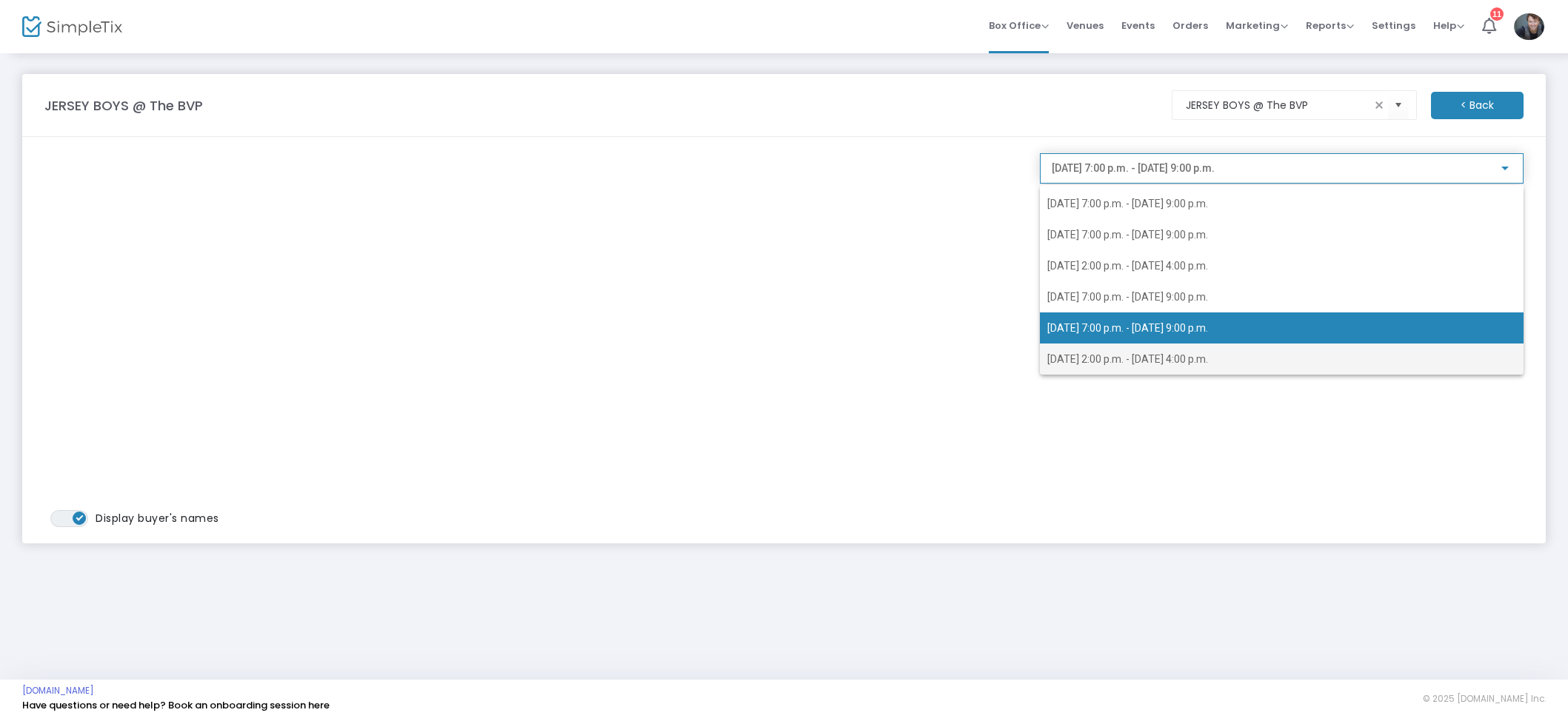
click at [1188, 353] on span "2025-08-31 @ 2:00 p.m. - 2025-08-31 @ 4:00 p.m." at bounding box center [1127, 359] width 161 height 11
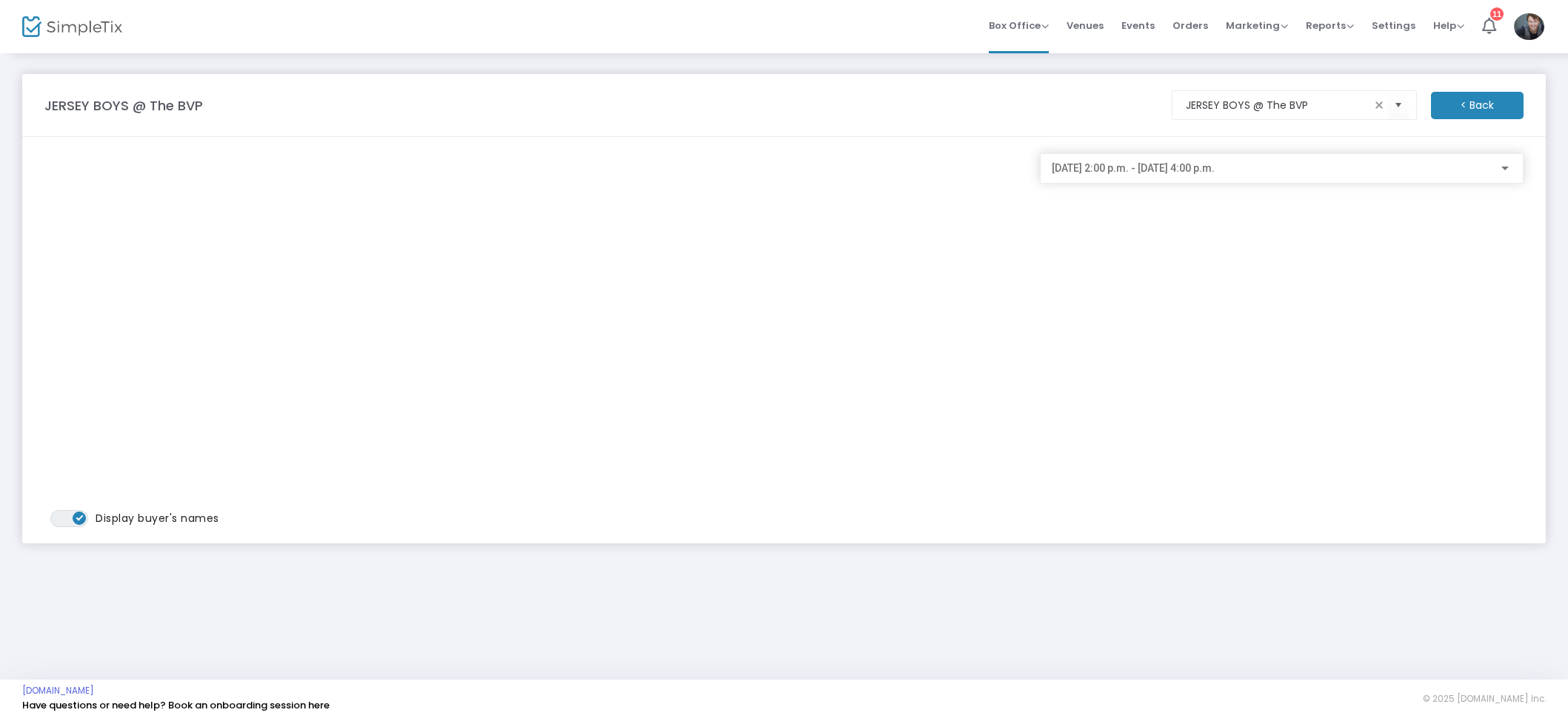
drag, startPoint x: 1191, startPoint y: 24, endPoint x: 1204, endPoint y: 4, distance: 23.9
click at [1191, 23] on span "Orders" at bounding box center [1190, 26] width 35 height 38
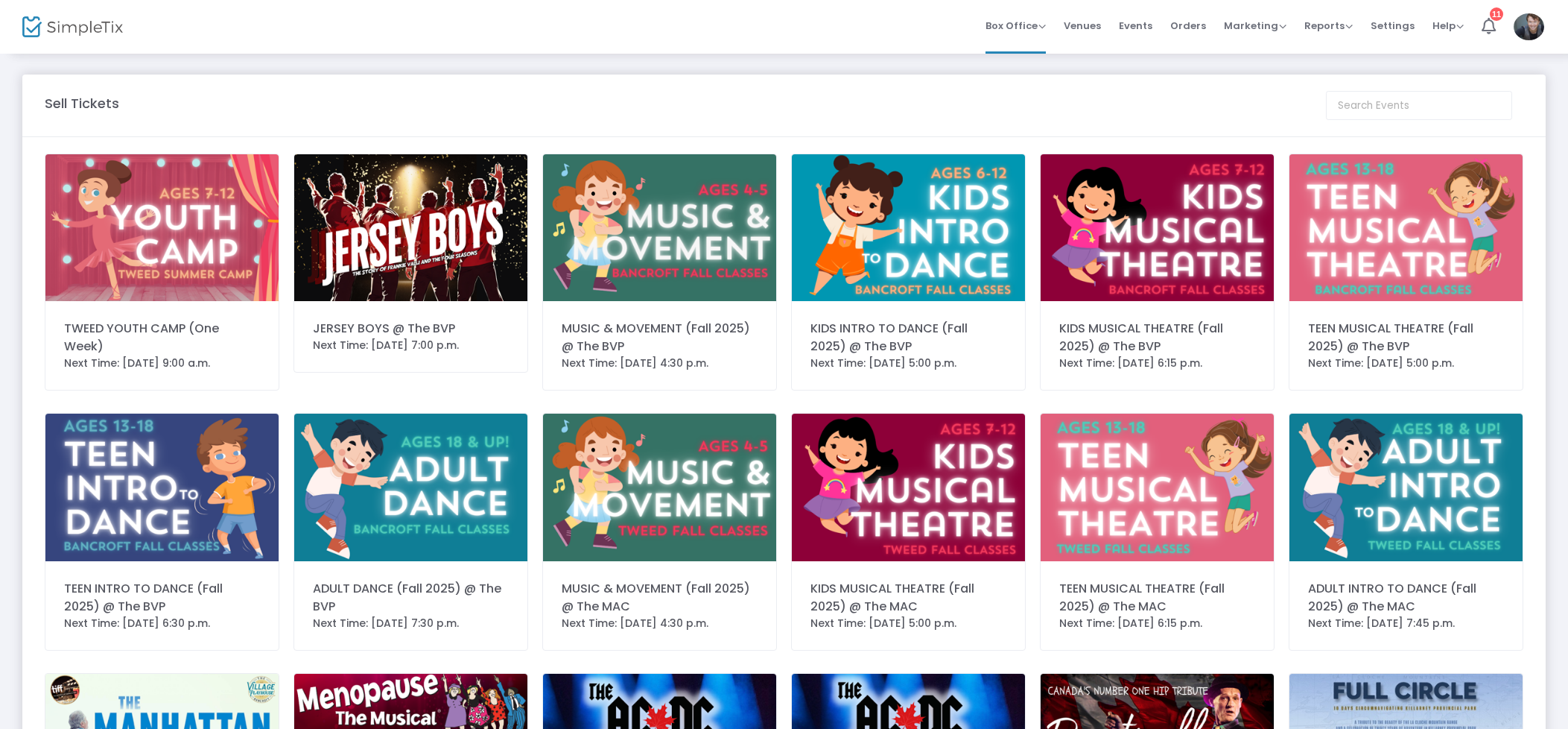
click at [1195, 28] on span "Orders" at bounding box center [1187, 26] width 35 height 38
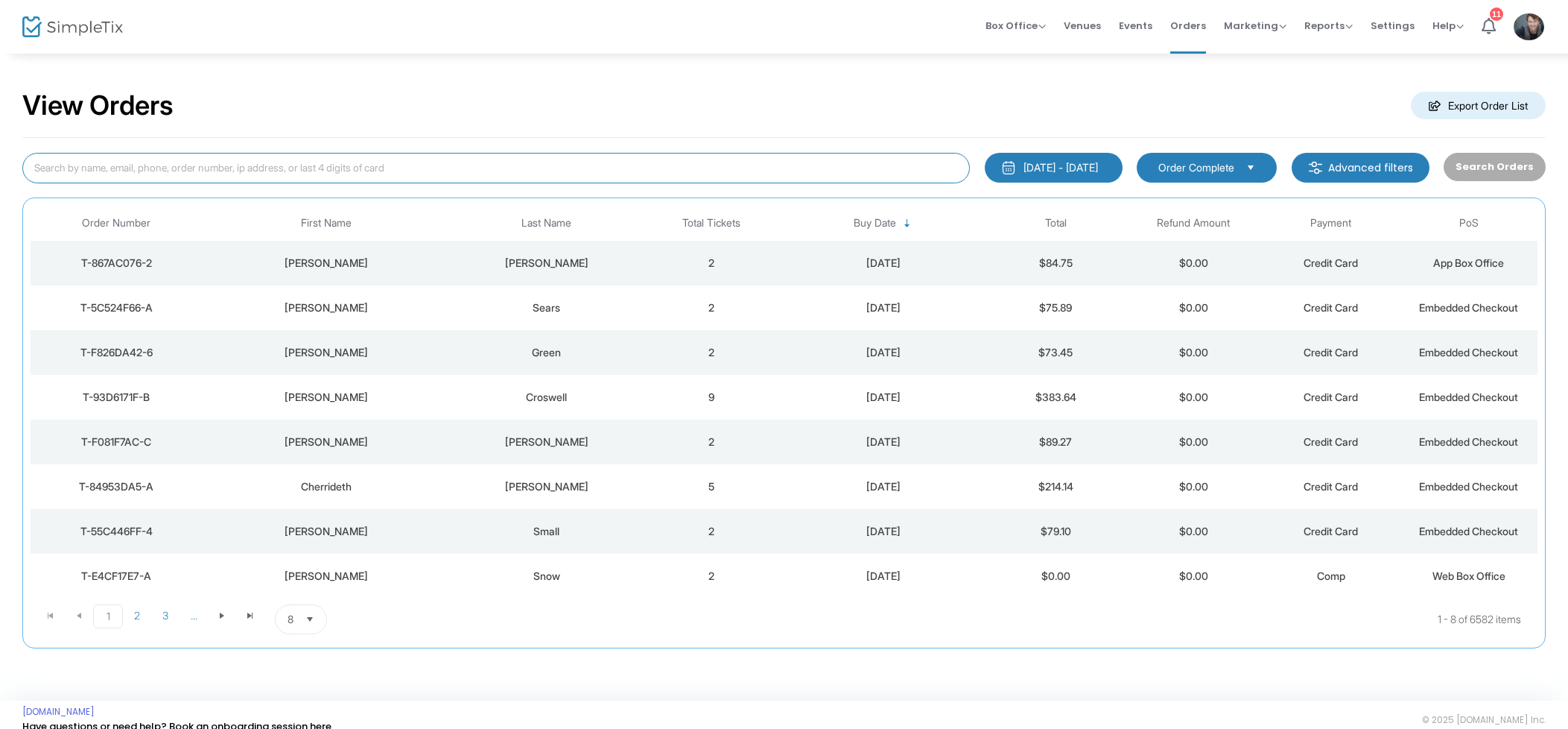
click at [386, 182] on input at bounding box center [496, 168] width 948 height 31
